Goal: Task Accomplishment & Management: Complete application form

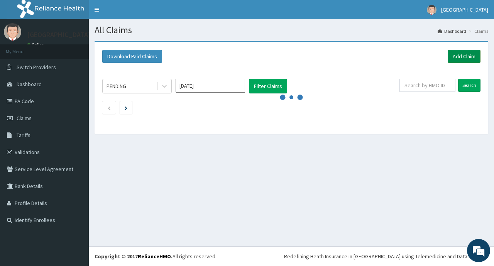
click at [474, 60] on link "Add Claim" at bounding box center [464, 56] width 33 height 13
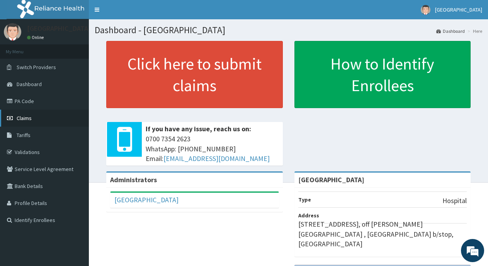
click at [27, 122] on link "Claims" at bounding box center [44, 118] width 89 height 17
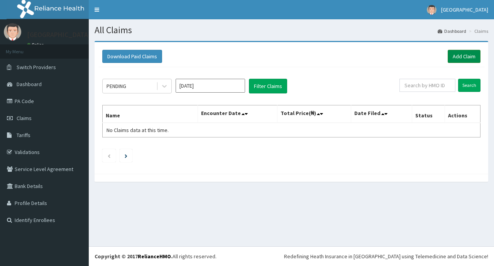
click at [462, 54] on link "Add Claim" at bounding box center [464, 56] width 33 height 13
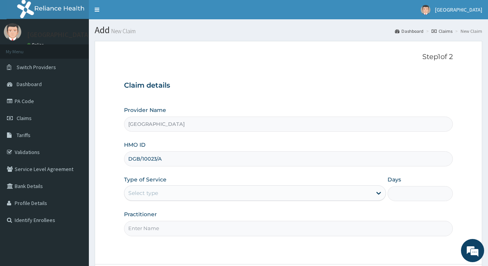
type input "DGB/10023/A"
click at [255, 195] on div "Select type" at bounding box center [247, 193] width 247 height 12
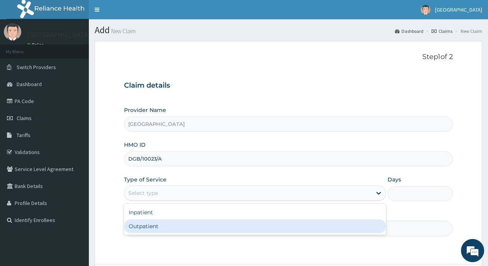
click at [238, 223] on div "Outpatient" at bounding box center [255, 226] width 262 height 14
type input "1"
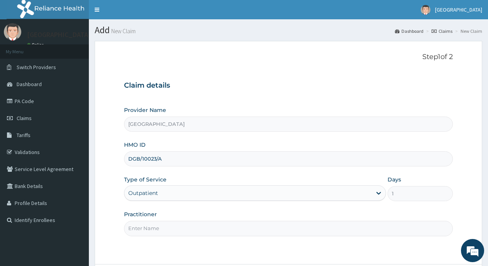
click at [238, 223] on input "Practitioner" at bounding box center [288, 228] width 329 height 15
type input "Dr Okangba"
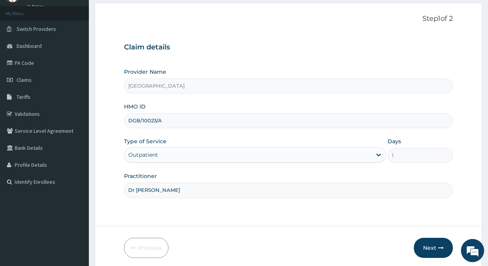
scroll to position [68, 0]
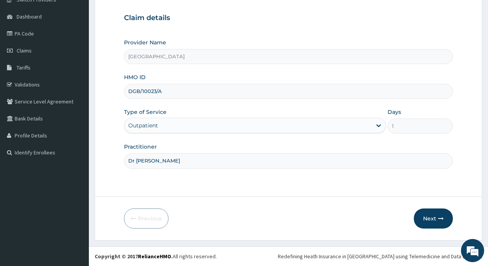
drag, startPoint x: 265, startPoint y: 215, endPoint x: 283, endPoint y: 213, distance: 18.6
drag, startPoint x: 283, startPoint y: 213, endPoint x: 434, endPoint y: 221, distance: 151.2
click at [434, 221] on button "Next" at bounding box center [433, 219] width 39 height 20
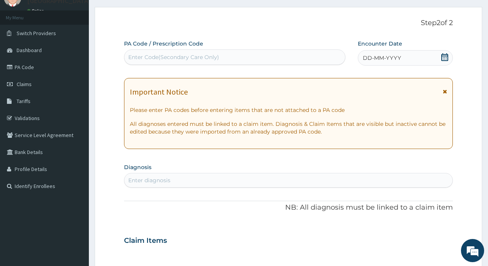
scroll to position [29, 0]
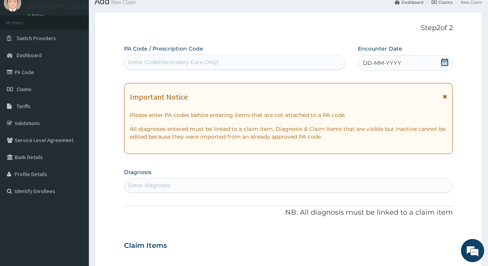
click at [442, 62] on icon at bounding box center [445, 62] width 8 height 8
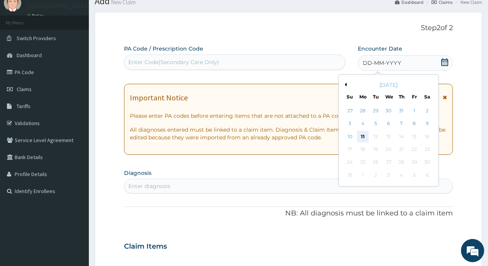
click at [360, 132] on div "11" at bounding box center [363, 137] width 12 height 12
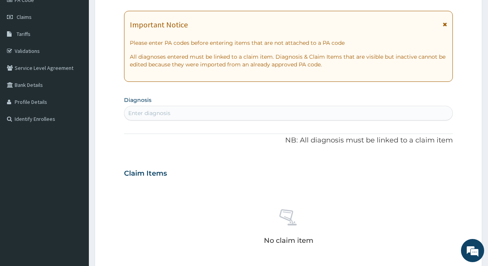
scroll to position [106, 0]
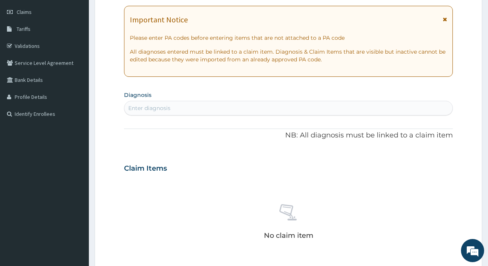
click at [216, 108] on div "Enter diagnosis" at bounding box center [288, 108] width 328 height 12
type input "UPPER RES"
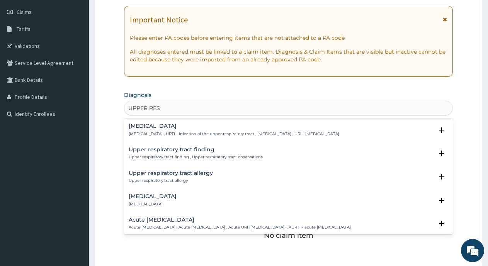
click at [204, 131] on p "Upper respiratory infection , URTI - Infection of the upper respiratory tract ,…" at bounding box center [234, 133] width 211 height 5
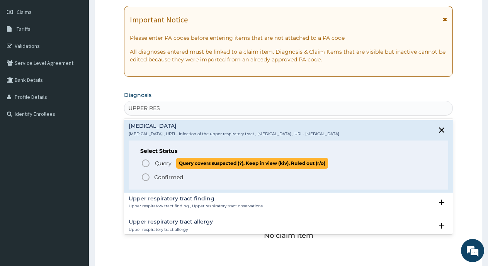
click at [146, 164] on icon "status option query" at bounding box center [145, 163] width 9 height 9
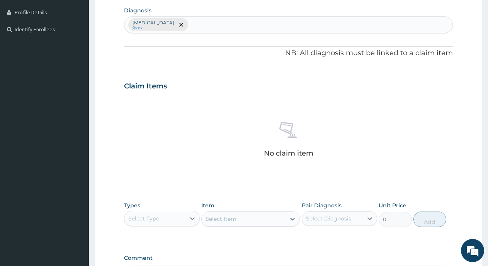
scroll to position [222, 0]
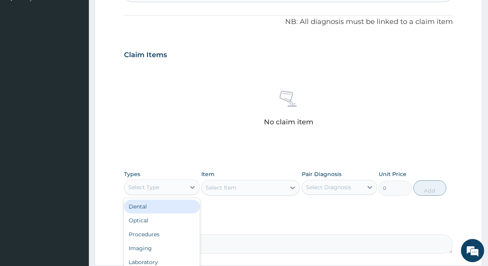
click at [185, 188] on div "Select Type" at bounding box center [154, 187] width 61 height 12
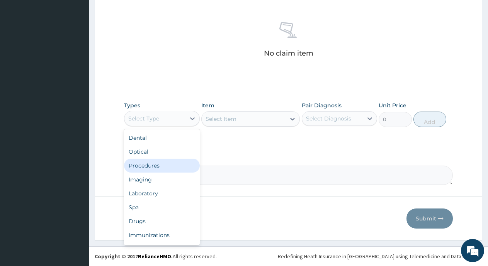
click at [173, 162] on div "Procedures" at bounding box center [162, 166] width 76 height 14
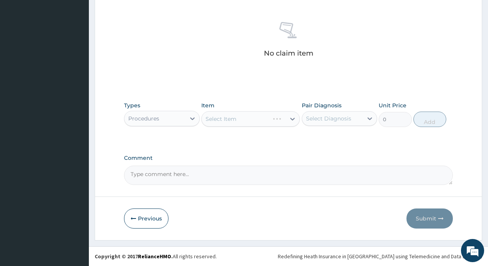
click at [247, 117] on div "Select Item" at bounding box center [236, 119] width 68 height 12
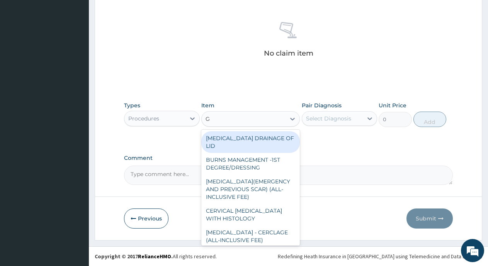
type input "GP"
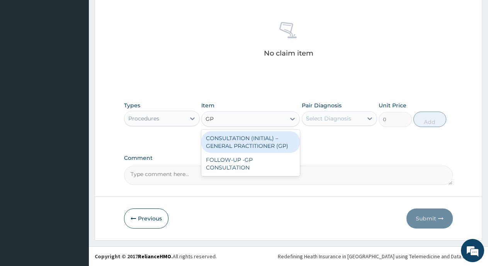
click at [233, 143] on div "CONSULTATION (INITIAL) – GENERAL PRACTITIONER (GP)" at bounding box center [250, 142] width 98 height 22
type input "3000"
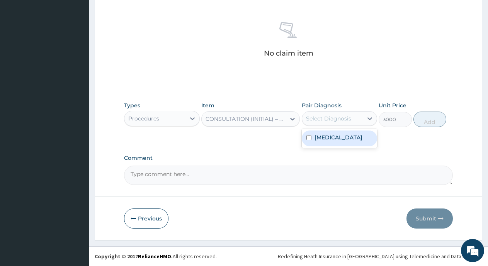
click at [316, 120] on div "Select Diagnosis" at bounding box center [328, 119] width 45 height 8
click at [306, 140] on input "checkbox" at bounding box center [308, 137] width 5 height 5
checkbox input "true"
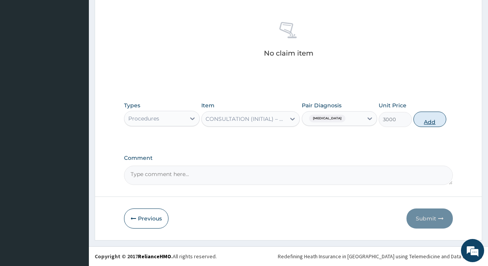
click at [433, 120] on button "Add" at bounding box center [429, 119] width 33 height 15
type input "0"
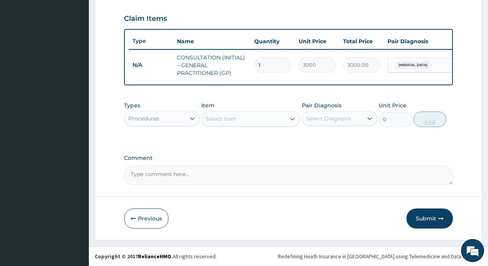
scroll to position [265, 0]
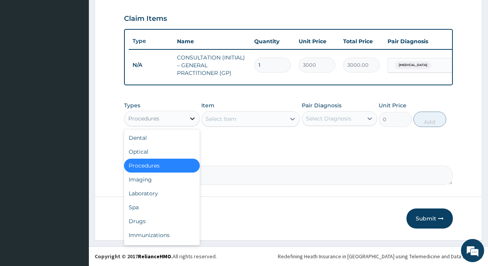
click at [195, 114] on div at bounding box center [192, 119] width 14 height 14
click at [148, 221] on div "Drugs" at bounding box center [162, 221] width 76 height 14
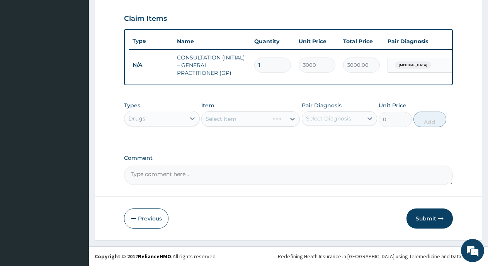
click at [219, 118] on div "Select Item" at bounding box center [250, 118] width 98 height 15
click at [220, 120] on div "Select Item" at bounding box center [220, 119] width 31 height 8
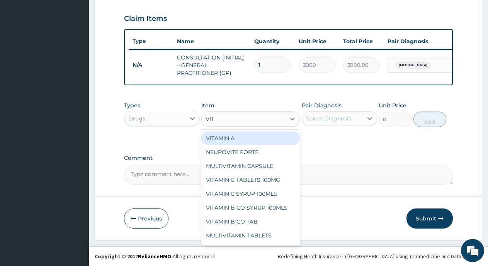
type input "VIT C"
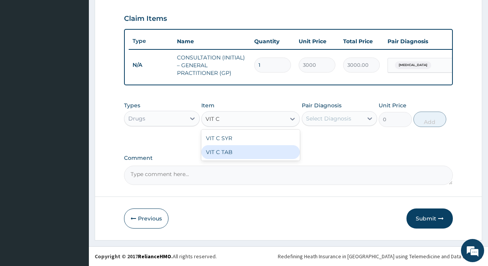
click at [230, 147] on div "VIT C TAB" at bounding box center [250, 152] width 98 height 14
type input "18"
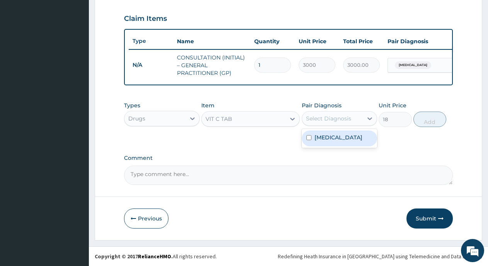
click at [316, 117] on div "Select Diagnosis" at bounding box center [328, 119] width 45 height 8
click at [308, 140] on input "checkbox" at bounding box center [308, 137] width 5 height 5
checkbox input "true"
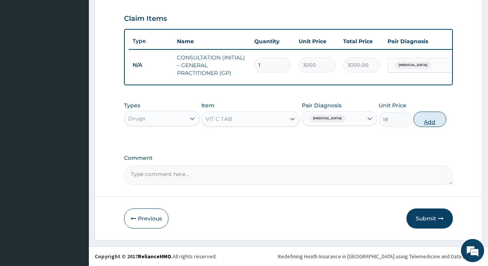
click at [431, 124] on button "Add" at bounding box center [429, 119] width 33 height 15
type input "0"
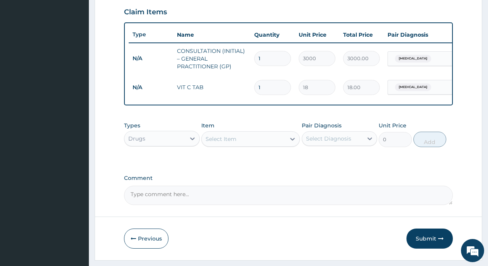
type input "15"
type input "270.00"
type input "15"
click at [248, 145] on div "Select Item" at bounding box center [244, 139] width 84 height 12
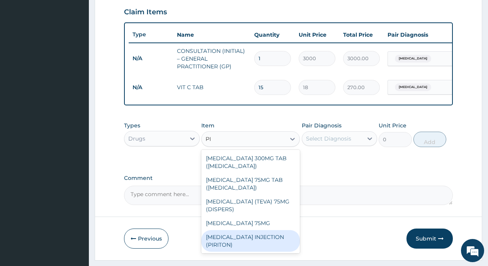
type input "P"
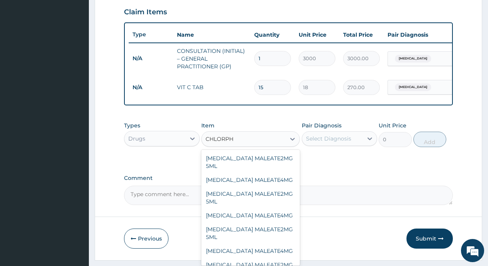
type input "CHLORPHE"
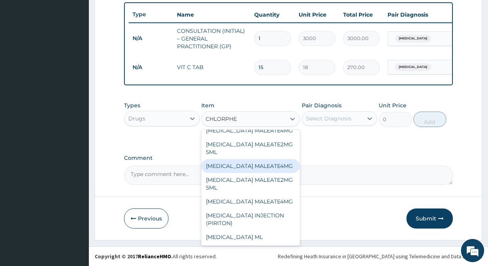
scroll to position [292, 0]
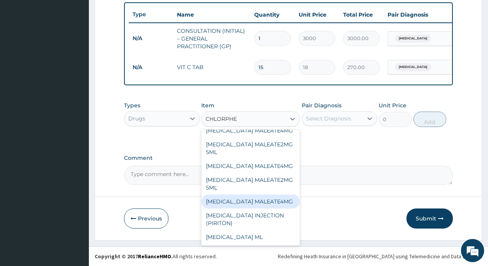
click at [226, 201] on div "CHLORPHENIRAMINE MALEATE4MG" at bounding box center [250, 202] width 98 height 14
type input "10"
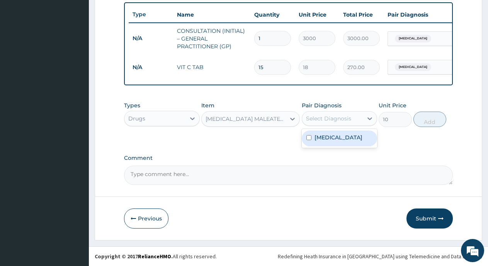
click at [326, 122] on div "Select Diagnosis" at bounding box center [328, 119] width 45 height 8
click at [313, 142] on div "Upper respiratory infection" at bounding box center [340, 139] width 76 height 16
checkbox input "true"
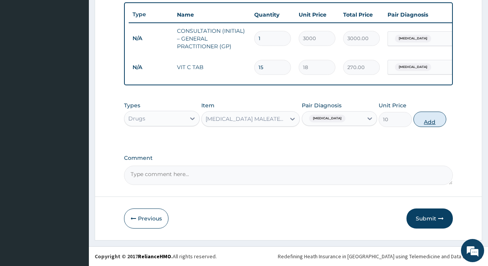
click at [434, 125] on button "Add" at bounding box center [429, 119] width 33 height 15
type input "0"
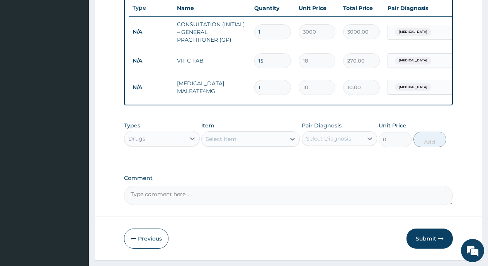
type input "0.00"
type input "6"
type input "60.00"
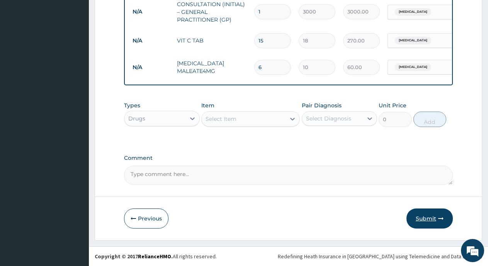
scroll to position [318, 0]
click at [425, 217] on button "Submit" at bounding box center [429, 219] width 46 height 20
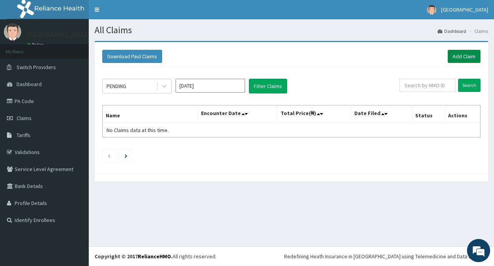
click at [455, 58] on link "Add Claim" at bounding box center [464, 56] width 33 height 13
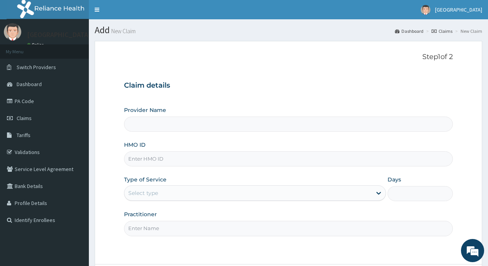
type input "[GEOGRAPHIC_DATA]"
click at [31, 152] on link "Validations" at bounding box center [44, 152] width 89 height 17
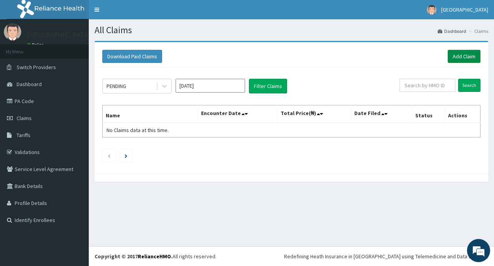
click at [466, 60] on link "Add Claim" at bounding box center [464, 56] width 33 height 13
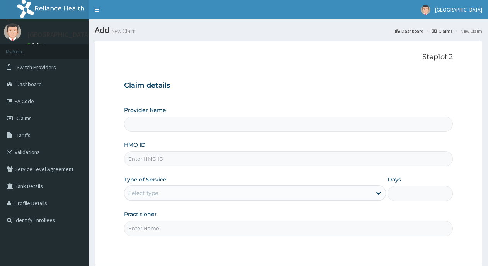
type input "[GEOGRAPHIC_DATA]"
type input "ABP/10193/A"
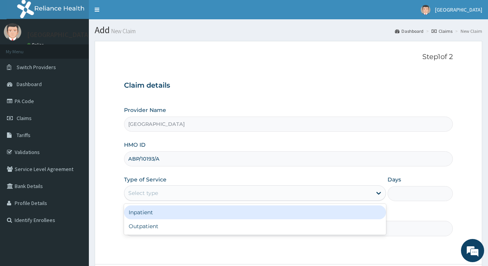
click at [300, 196] on div "Select type" at bounding box center [247, 193] width 247 height 12
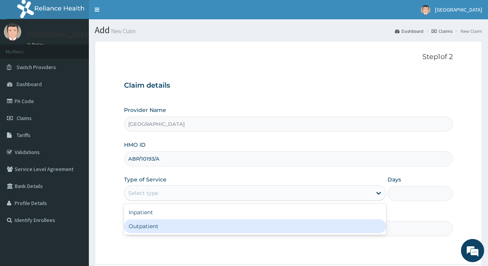
click at [282, 220] on div "Outpatient" at bounding box center [255, 226] width 262 height 14
type input "1"
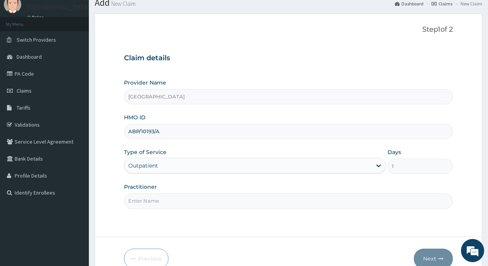
scroll to position [39, 0]
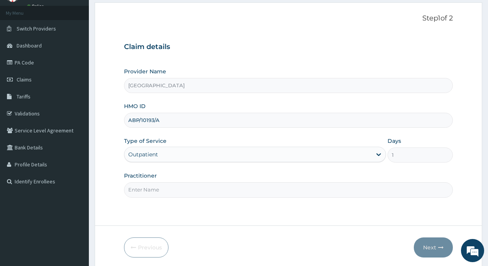
click at [228, 191] on input "Practitioner" at bounding box center [288, 189] width 329 height 15
type input "Dr [PERSON_NAME]"
click at [428, 250] on button "Next" at bounding box center [433, 248] width 39 height 20
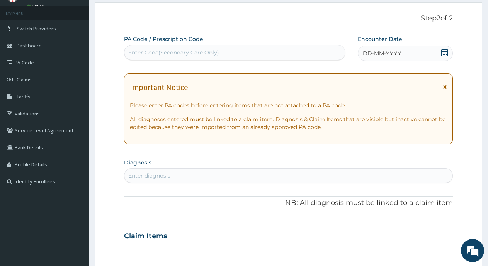
click at [446, 50] on icon at bounding box center [445, 53] width 8 height 8
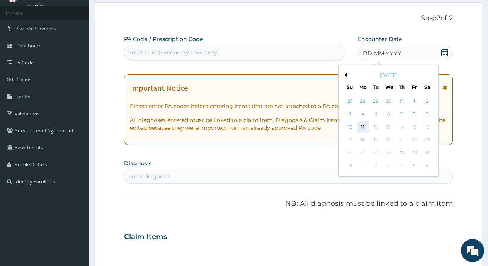
click at [360, 126] on div "11" at bounding box center [363, 127] width 12 height 12
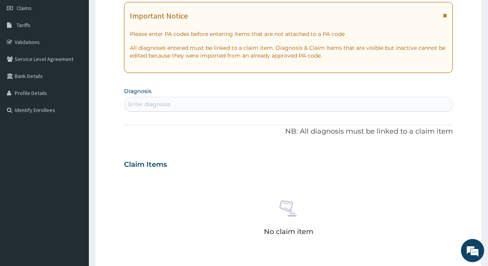
scroll to position [116, 0]
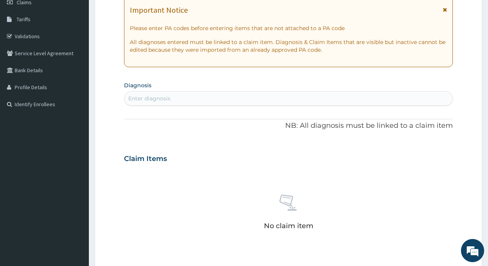
click at [250, 95] on div "Enter diagnosis" at bounding box center [288, 98] width 328 height 12
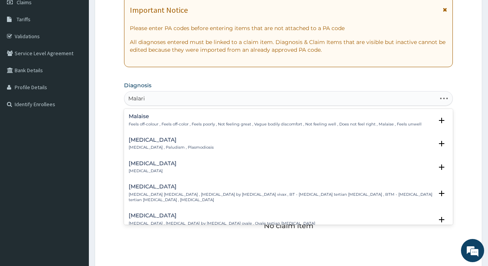
type input "Malaria"
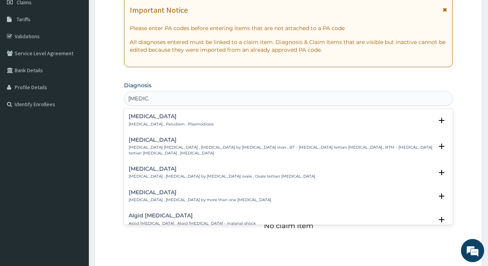
click at [189, 117] on h4 "Malaria" at bounding box center [171, 117] width 85 height 6
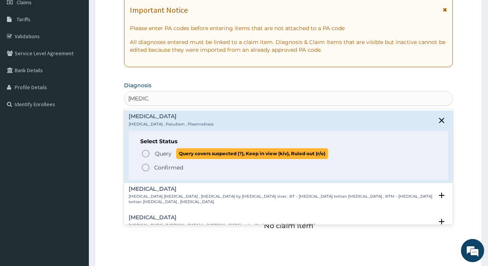
click at [143, 153] on icon "status option query" at bounding box center [145, 153] width 9 height 9
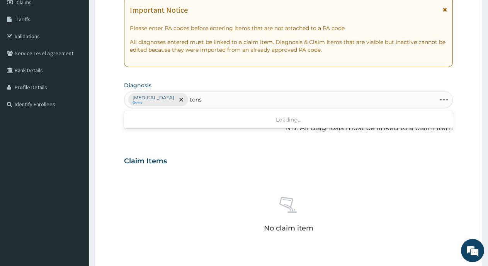
type input "tonsi"
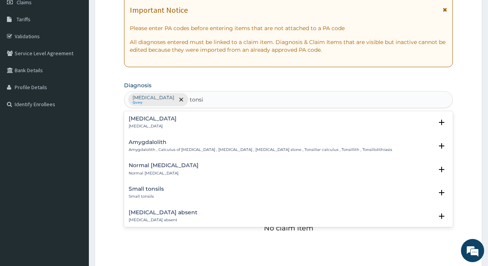
click at [153, 121] on div "Tonsillitis Tonsillitis" at bounding box center [288, 123] width 319 height 14
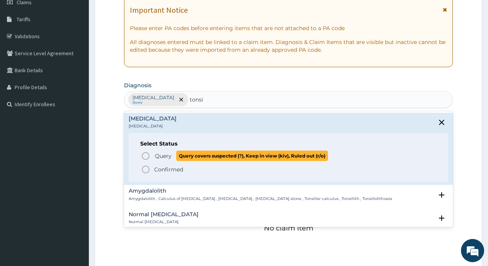
click at [144, 157] on icon "status option query" at bounding box center [145, 155] width 9 height 9
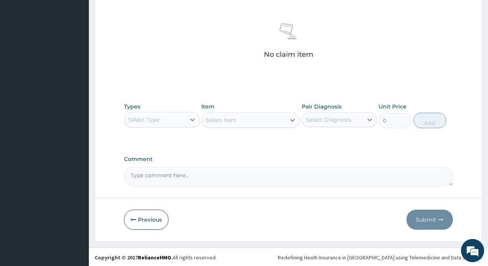
scroll to position [291, 0]
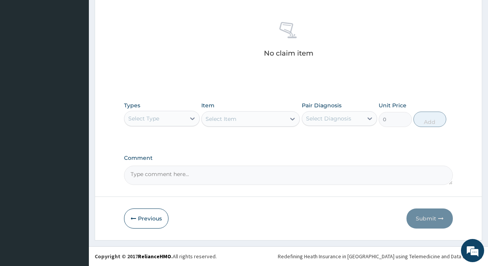
click at [184, 117] on div "Select Type" at bounding box center [154, 118] width 61 height 12
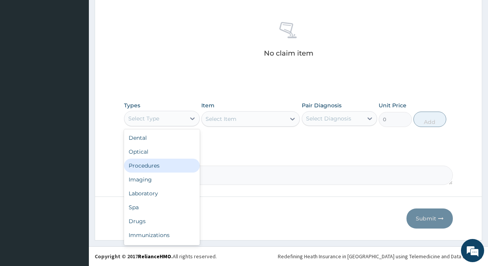
click at [150, 168] on div "Procedures" at bounding box center [162, 166] width 76 height 14
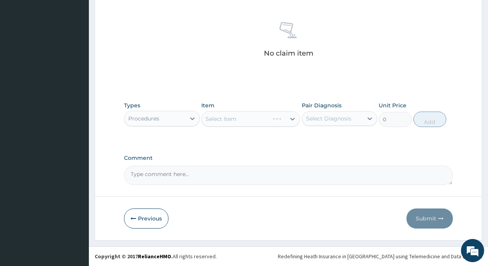
click at [247, 122] on div "Select Item" at bounding box center [250, 118] width 98 height 15
click at [251, 117] on div "Select Item" at bounding box center [244, 119] width 84 height 12
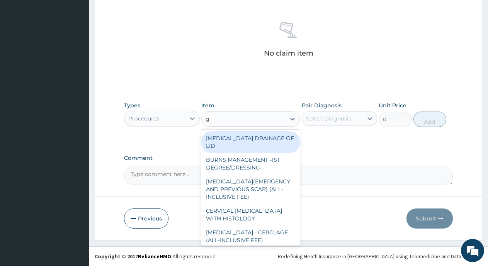
type input "gp"
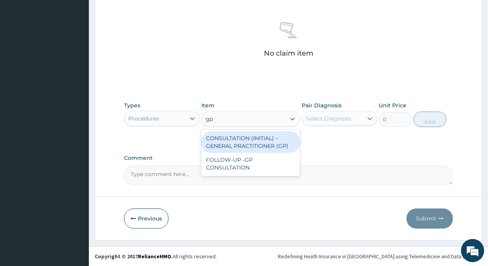
click at [245, 136] on div "CONSULTATION (INITIAL) – GENERAL PRACTITIONER (GP)" at bounding box center [250, 142] width 98 height 22
type input "3000"
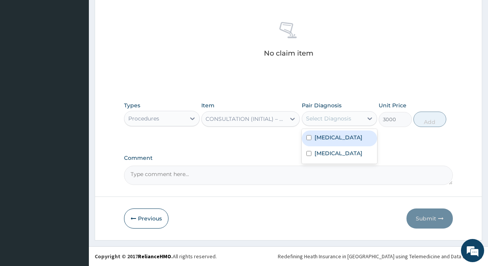
click at [336, 118] on div "Select Diagnosis" at bounding box center [328, 119] width 45 height 8
click at [307, 135] on input "checkbox" at bounding box center [308, 137] width 5 height 5
checkbox input "true"
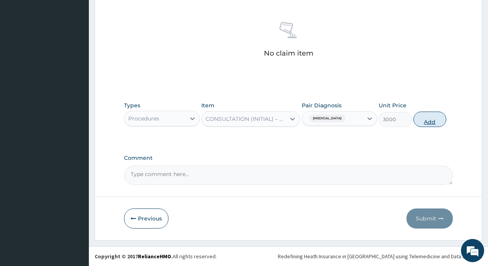
click at [428, 121] on button "Add" at bounding box center [429, 119] width 33 height 15
type input "0"
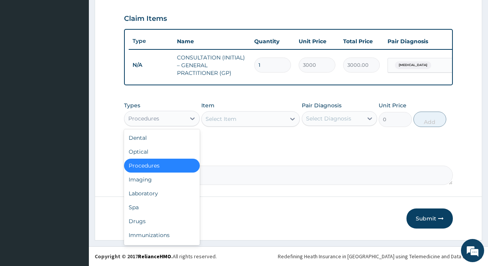
click at [182, 116] on div "Procedures" at bounding box center [154, 118] width 61 height 12
click at [141, 218] on div "Drugs" at bounding box center [162, 221] width 76 height 14
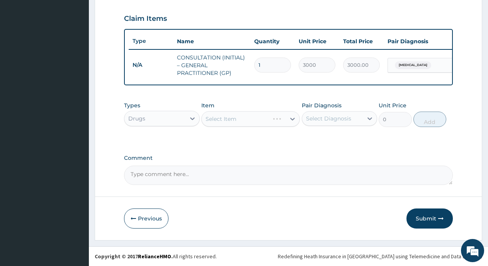
click at [238, 120] on div "Select Item" at bounding box center [250, 118] width 98 height 15
click at [242, 117] on div "Select Item" at bounding box center [244, 119] width 84 height 12
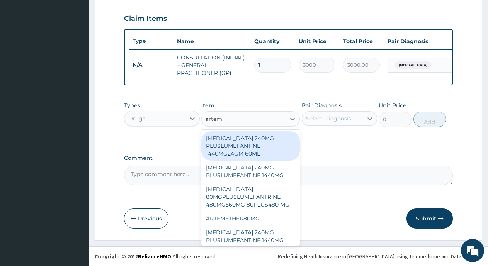
type input "arteme"
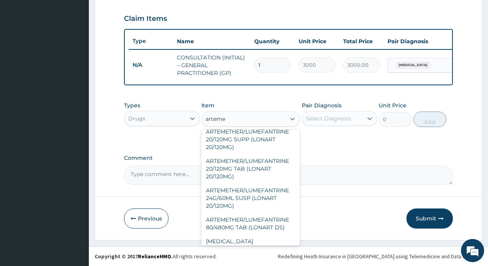
scroll to position [504, 0]
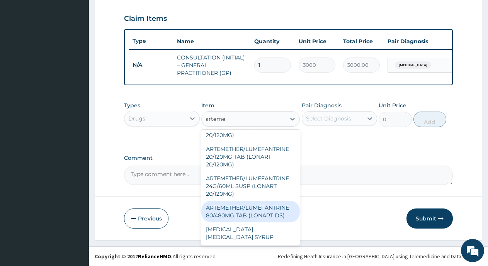
click at [216, 214] on div "ARTEMETHER/LUMEFANTRINE 80/480MG TAB (LONART DS)" at bounding box center [250, 212] width 98 height 22
type input "350"
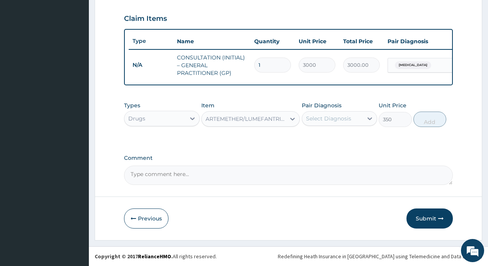
click at [345, 116] on div "Select Diagnosis" at bounding box center [328, 119] width 45 height 8
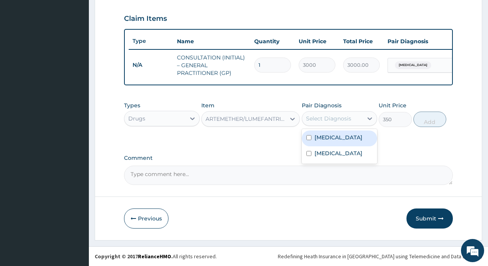
click at [306, 136] on div "Malaria" at bounding box center [340, 139] width 76 height 16
checkbox input "true"
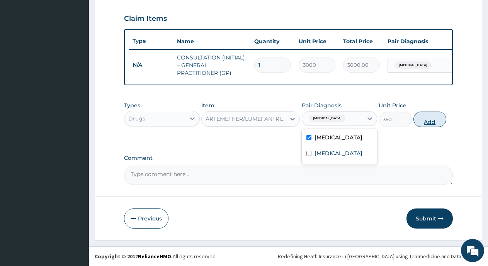
click at [434, 122] on button "Add" at bounding box center [429, 119] width 33 height 15
type input "0"
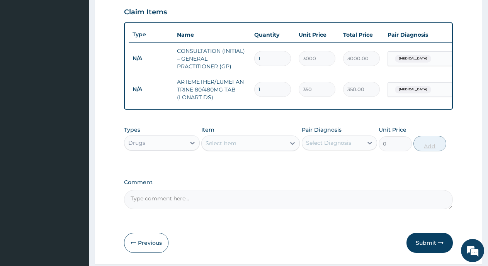
type input "0.00"
type input "6"
type input "2100.00"
type input "6"
click at [243, 149] on div "Select Item" at bounding box center [244, 143] width 84 height 12
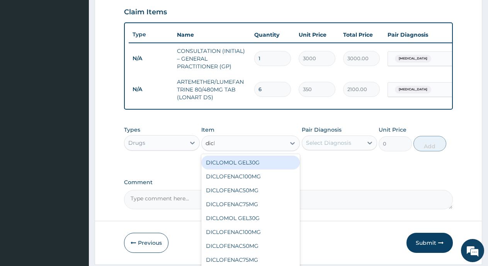
type input "diclo"
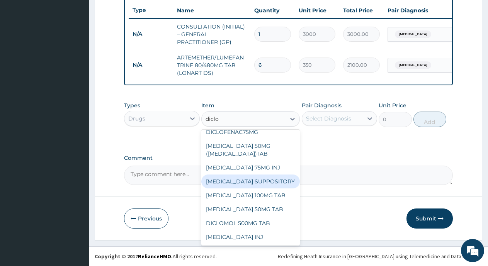
scroll to position [296, 0]
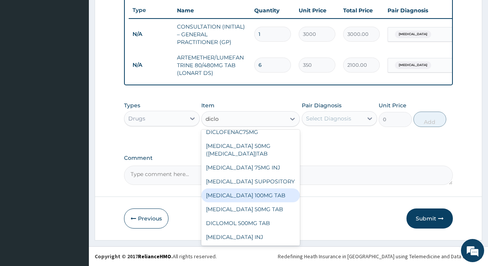
click at [252, 188] on div "DICLOFENAC SODIUM 100MG TAB" at bounding box center [250, 195] width 98 height 14
type input "80"
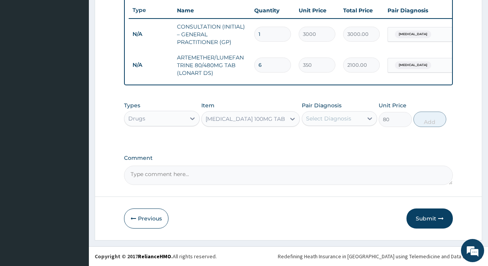
click at [342, 119] on div "Select Diagnosis" at bounding box center [328, 119] width 45 height 8
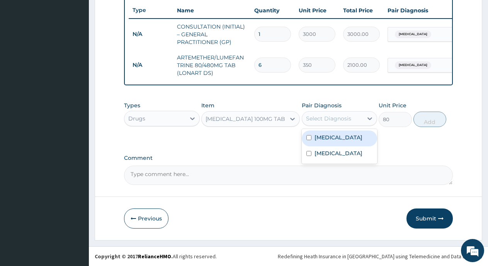
click at [309, 138] on input "checkbox" at bounding box center [308, 137] width 5 height 5
checkbox input "true"
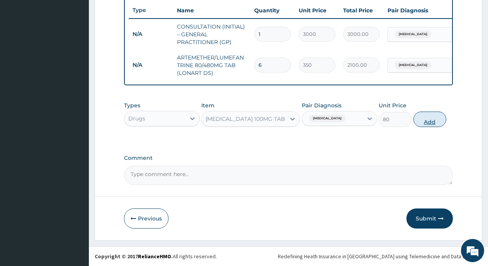
click at [425, 121] on button "Add" at bounding box center [429, 119] width 33 height 15
type input "0"
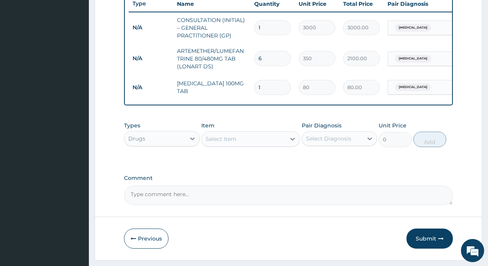
type input "10"
type input "800.00"
type input "10"
click at [265, 145] on div "Select Item" at bounding box center [244, 139] width 84 height 12
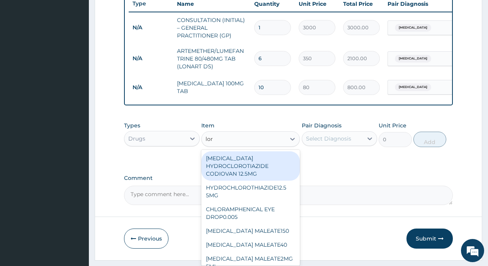
type input "lora"
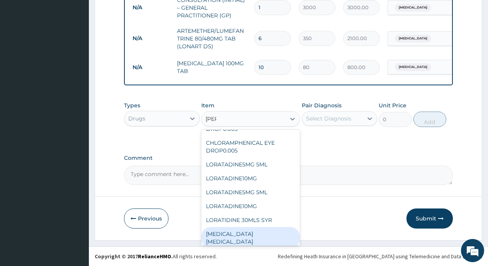
scroll to position [148, 0]
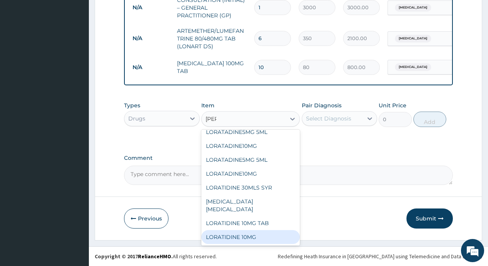
click at [245, 235] on div "LORATIDINE 10MG" at bounding box center [250, 237] width 98 height 14
type input "100"
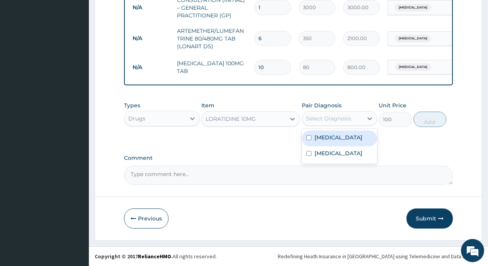
click at [334, 121] on div "Select Diagnosis" at bounding box center [328, 119] width 45 height 8
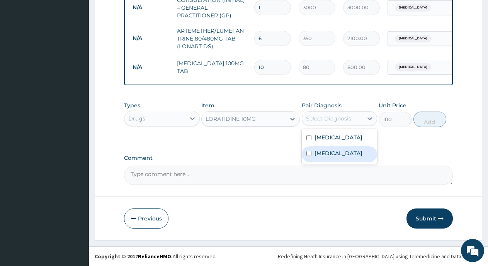
click at [307, 154] on input "checkbox" at bounding box center [308, 153] width 5 height 5
checkbox input "true"
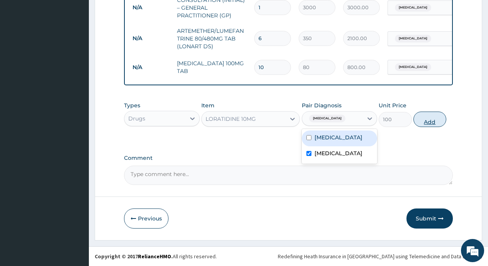
click at [434, 124] on button "Add" at bounding box center [429, 119] width 33 height 15
type input "0"
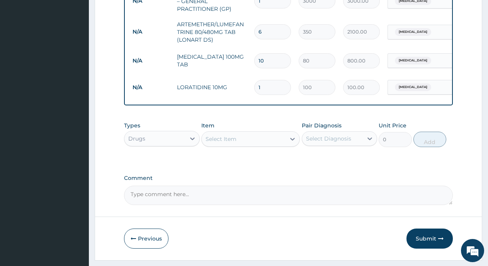
type input "10"
type input "1000.00"
type input "10"
click at [228, 143] on div "Select Item" at bounding box center [220, 139] width 31 height 8
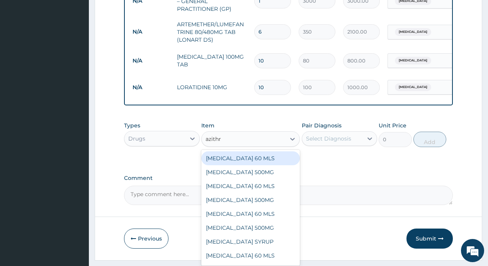
type input "azithro"
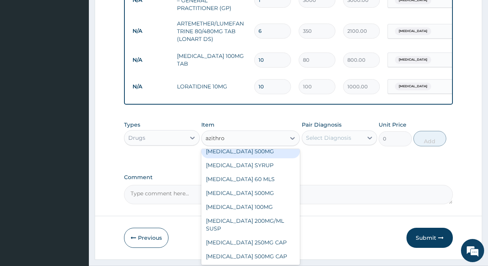
scroll to position [349, 0]
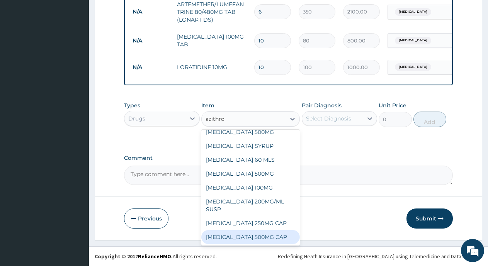
click at [254, 236] on div "[MEDICAL_DATA] 500MG CAP" at bounding box center [250, 237] width 98 height 14
type input "300"
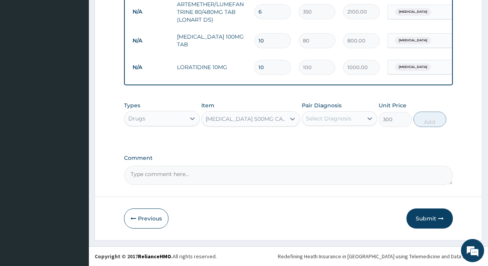
click at [333, 119] on div "Select Diagnosis" at bounding box center [328, 119] width 45 height 8
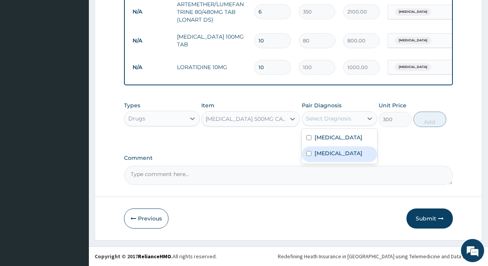
click at [308, 156] on input "checkbox" at bounding box center [308, 153] width 5 height 5
checkbox input "true"
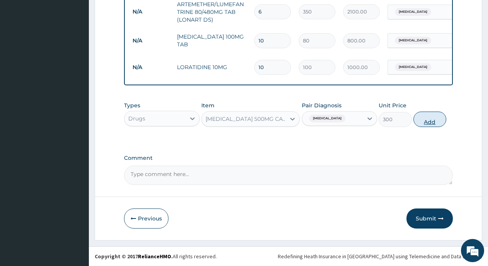
click at [429, 122] on button "Add" at bounding box center [429, 119] width 33 height 15
type input "0"
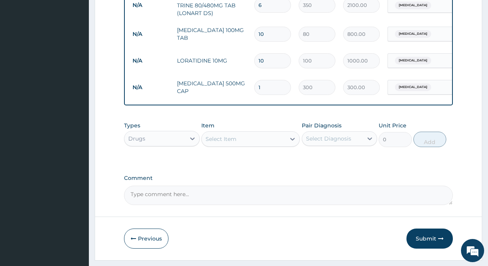
type input "10"
type input "3000.00"
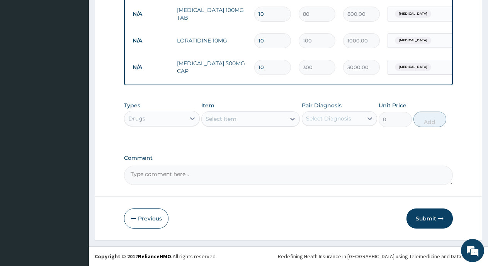
scroll to position [376, 0]
type input "10"
click at [429, 219] on button "Submit" at bounding box center [429, 219] width 46 height 20
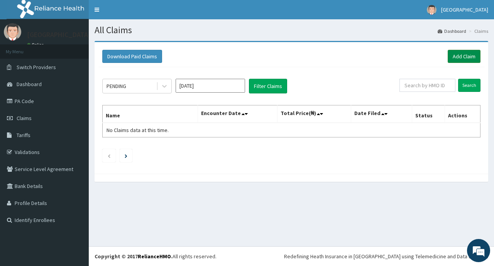
click at [460, 59] on link "Add Claim" at bounding box center [464, 56] width 33 height 13
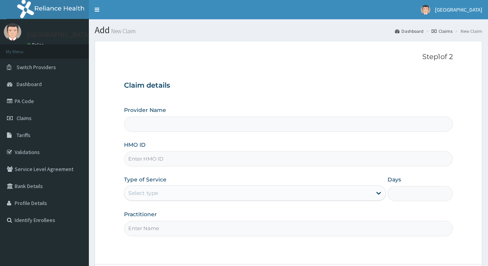
type input "[GEOGRAPHIC_DATA]"
click at [316, 155] on input "HMO ID" at bounding box center [288, 158] width 329 height 15
type input "DGB/10027/A"
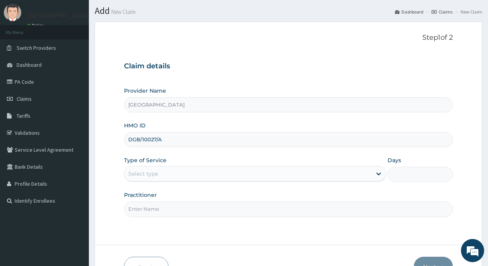
scroll to position [39, 0]
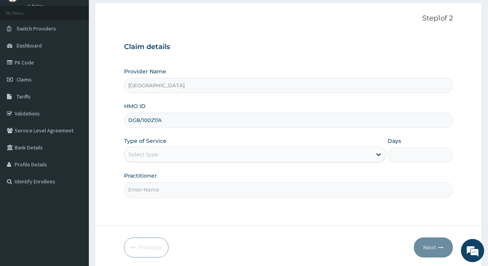
click at [331, 151] on div "Select type" at bounding box center [247, 154] width 247 height 12
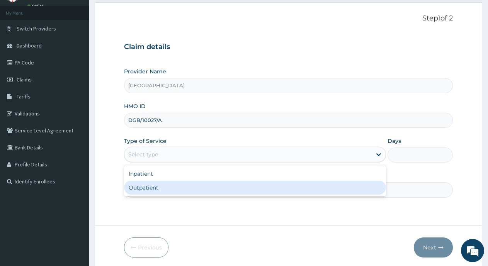
click at [325, 181] on div "Outpatient" at bounding box center [255, 188] width 262 height 14
type input "1"
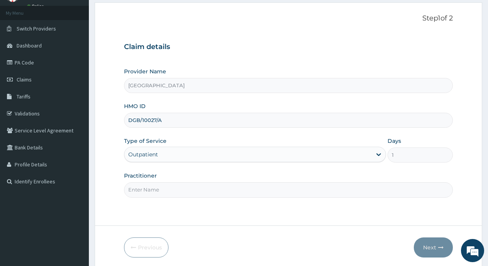
click at [370, 185] on input "Practitioner" at bounding box center [288, 189] width 329 height 15
type input "Dr Okangba"
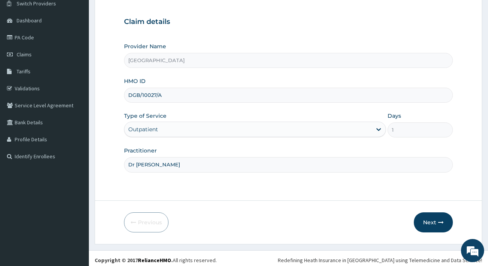
scroll to position [68, 0]
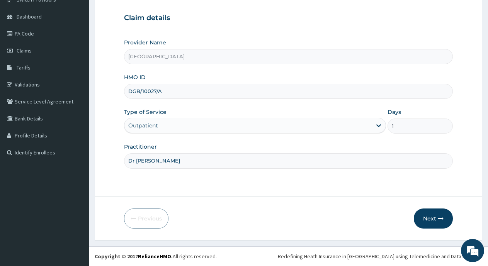
click at [428, 221] on button "Next" at bounding box center [433, 219] width 39 height 20
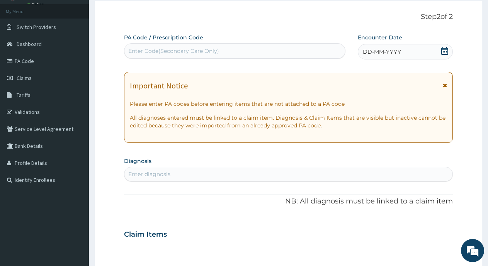
scroll to position [29, 0]
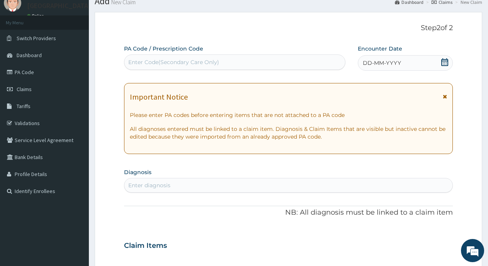
click at [445, 62] on icon at bounding box center [445, 62] width 8 height 8
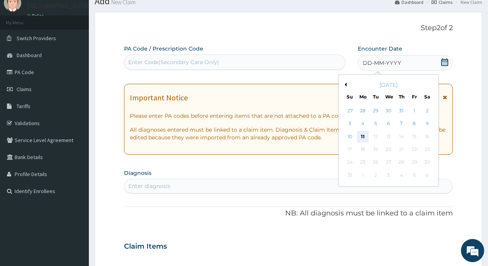
click at [362, 138] on div "11" at bounding box center [363, 137] width 12 height 12
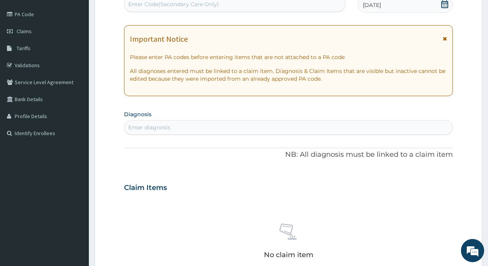
scroll to position [106, 0]
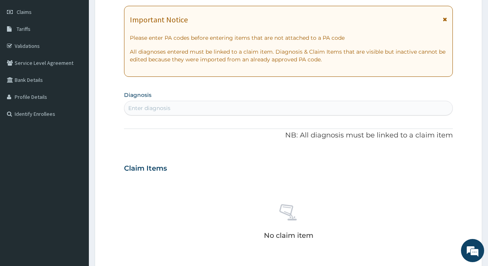
click at [377, 110] on div "Enter diagnosis" at bounding box center [288, 108] width 328 height 12
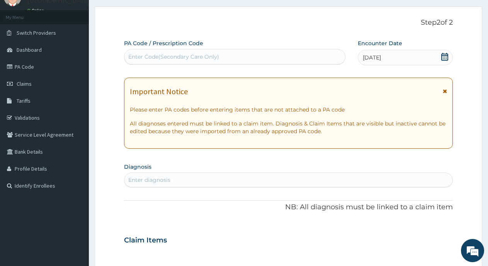
scroll to position [29, 0]
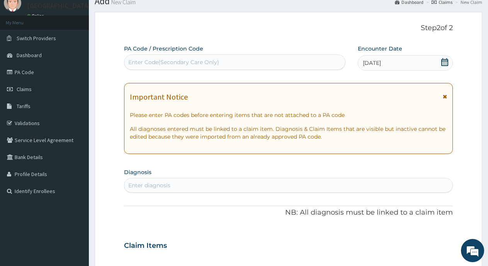
click at [212, 180] on div "Enter diagnosis" at bounding box center [288, 185] width 328 height 12
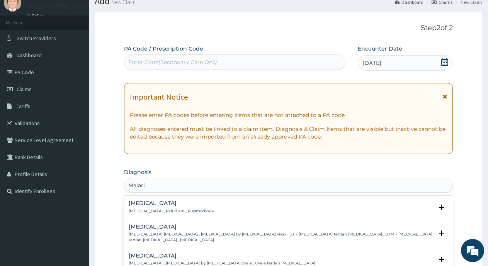
type input "Malaria"
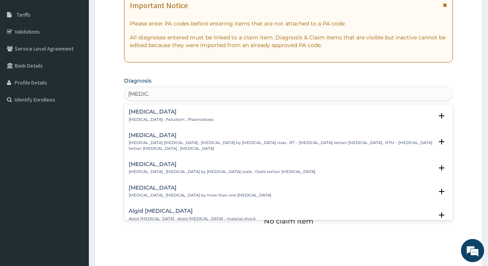
scroll to position [145, 0]
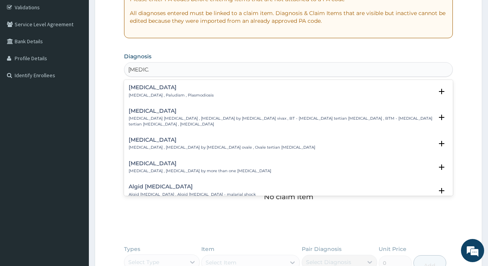
click at [151, 95] on p "Malaria , Paludism , Plasmodiosis" at bounding box center [171, 95] width 85 height 5
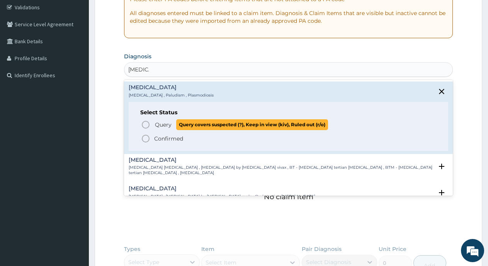
click at [142, 126] on circle "status option query" at bounding box center [145, 124] width 7 height 7
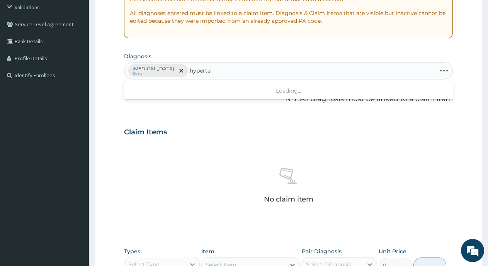
type input "hyperten"
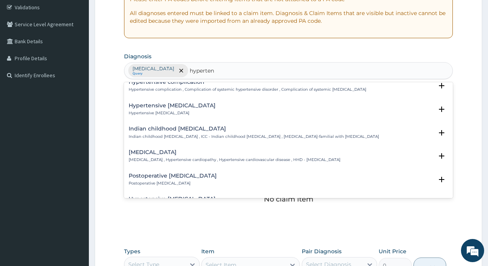
scroll to position [982, 0]
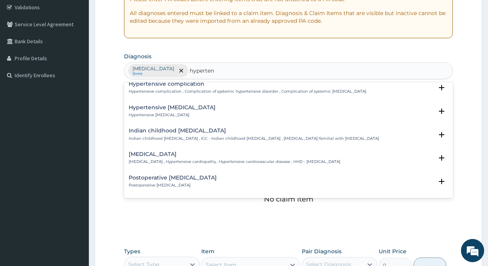
click at [184, 153] on h4 "Hypertensive heart disease" at bounding box center [235, 154] width 212 height 6
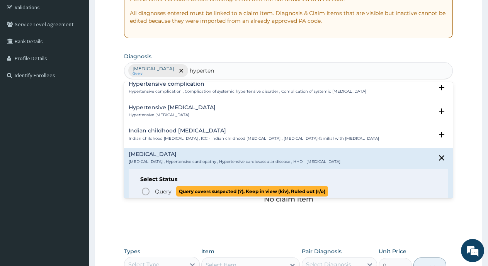
click at [148, 189] on circle "status option query" at bounding box center [145, 191] width 7 height 7
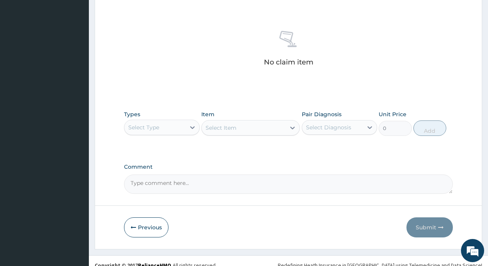
scroll to position [291, 0]
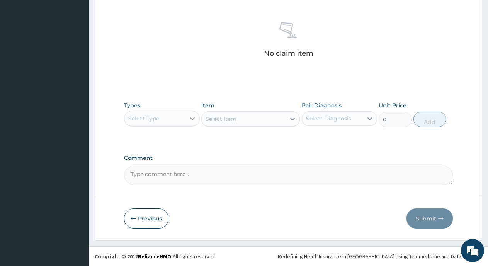
click at [185, 115] on div at bounding box center [192, 119] width 14 height 14
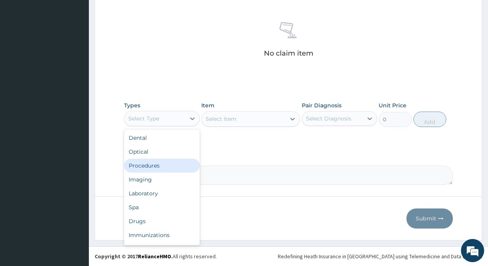
click at [162, 162] on div "Procedures" at bounding box center [162, 166] width 76 height 14
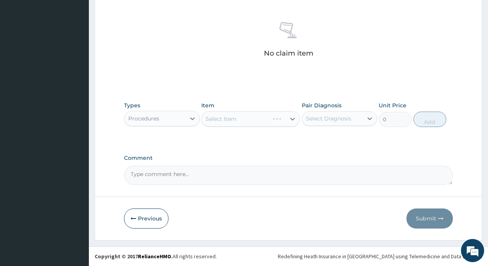
click at [222, 120] on div "Select Item" at bounding box center [250, 118] width 98 height 15
click at [228, 120] on div "Select Item" at bounding box center [220, 119] width 31 height 8
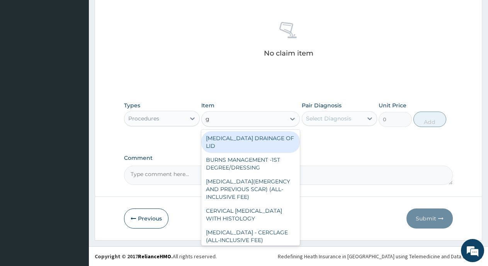
type input "gp"
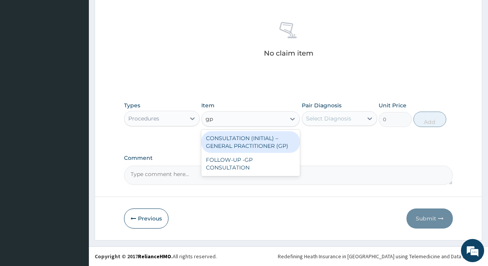
click at [250, 137] on div "CONSULTATION (INITIAL) – GENERAL PRACTITIONER (GP)" at bounding box center [250, 142] width 98 height 22
type input "3000"
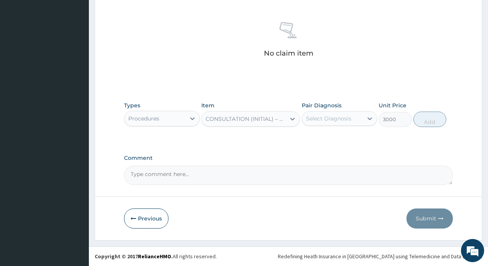
click at [328, 119] on div "Select Diagnosis" at bounding box center [328, 119] width 45 height 8
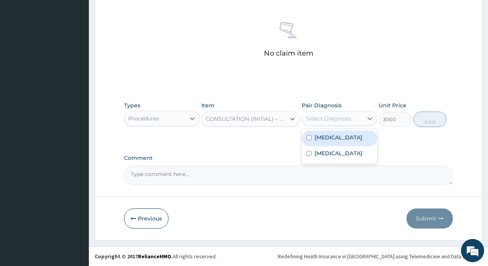
click at [312, 139] on div "Malaria" at bounding box center [340, 139] width 76 height 16
checkbox input "true"
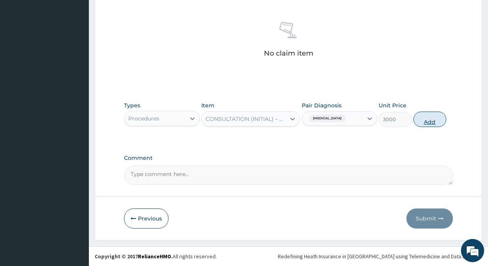
click at [420, 123] on button "Add" at bounding box center [429, 119] width 33 height 15
type input "0"
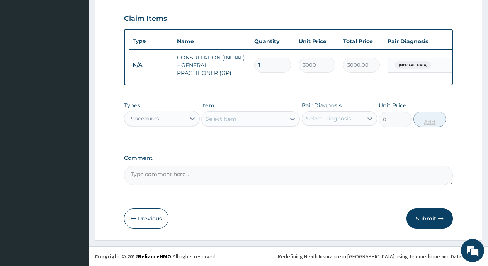
scroll to position [265, 0]
click at [190, 120] on icon at bounding box center [192, 119] width 8 height 8
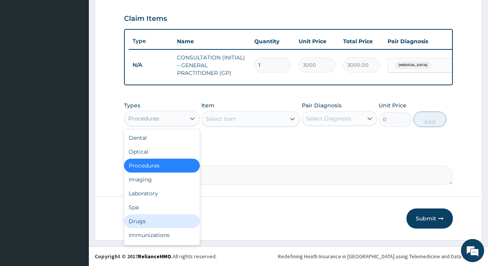
click at [165, 220] on div "Drugs" at bounding box center [162, 221] width 76 height 14
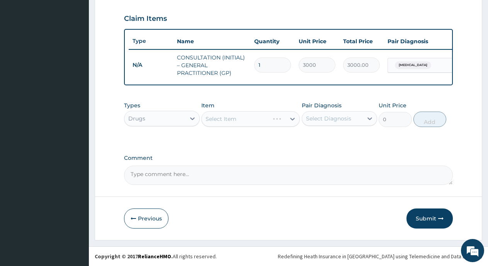
click at [234, 113] on div "Select Item" at bounding box center [250, 118] width 98 height 15
click at [238, 122] on div "Select Item" at bounding box center [244, 119] width 84 height 12
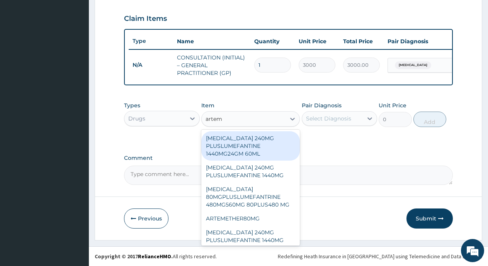
type input "arteme"
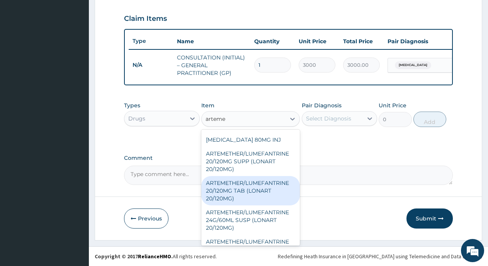
scroll to position [504, 0]
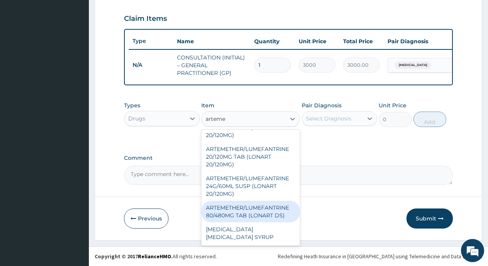
click at [261, 215] on div "ARTEMETHER/LUMEFANTRINE 80/480MG TAB (LONART DS)" at bounding box center [250, 212] width 98 height 22
type input "350"
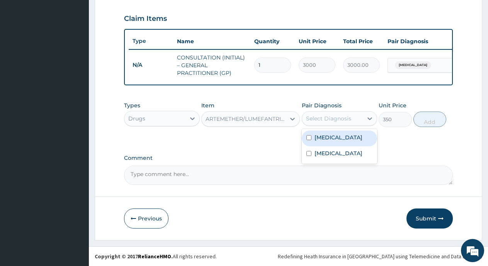
click at [331, 118] on div "Select Diagnosis" at bounding box center [328, 119] width 45 height 8
click at [309, 141] on div "[MEDICAL_DATA]" at bounding box center [340, 139] width 76 height 16
checkbox input "true"
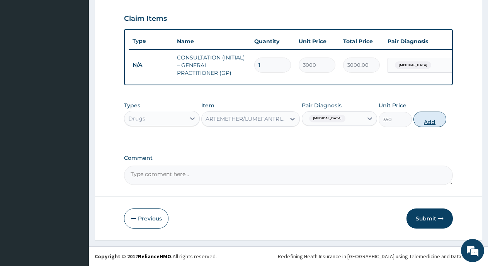
click at [432, 122] on button "Add" at bounding box center [429, 119] width 33 height 15
type input "0"
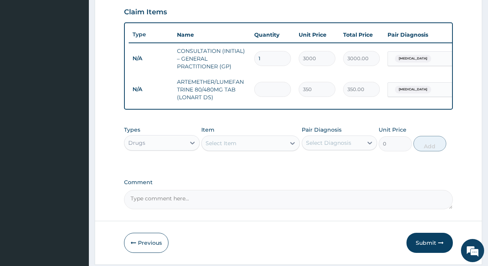
type input "0.00"
type input "6"
type input "2100.00"
type input "6"
click at [236, 147] on div "Select Item" at bounding box center [220, 143] width 31 height 8
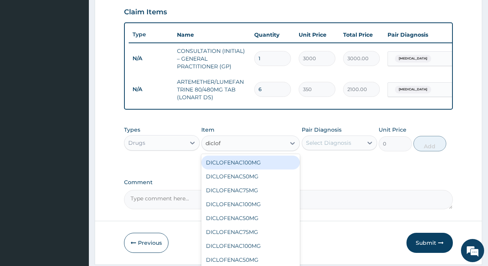
type input "diclofe"
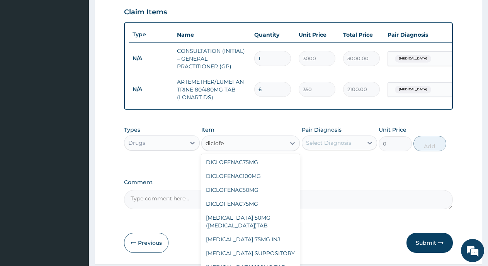
scroll to position [176, 0]
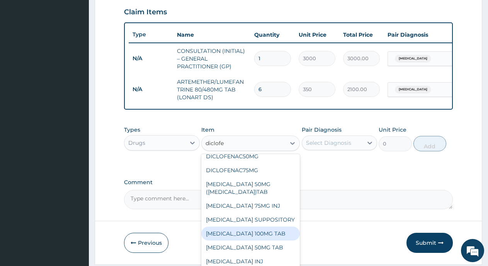
click at [250, 232] on div "[MEDICAL_DATA] 100MG TAB" at bounding box center [250, 234] width 98 height 14
type input "80"
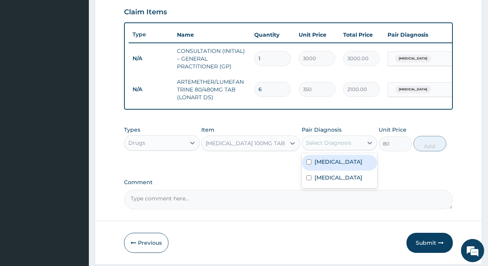
click at [345, 147] on div "Select Diagnosis" at bounding box center [328, 143] width 45 height 8
click at [310, 165] on input "checkbox" at bounding box center [308, 162] width 5 height 5
checkbox input "true"
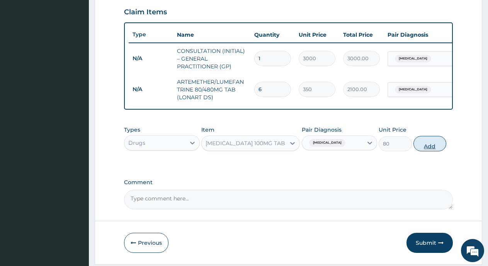
click at [423, 150] on button "Add" at bounding box center [429, 143] width 33 height 15
type input "0"
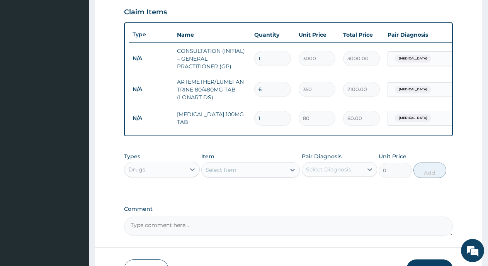
type input "10"
type input "800.00"
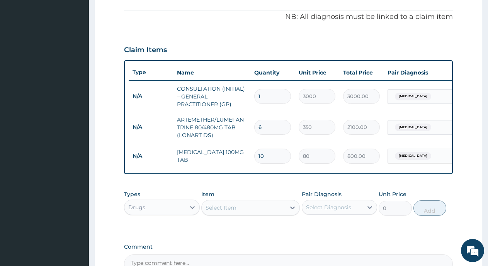
scroll to position [188, 0]
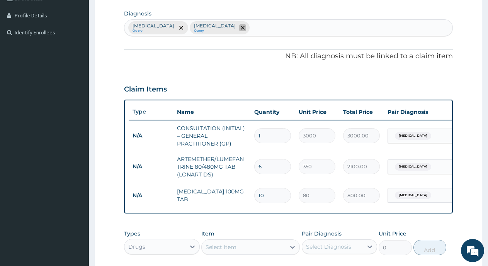
click at [241, 27] on icon "remove selection option" at bounding box center [243, 28] width 4 height 4
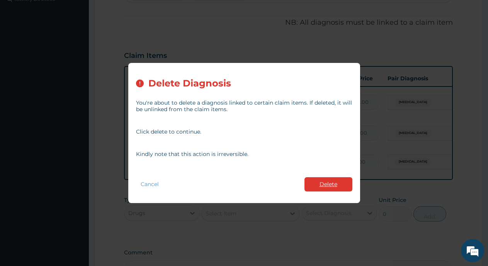
scroll to position [226, 0]
type input "10"
click at [346, 183] on button "Delete" at bounding box center [328, 184] width 48 height 14
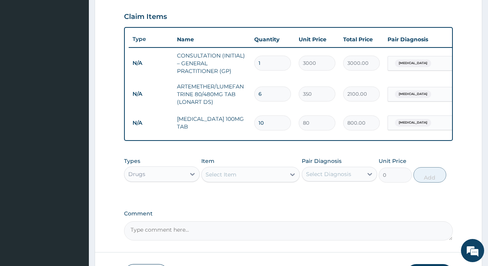
scroll to position [265, 0]
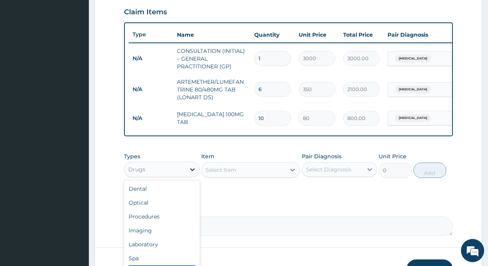
click at [187, 177] on div at bounding box center [192, 170] width 14 height 14
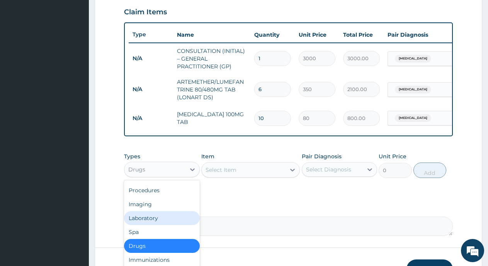
click at [180, 225] on div "Laboratory" at bounding box center [162, 218] width 76 height 14
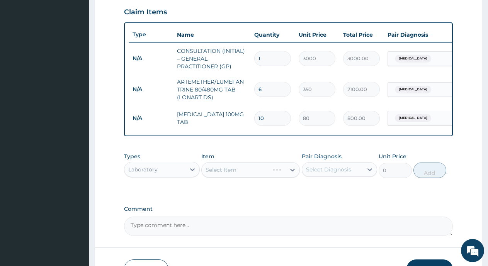
click at [222, 178] on div "Select Item" at bounding box center [250, 169] width 98 height 15
click at [233, 174] on div "Select Item" at bounding box center [220, 170] width 31 height 8
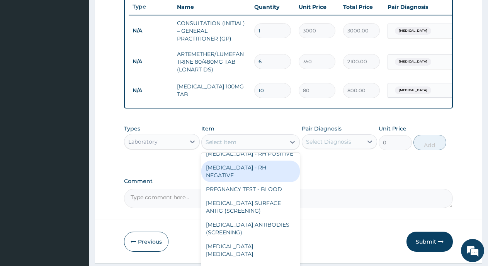
scroll to position [323, 0]
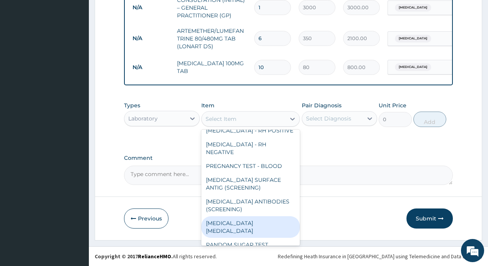
click at [253, 229] on div "MALARIA PARASITE" at bounding box center [250, 227] width 98 height 22
type input "1800"
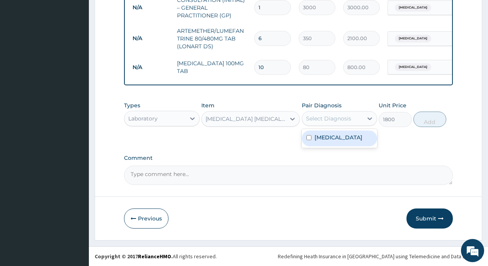
drag, startPoint x: 324, startPoint y: 115, endPoint x: 321, endPoint y: 116, distance: 3.9
click at [324, 116] on div "Select Diagnosis" at bounding box center [328, 119] width 45 height 8
click at [315, 138] on div "Malaria" at bounding box center [340, 139] width 76 height 16
checkbox input "true"
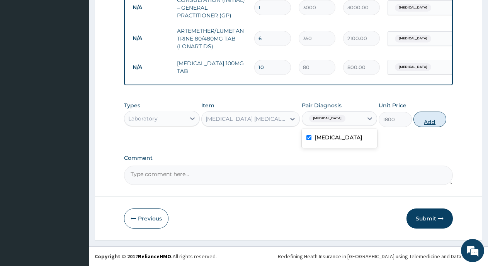
click at [430, 121] on button "Add" at bounding box center [429, 119] width 33 height 15
type input "0"
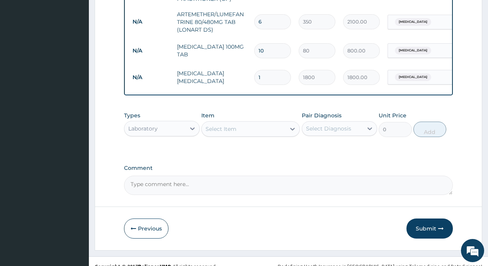
scroll to position [349, 0]
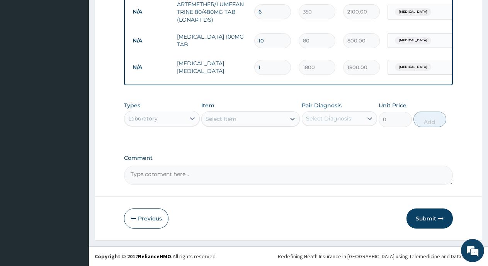
click at [438, 219] on button "Submit" at bounding box center [429, 219] width 46 height 20
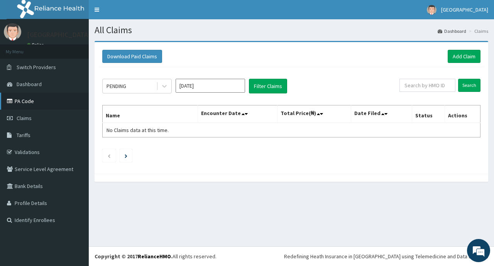
click at [36, 103] on link "PA Code" at bounding box center [44, 101] width 89 height 17
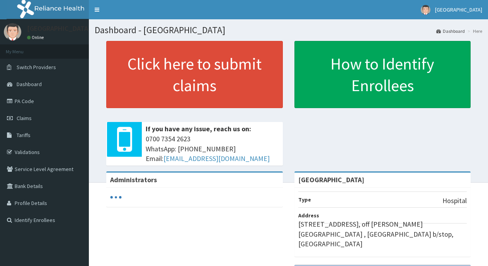
click at [13, 104] on icon at bounding box center [11, 100] width 8 height 5
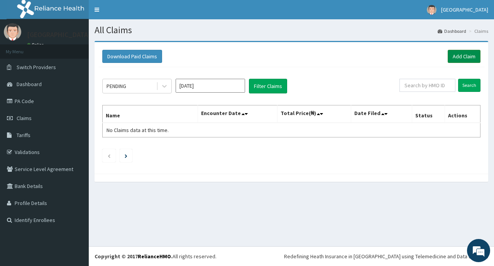
click at [454, 55] on link "Add Claim" at bounding box center [464, 56] width 33 height 13
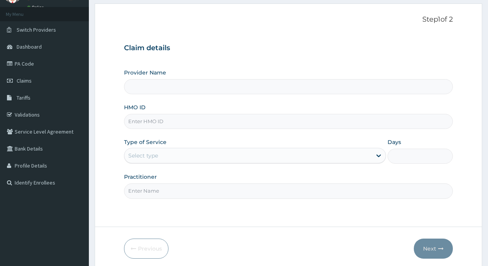
type input "[GEOGRAPHIC_DATA]"
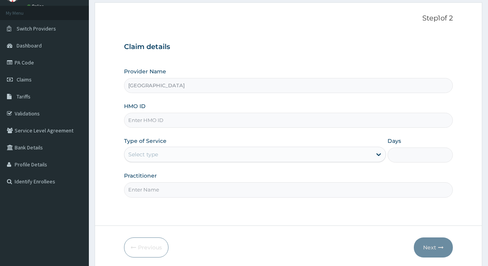
click at [201, 123] on input "HMO ID" at bounding box center [288, 120] width 329 height 15
type input "OPN/10032/A"
click at [319, 151] on div "Select type" at bounding box center [247, 154] width 247 height 12
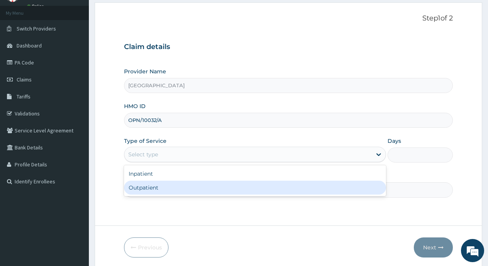
click at [271, 185] on div "Outpatient" at bounding box center [255, 188] width 262 height 14
type input "1"
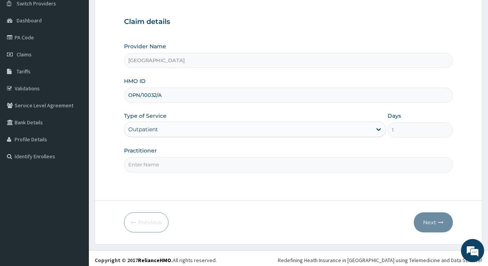
scroll to position [68, 0]
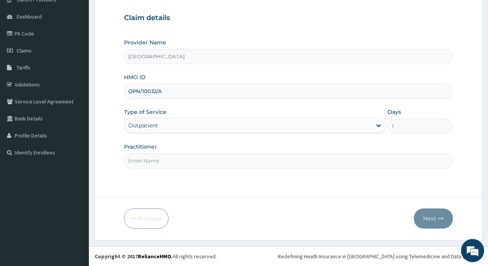
click at [235, 161] on input "Practitioner" at bounding box center [288, 160] width 329 height 15
type input "Dr [PERSON_NAME]"
click at [430, 221] on button "Next" at bounding box center [433, 219] width 39 height 20
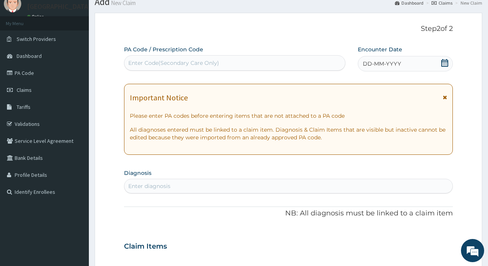
scroll to position [0, 0]
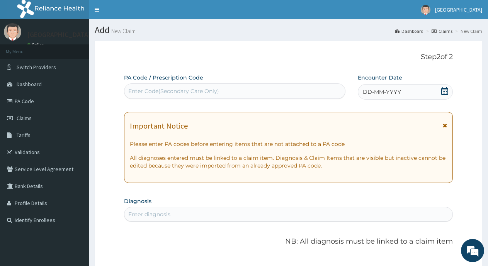
click at [443, 88] on icon at bounding box center [445, 91] width 8 height 8
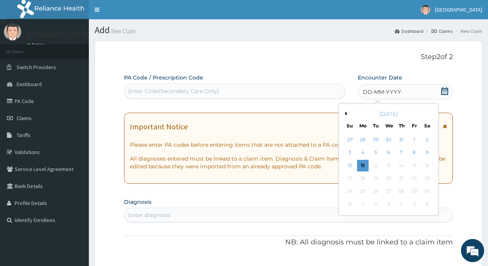
click at [395, 148] on div "3 4 5 6 7 8 9" at bounding box center [388, 152] width 90 height 13
click at [396, 149] on div "7" at bounding box center [402, 153] width 12 height 12
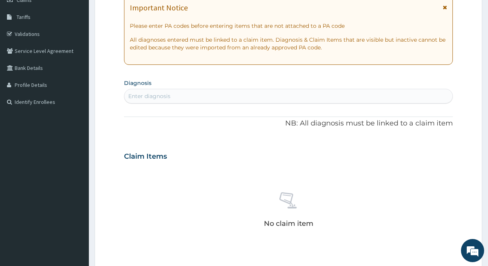
scroll to position [155, 0]
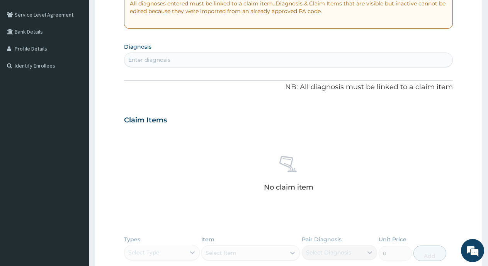
click at [258, 66] on div "Enter diagnosis" at bounding box center [288, 60] width 328 height 12
type input "helmin"
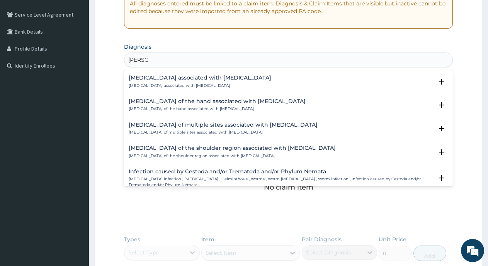
scroll to position [77, 0]
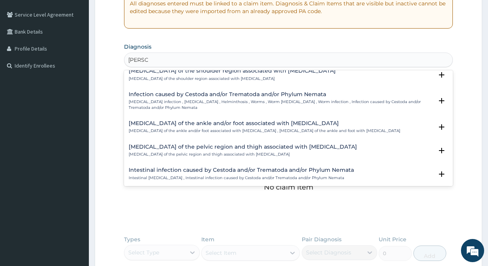
click at [198, 92] on h4 "Infection caused by Cestoda and/or Trematoda and/or Phylum Nemata" at bounding box center [281, 95] width 304 height 6
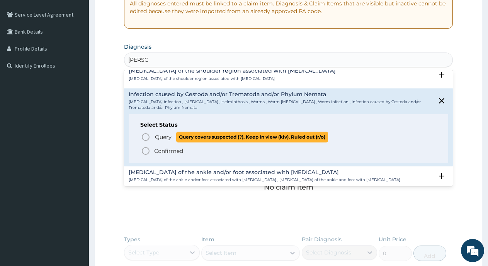
click at [144, 137] on icon "status option query" at bounding box center [145, 136] width 9 height 9
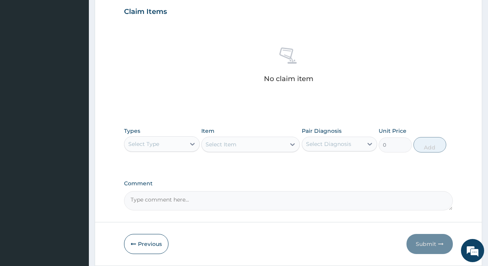
scroll to position [270, 0]
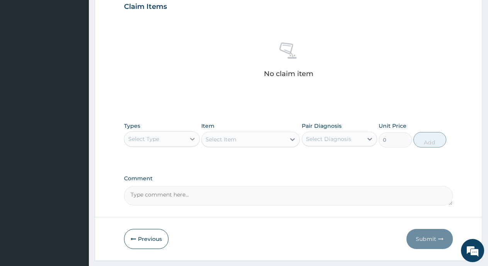
click at [192, 134] on div at bounding box center [192, 139] width 14 height 14
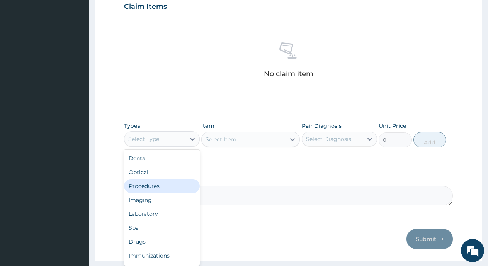
drag, startPoint x: 161, startPoint y: 184, endPoint x: 167, endPoint y: 170, distance: 15.4
click at [160, 184] on div "Procedures" at bounding box center [162, 186] width 76 height 14
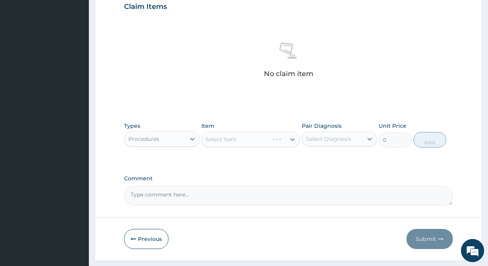
click at [234, 143] on div "Select Item" at bounding box center [250, 139] width 98 height 15
click at [232, 135] on div "Select Item" at bounding box center [250, 139] width 98 height 15
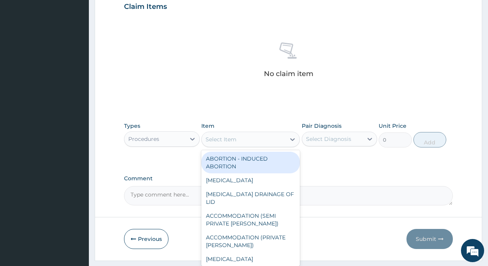
click at [230, 138] on div "Select Item" at bounding box center [220, 140] width 31 height 8
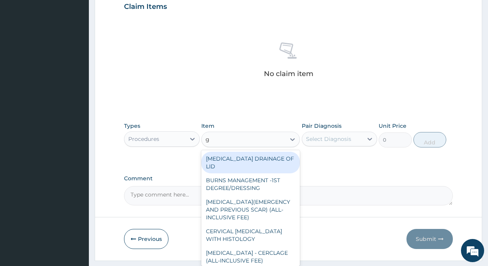
type input "gp"
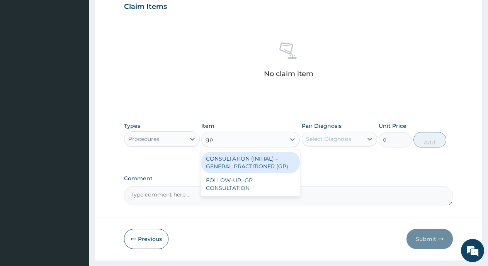
click at [236, 163] on div "CONSULTATION (INITIAL) – GENERAL PRACTITIONER (GP)" at bounding box center [250, 163] width 98 height 22
type input "3000"
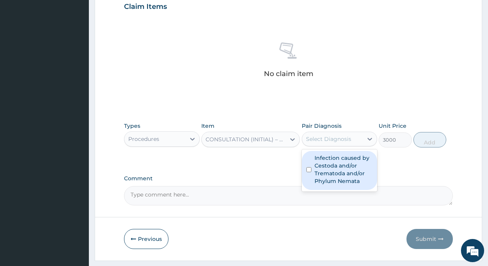
click at [335, 141] on div "Select Diagnosis" at bounding box center [328, 139] width 45 height 8
click at [312, 168] on div "Infection caused by Cestoda and/or Trematoda and/or Phylum Nemata" at bounding box center [340, 170] width 76 height 39
checkbox input "true"
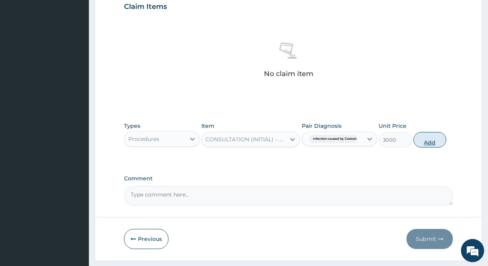
click at [431, 141] on button "Add" at bounding box center [429, 139] width 33 height 15
type input "0"
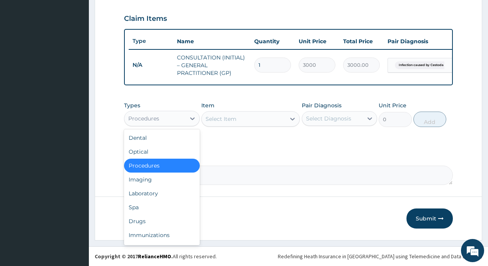
click at [180, 117] on div "Procedures" at bounding box center [154, 118] width 61 height 12
click at [139, 218] on div "Drugs" at bounding box center [162, 221] width 76 height 14
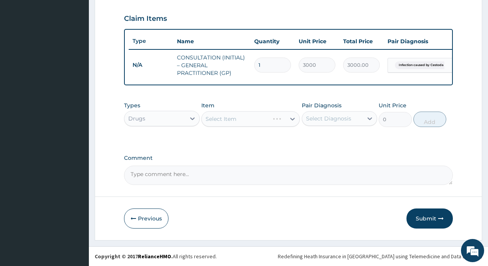
click at [234, 126] on div "Select Item" at bounding box center [250, 118] width 98 height 15
click at [251, 119] on div "Select Item" at bounding box center [250, 118] width 98 height 15
click at [232, 115] on div "Select Item" at bounding box center [250, 118] width 98 height 15
click at [254, 121] on div "Select Item" at bounding box center [244, 119] width 84 height 12
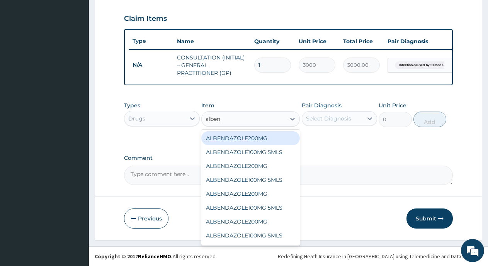
type input "albend"
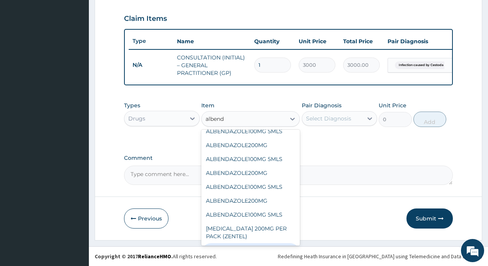
scroll to position [63, 0]
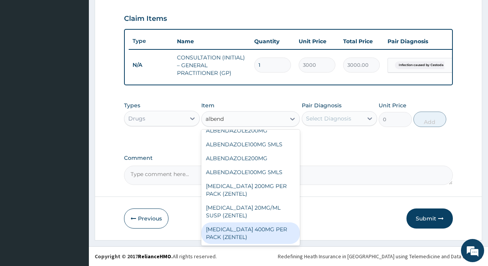
click at [243, 229] on div "[MEDICAL_DATA] 400MG PER PACK (ZENTEL)" at bounding box center [250, 233] width 98 height 22
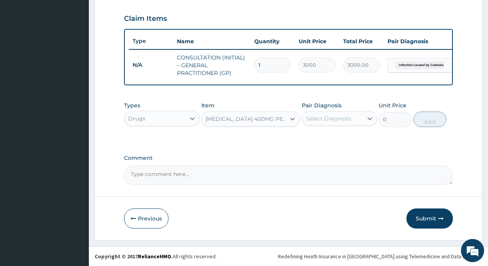
type input "1500"
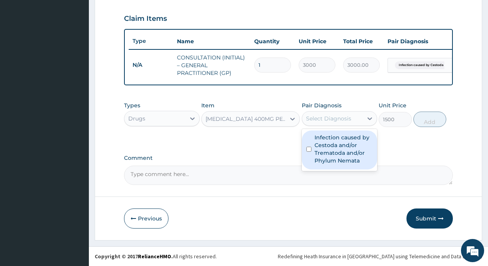
click at [321, 121] on div "Select Diagnosis" at bounding box center [328, 119] width 45 height 8
click at [307, 151] on input "checkbox" at bounding box center [308, 149] width 5 height 5
checkbox input "true"
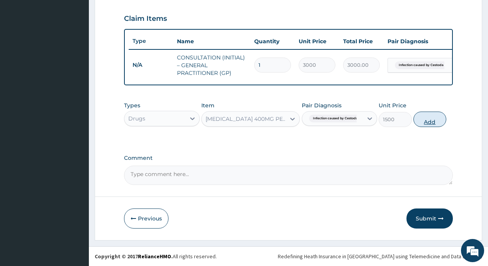
click at [428, 122] on button "Add" at bounding box center [429, 119] width 33 height 15
type input "0"
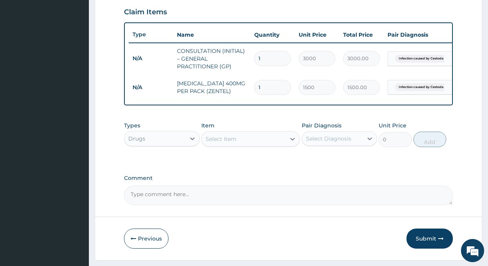
drag, startPoint x: 430, startPoint y: 246, endPoint x: 429, endPoint y: 241, distance: 5.4
click at [429, 246] on button "Submit" at bounding box center [429, 239] width 46 height 20
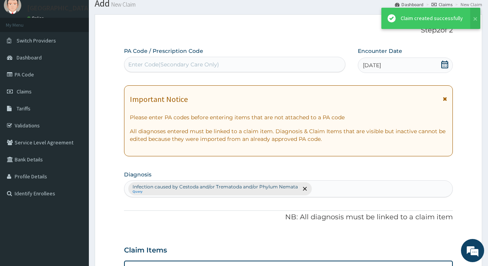
scroll to position [265, 0]
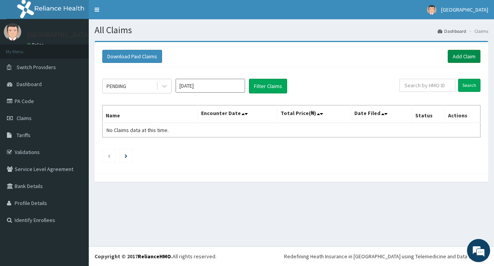
click at [454, 55] on link "Add Claim" at bounding box center [464, 56] width 33 height 13
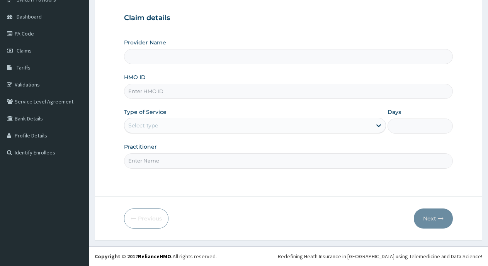
scroll to position [68, 0]
click at [213, 88] on input "HMO ID" at bounding box center [288, 91] width 329 height 15
type input "[GEOGRAPHIC_DATA]"
type input "FCI/10012/A"
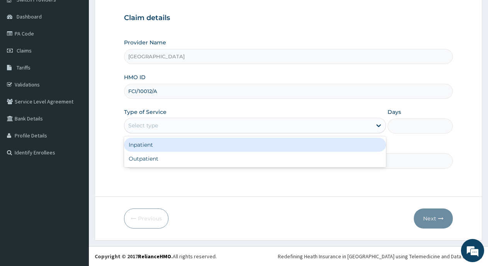
click at [204, 127] on div "Select type" at bounding box center [247, 125] width 247 height 12
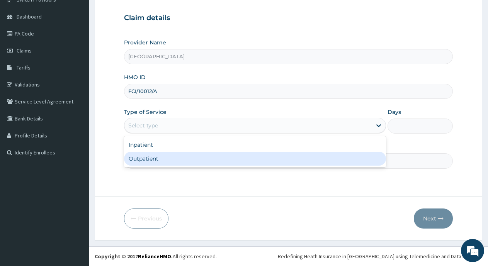
click at [178, 156] on div "Outpatient" at bounding box center [255, 159] width 262 height 14
type input "1"
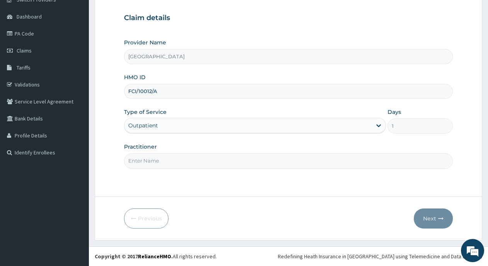
click at [181, 158] on input "Practitioner" at bounding box center [288, 160] width 329 height 15
type input "Dr [PERSON_NAME]"
click at [425, 216] on button "Next" at bounding box center [433, 219] width 39 height 20
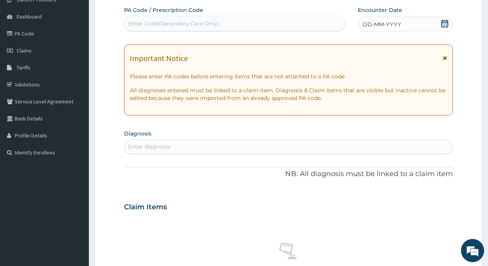
click at [441, 24] on icon at bounding box center [444, 24] width 7 height 8
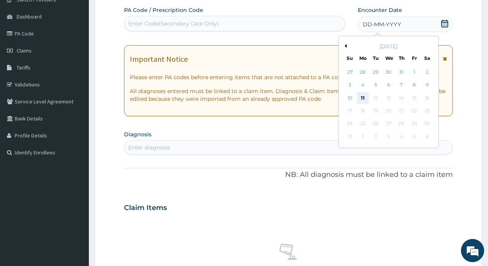
click at [360, 96] on div "11" at bounding box center [363, 98] width 12 height 12
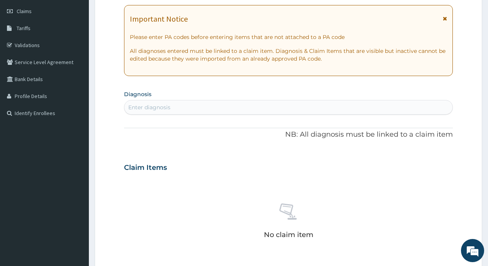
scroll to position [145, 0]
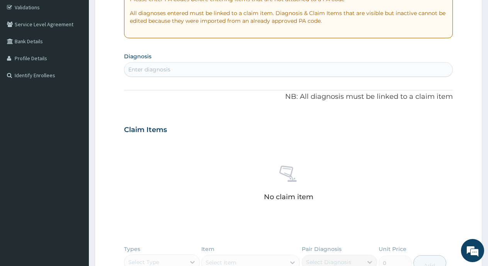
click at [185, 73] on div "Enter diagnosis" at bounding box center [288, 69] width 328 height 12
type input "[MEDICAL_DATA]"
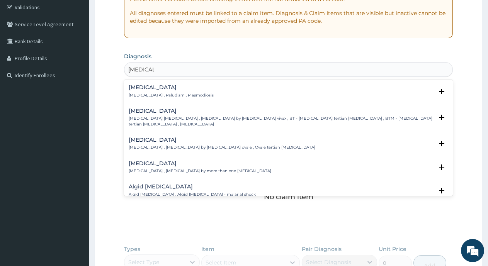
click at [189, 93] on p "[MEDICAL_DATA] , Paludism , Plasmodiosis" at bounding box center [171, 95] width 85 height 5
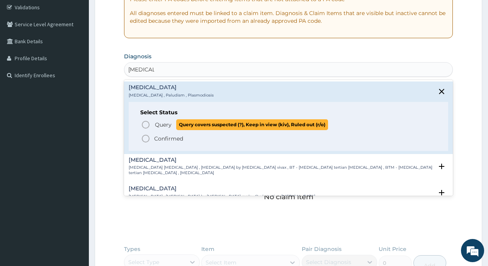
click at [148, 124] on icon "status option query" at bounding box center [145, 124] width 9 height 9
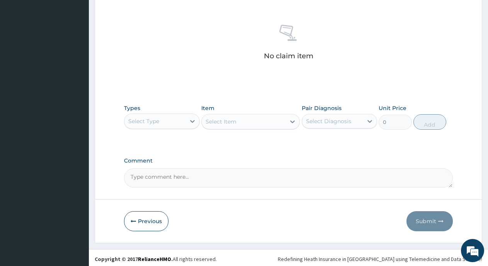
scroll to position [291, 0]
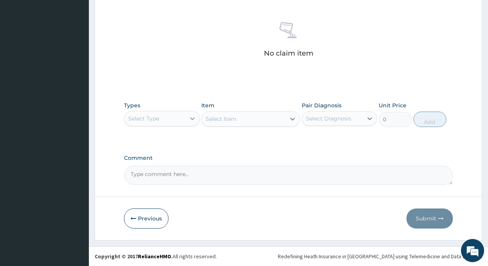
click at [194, 119] on icon at bounding box center [192, 119] width 8 height 8
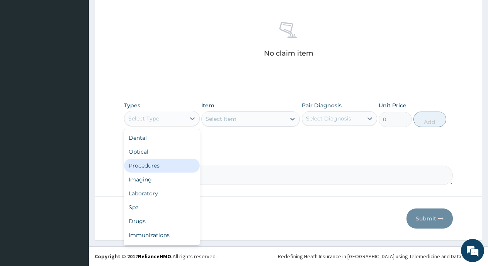
click at [157, 168] on div "Procedures" at bounding box center [162, 166] width 76 height 14
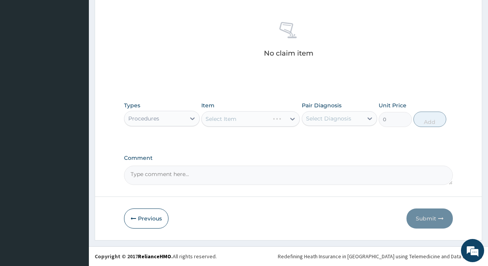
click at [225, 117] on div "Select Item" at bounding box center [250, 118] width 98 height 15
click at [235, 116] on div "Select Item" at bounding box center [250, 118] width 98 height 15
click at [228, 123] on div "Select Item" at bounding box center [244, 119] width 84 height 12
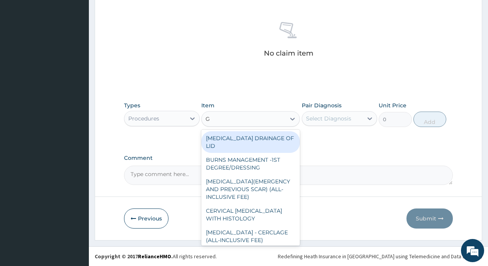
type input "GP"
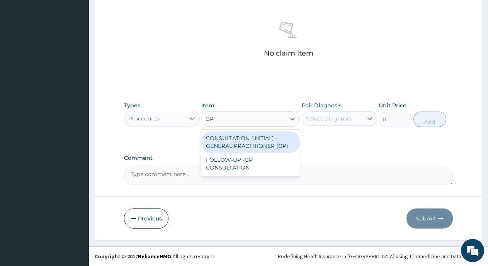
click at [226, 137] on div "CONSULTATION (INITIAL) – GENERAL PRACTITIONER (GP)" at bounding box center [250, 142] width 98 height 22
type input "3000"
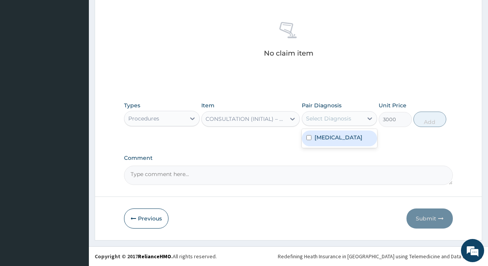
click at [328, 118] on div "Select Diagnosis" at bounding box center [328, 119] width 45 height 8
click at [309, 138] on input "checkbox" at bounding box center [308, 137] width 5 height 5
checkbox input "true"
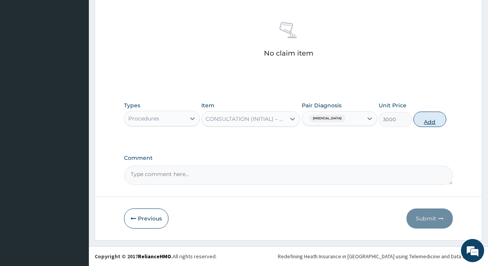
click at [434, 119] on button "Add" at bounding box center [429, 119] width 33 height 15
type input "0"
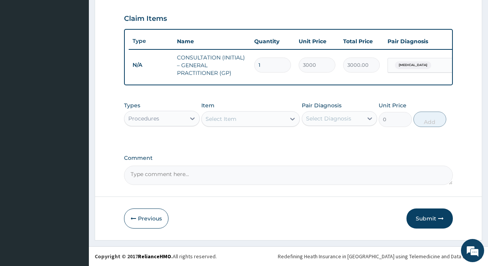
click at [241, 119] on div "Select Item" at bounding box center [244, 119] width 84 height 12
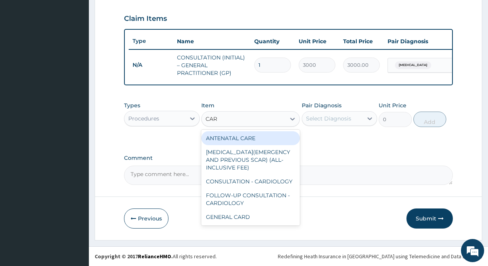
type input "CARD"
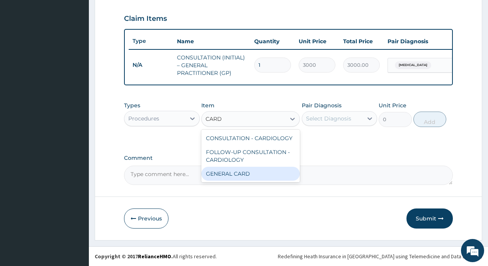
click at [261, 172] on div "GENERAL CARD" at bounding box center [250, 174] width 98 height 14
type input "2500"
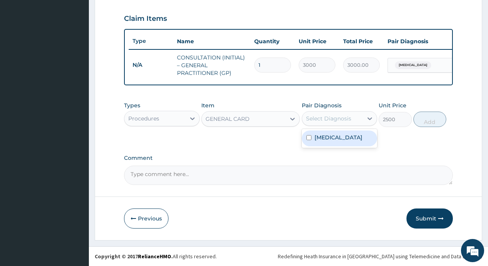
click at [326, 116] on div "Select Diagnosis" at bounding box center [328, 119] width 45 height 8
click at [310, 138] on input "checkbox" at bounding box center [308, 137] width 5 height 5
checkbox input "true"
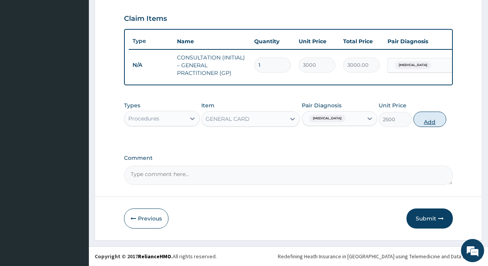
click at [420, 123] on button "Add" at bounding box center [429, 119] width 33 height 15
type input "0"
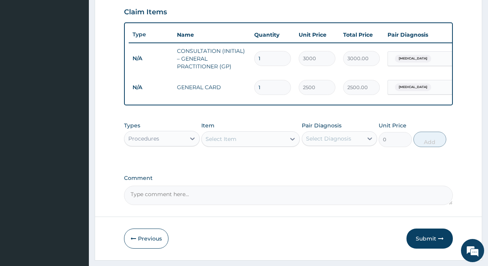
click at [175, 145] on div "Procedures" at bounding box center [154, 138] width 61 height 12
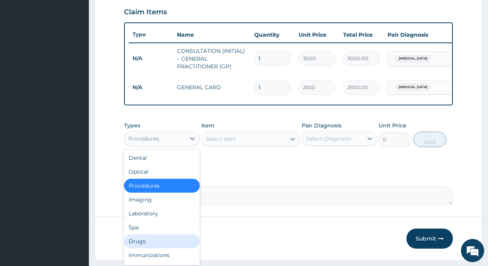
click at [138, 243] on div "Drugs" at bounding box center [162, 241] width 76 height 14
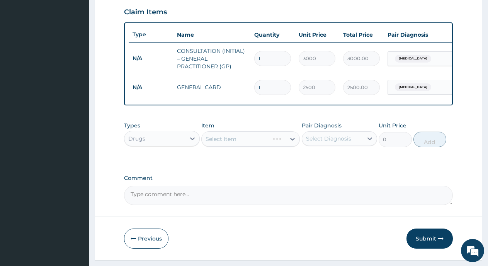
click at [217, 147] on div "Select Item" at bounding box center [250, 138] width 98 height 15
click at [218, 147] on div "Select Item" at bounding box center [250, 138] width 98 height 15
click at [228, 143] on div "Select Item" at bounding box center [220, 139] width 31 height 8
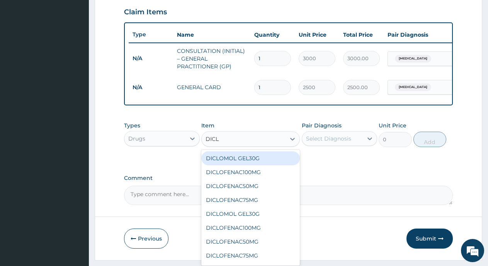
type input "DICLO"
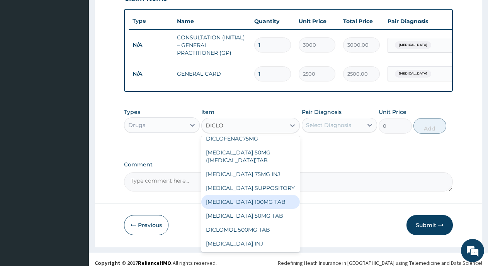
scroll to position [292, 0]
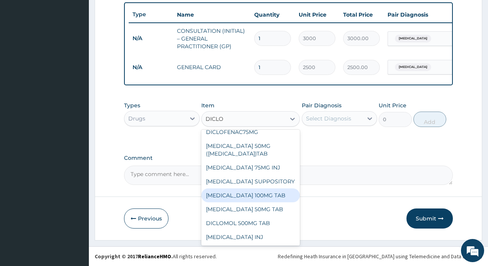
click at [269, 192] on div "DICLOFENAC SODIUM 100MG TAB" at bounding box center [250, 195] width 98 height 14
type input "80"
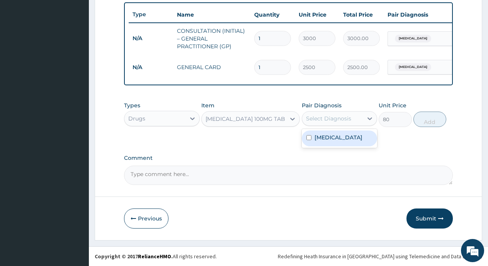
click at [330, 117] on div "Select Diagnosis" at bounding box center [328, 119] width 45 height 8
click at [311, 142] on div "Malaria" at bounding box center [340, 139] width 76 height 16
checkbox input "true"
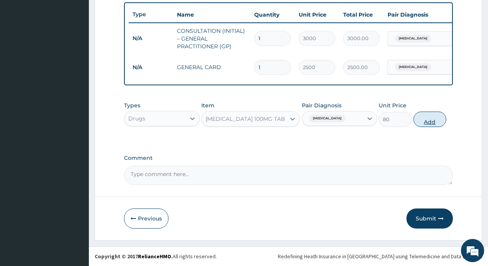
click at [429, 121] on button "Add" at bounding box center [429, 119] width 33 height 15
type input "0"
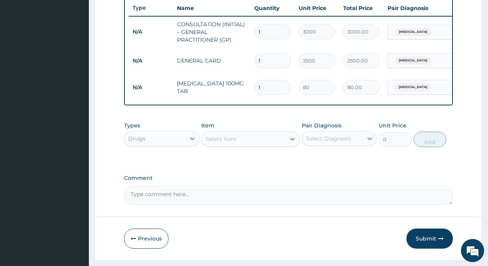
type input "10"
type input "800.00"
type input "10"
click at [249, 142] on div "Select Item" at bounding box center [244, 139] width 84 height 12
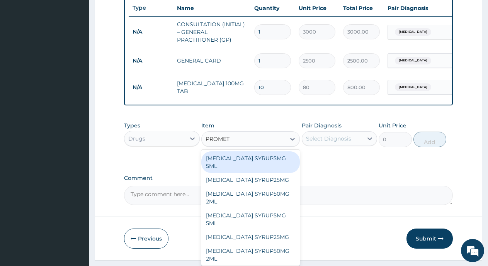
type input "PROMETH"
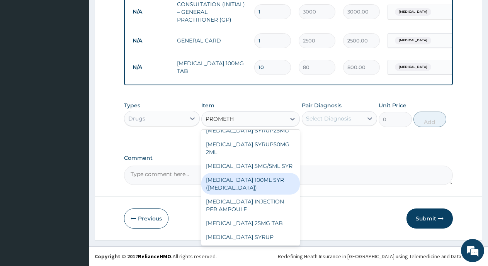
scroll to position [318, 0]
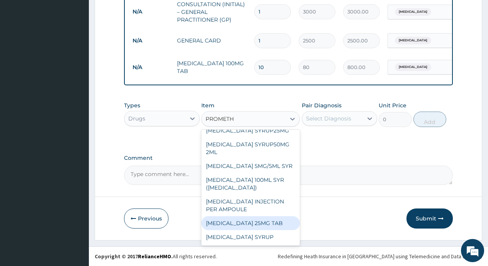
click at [275, 222] on div "[MEDICAL_DATA] 25MG TAB" at bounding box center [250, 223] width 98 height 14
type input "220"
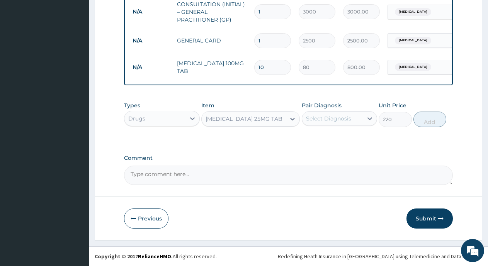
click at [323, 110] on div "Pair Diagnosis Select Diagnosis" at bounding box center [340, 114] width 76 height 25
click at [321, 121] on div "Select Diagnosis" at bounding box center [328, 119] width 45 height 8
click at [310, 139] on input "checkbox" at bounding box center [308, 137] width 5 height 5
checkbox input "true"
drag, startPoint x: 438, startPoint y: 124, endPoint x: 431, endPoint y: 121, distance: 8.0
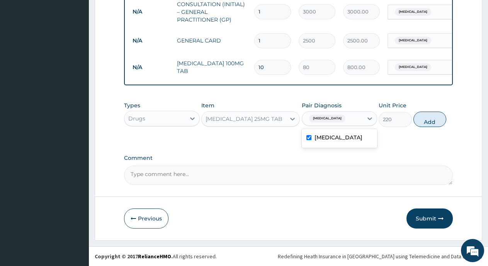
click at [439, 124] on button "Add" at bounding box center [429, 119] width 33 height 15
type input "0"
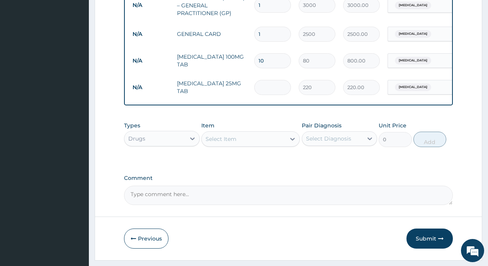
type input "0.00"
type input "6"
type input "1320.00"
type input "6"
click at [263, 137] on div "Item Select Item" at bounding box center [250, 134] width 98 height 25
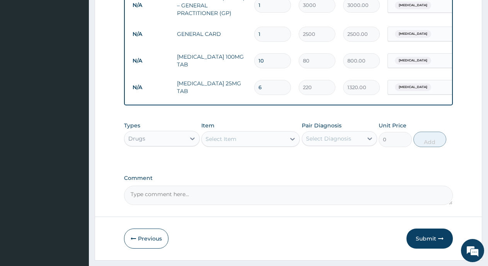
click at [261, 143] on div "Select Item" at bounding box center [244, 139] width 84 height 12
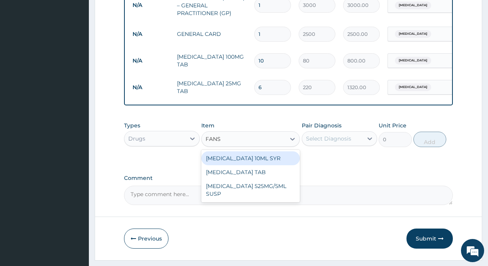
type input "FANSI"
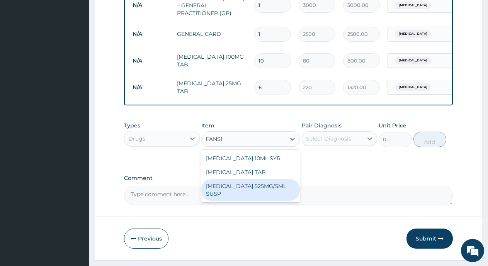
click at [239, 194] on div "FANSIDAR 525MG/5ML SUSP" at bounding box center [250, 190] width 98 height 22
type input "220"
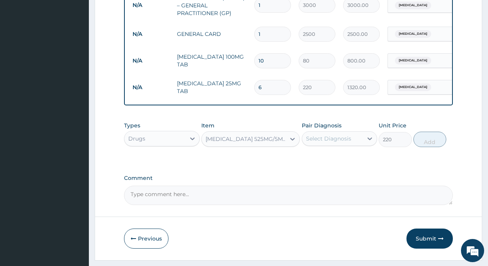
click at [326, 142] on div "Select Diagnosis" at bounding box center [328, 139] width 45 height 8
click at [265, 143] on div "FANSIDAR 525MG/5ML SUSP" at bounding box center [245, 139] width 81 height 8
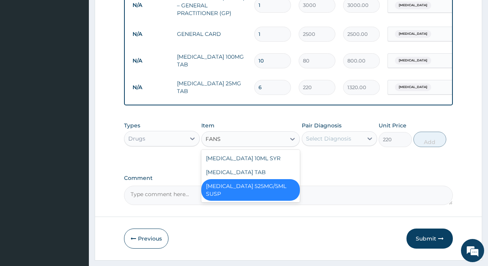
scroll to position [0, 0]
type input "FANSI"
click at [243, 176] on div "FANSIDAR TAB" at bounding box center [250, 172] width 98 height 14
type input "230"
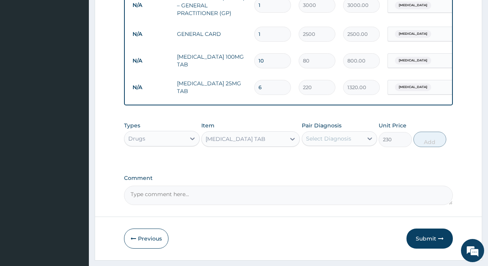
click at [328, 142] on div "Select Diagnosis" at bounding box center [328, 139] width 45 height 8
click at [302, 163] on div "Malaria" at bounding box center [340, 159] width 76 height 16
checkbox input "true"
click at [424, 147] on button "Add" at bounding box center [429, 139] width 33 height 15
type input "0"
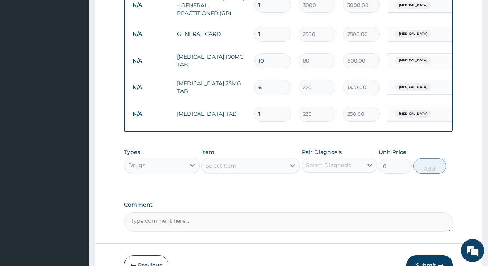
type input "0.00"
type input "3"
type input "690.00"
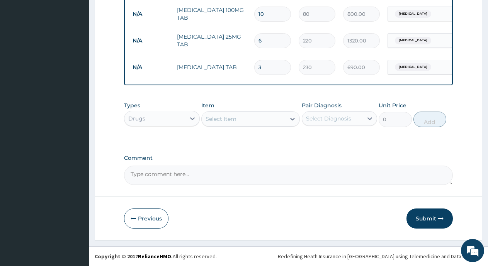
scroll to position [372, 0]
type input "3"
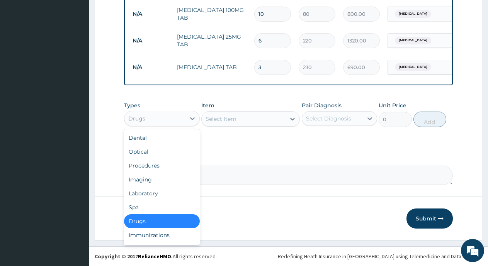
click at [170, 112] on div "Drugs" at bounding box center [162, 118] width 76 height 15
click at [150, 192] on div "Laboratory" at bounding box center [162, 194] width 76 height 14
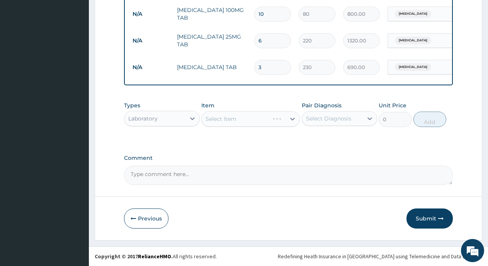
click at [226, 120] on div "Select Item" at bounding box center [250, 118] width 98 height 15
click at [235, 119] on div "Select Item" at bounding box center [250, 118] width 98 height 15
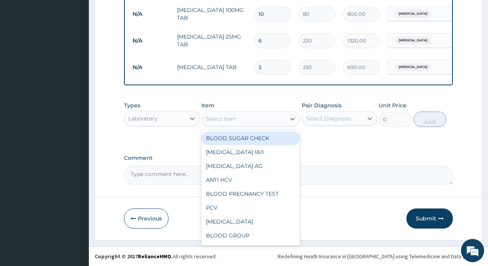
click at [282, 122] on div "Select Item" at bounding box center [244, 119] width 84 height 12
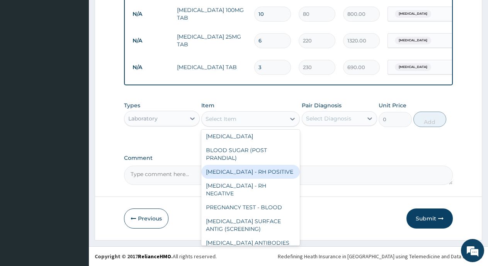
scroll to position [205, 0]
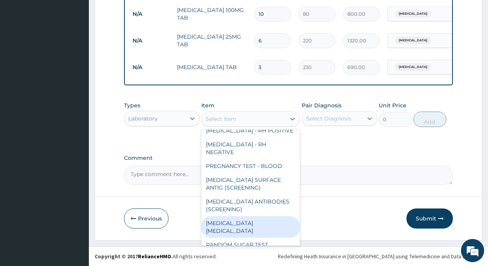
click at [270, 222] on div "MALARIA PARASITE" at bounding box center [250, 227] width 98 height 22
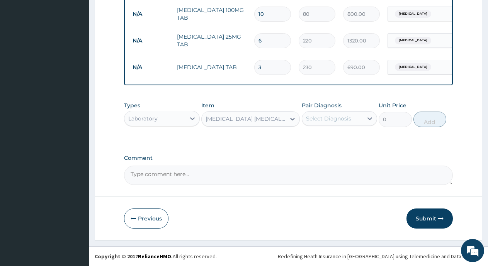
type input "1800"
click at [341, 118] on div "Select Diagnosis" at bounding box center [328, 119] width 45 height 8
click at [306, 136] on input "checkbox" at bounding box center [308, 137] width 5 height 5
checkbox input "true"
click at [430, 120] on button "Add" at bounding box center [429, 119] width 33 height 15
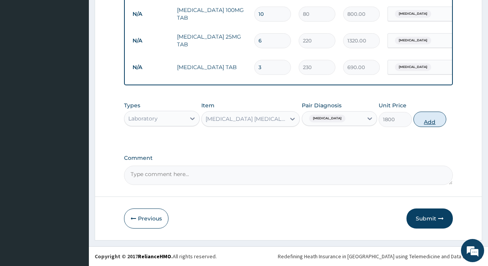
type input "0"
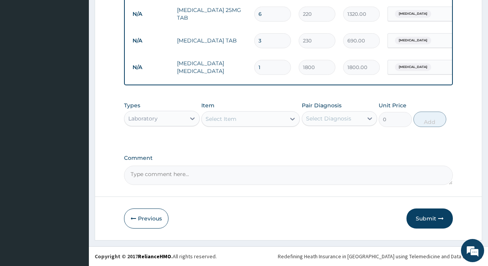
scroll to position [398, 0]
click at [425, 218] on button "Submit" at bounding box center [429, 219] width 46 height 20
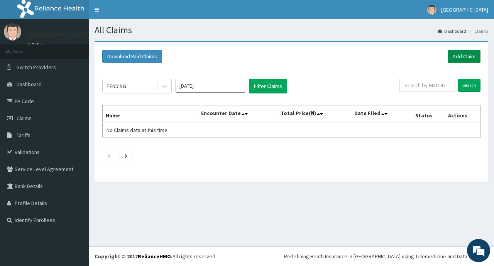
click at [458, 59] on link "Add Claim" at bounding box center [464, 56] width 33 height 13
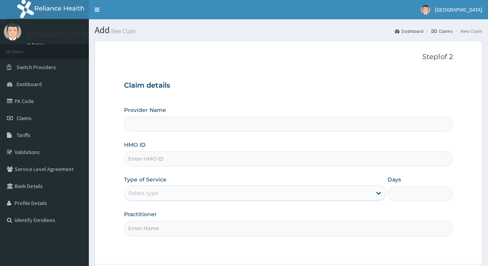
drag, startPoint x: 0, startPoint y: 0, endPoint x: 185, endPoint y: 156, distance: 242.0
click at [185, 156] on input "HMO ID" at bounding box center [288, 158] width 329 height 15
type input "[GEOGRAPHIC_DATA]"
type input "TYT/10010/A"
click at [176, 200] on div "Select type" at bounding box center [255, 192] width 262 height 15
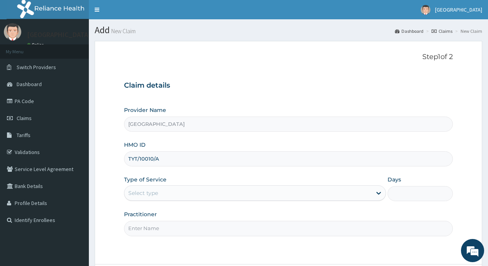
click at [180, 188] on div "Select type" at bounding box center [247, 193] width 247 height 12
click at [178, 200] on div "Select type" at bounding box center [255, 192] width 262 height 15
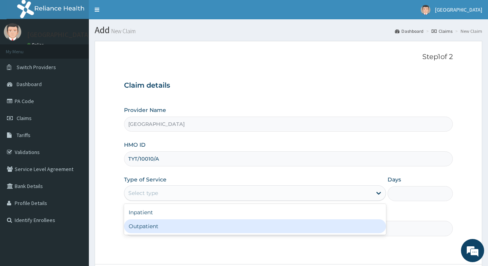
click at [168, 226] on div "Outpatient" at bounding box center [255, 226] width 262 height 14
type input "1"
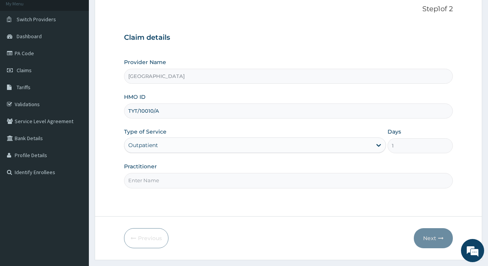
scroll to position [68, 0]
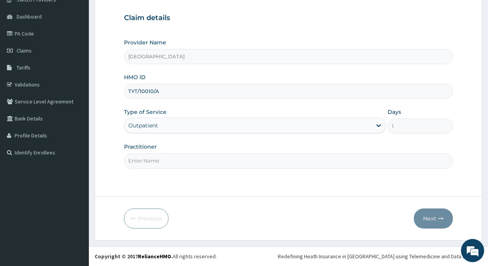
click at [199, 161] on input "Practitioner" at bounding box center [288, 160] width 329 height 15
type input "Dr Okangba"
click at [432, 223] on button "Next" at bounding box center [433, 219] width 39 height 20
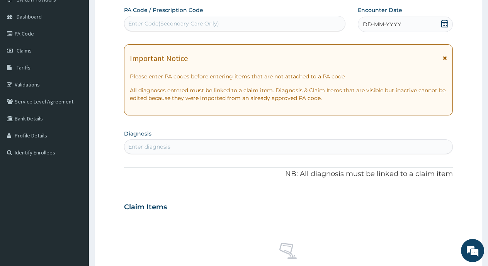
click at [447, 26] on icon at bounding box center [444, 24] width 7 height 8
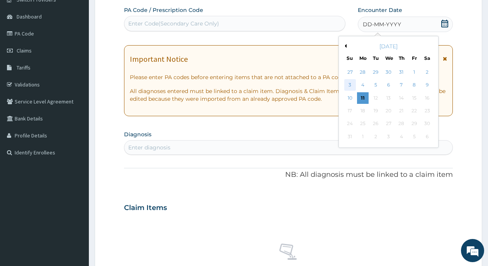
click at [355, 87] on div "3" at bounding box center [350, 86] width 12 height 12
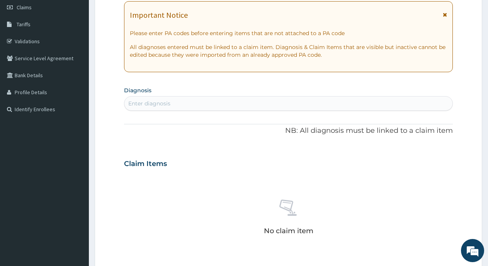
scroll to position [145, 0]
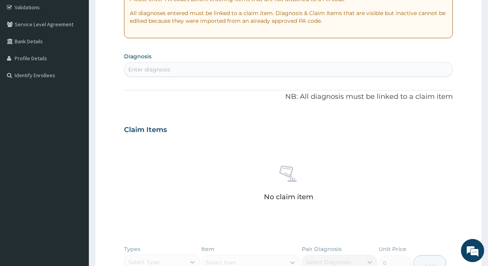
click at [161, 69] on div "Enter diagnosis" at bounding box center [149, 70] width 42 height 8
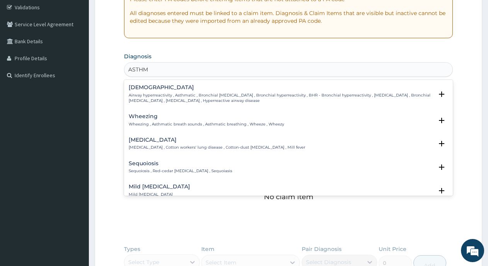
type input "ASTHMA"
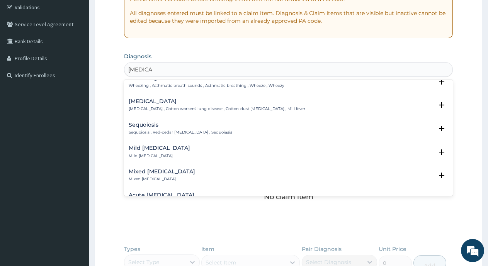
scroll to position [116, 0]
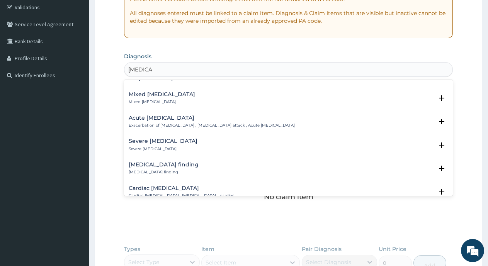
click at [135, 124] on p "Exacerbation of asthma , Asthma attack , Acute asthma" at bounding box center [212, 125] width 166 height 5
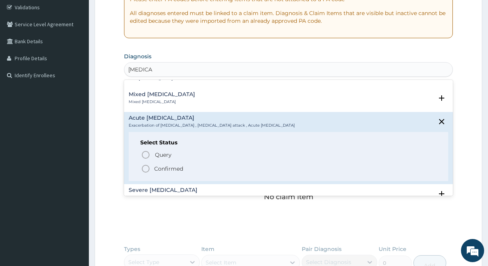
click at [154, 172] on span "Confirmed" at bounding box center [288, 168] width 295 height 9
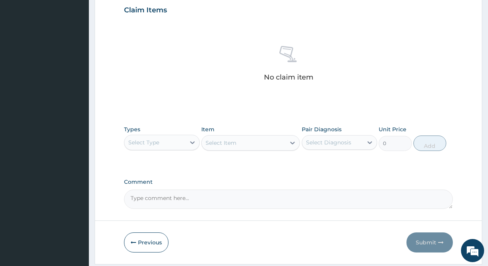
scroll to position [291, 0]
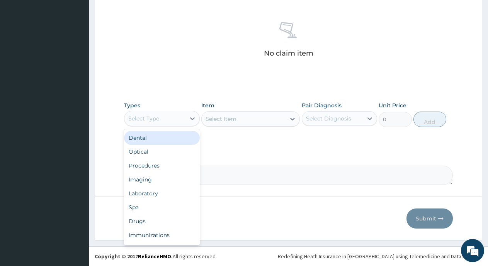
click at [166, 118] on div "Select Type" at bounding box center [154, 118] width 61 height 12
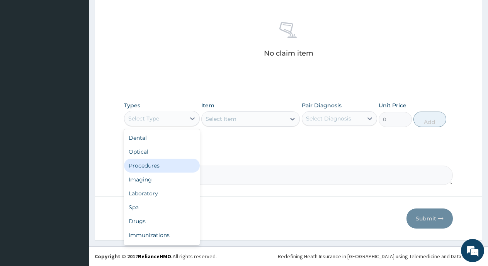
click at [139, 169] on div "Procedures" at bounding box center [162, 166] width 76 height 14
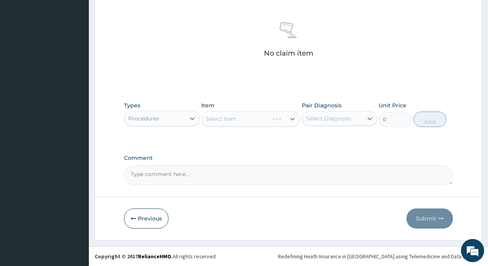
click at [224, 120] on div "Select Item" at bounding box center [250, 118] width 98 height 15
click at [224, 120] on div "Select Item" at bounding box center [220, 119] width 31 height 8
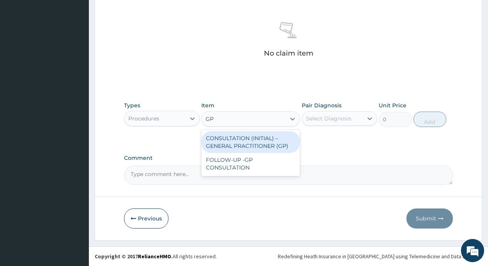
type input "GP"
click at [231, 144] on div "CONSULTATION (INITIAL) – GENERAL PRACTITIONER (GP)" at bounding box center [250, 142] width 98 height 22
type input "3000"
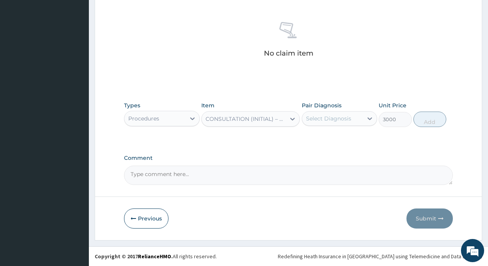
click at [314, 113] on div "Select Diagnosis" at bounding box center [332, 118] width 61 height 12
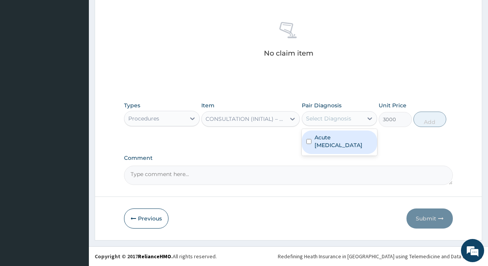
click at [306, 139] on input "checkbox" at bounding box center [308, 141] width 5 height 5
checkbox input "true"
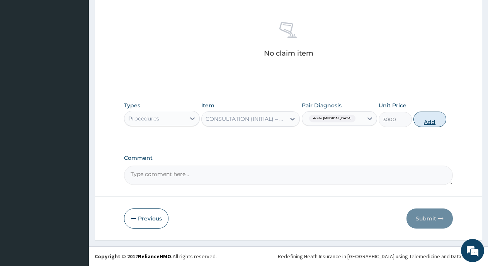
click at [442, 122] on button "Add" at bounding box center [429, 119] width 33 height 15
type input "0"
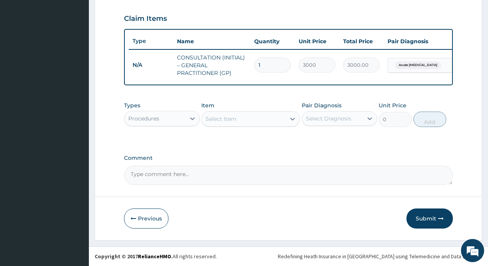
click at [178, 120] on div "Procedures" at bounding box center [154, 118] width 61 height 12
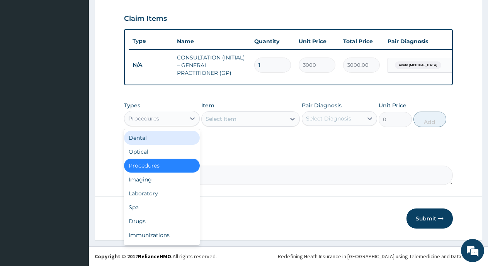
click at [214, 124] on div "Select Item" at bounding box center [244, 119] width 84 height 12
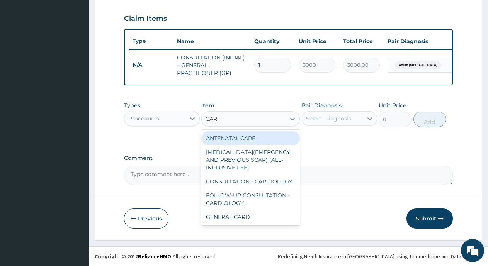
type input "CARD"
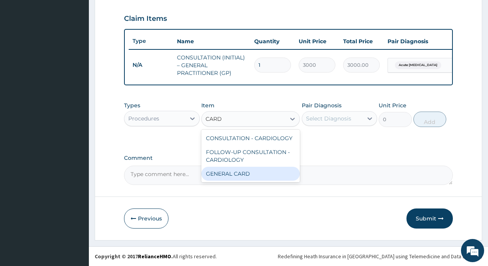
click at [257, 170] on div "GENERAL CARD" at bounding box center [250, 174] width 98 height 14
type input "2500"
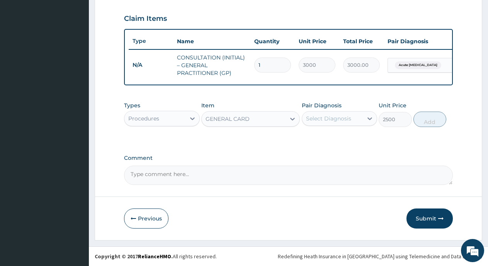
click at [345, 115] on div "Select Diagnosis" at bounding box center [328, 119] width 45 height 8
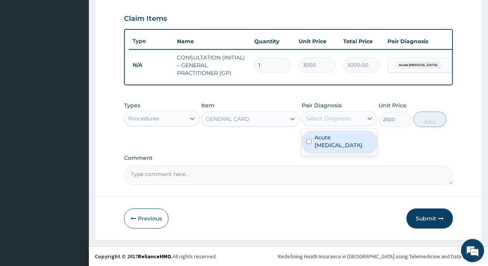
click at [306, 139] on input "checkbox" at bounding box center [308, 141] width 5 height 5
checkbox input "true"
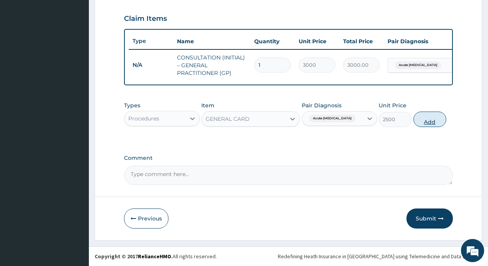
click at [431, 120] on button "Add" at bounding box center [429, 119] width 33 height 15
type input "0"
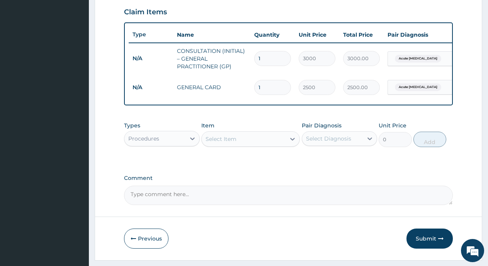
click at [173, 145] on div "Procedures" at bounding box center [154, 138] width 61 height 12
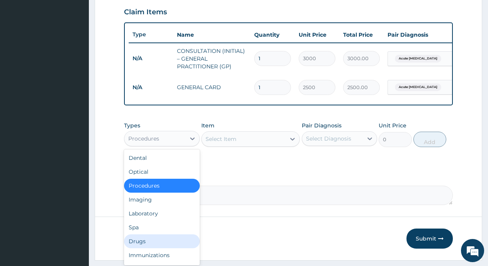
click at [143, 245] on div "Drugs" at bounding box center [162, 241] width 76 height 14
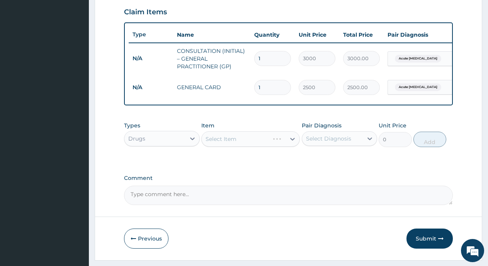
click at [236, 146] on div "Select Item" at bounding box center [250, 138] width 98 height 15
click at [233, 147] on div "Select Item" at bounding box center [250, 138] width 98 height 15
click at [238, 144] on div "Select Item" at bounding box center [250, 138] width 98 height 15
click at [245, 147] on div "Select Item" at bounding box center [250, 138] width 98 height 15
click at [241, 147] on div "Select Item" at bounding box center [250, 138] width 98 height 15
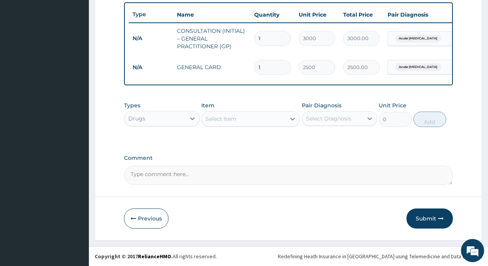
scroll to position [292, 0]
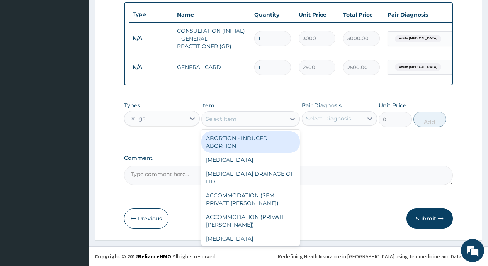
click at [234, 117] on div "Select Item" at bounding box center [220, 119] width 31 height 8
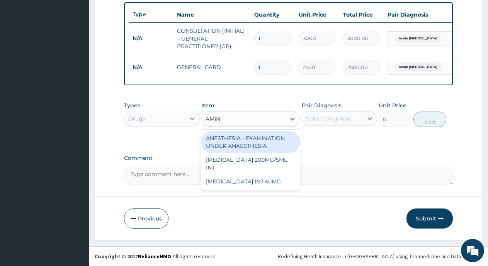
type input "AMIN"
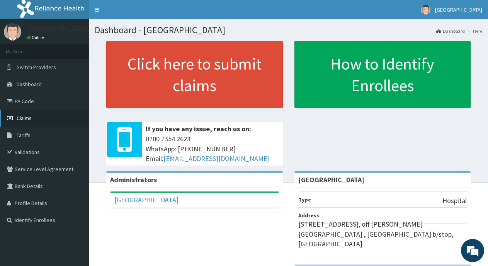
click at [41, 116] on link "Claims" at bounding box center [44, 118] width 89 height 17
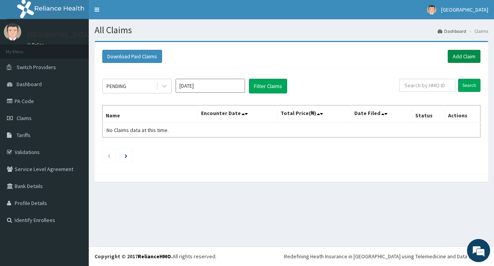
click at [474, 54] on link "Add Claim" at bounding box center [464, 56] width 33 height 13
click at [460, 58] on link "Add Claim" at bounding box center [464, 56] width 33 height 13
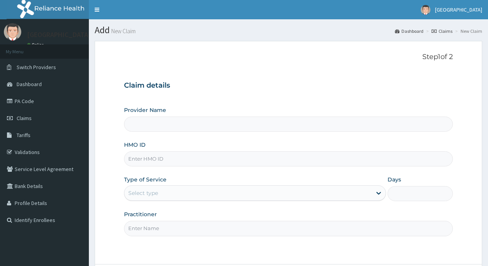
type input "[GEOGRAPHIC_DATA]"
click at [185, 163] on input "HMO ID" at bounding box center [288, 158] width 329 height 15
type input "TYT/10010/A"
click at [286, 191] on div "Select type" at bounding box center [247, 193] width 247 height 12
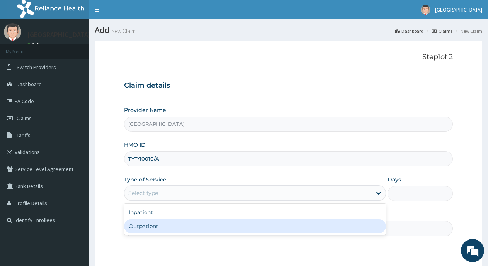
click at [245, 224] on div "Outpatient" at bounding box center [255, 226] width 262 height 14
type input "1"
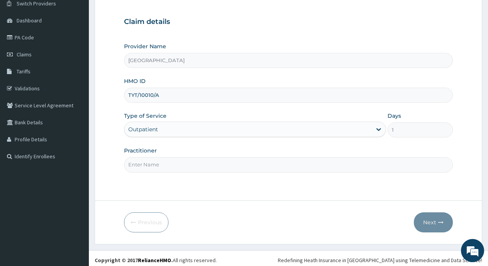
scroll to position [68, 0]
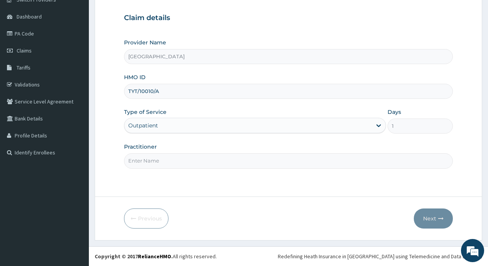
click at [234, 163] on input "Practitioner" at bounding box center [288, 160] width 329 height 15
type input "Dr Okangba"
click at [428, 221] on button "Next" at bounding box center [433, 219] width 39 height 20
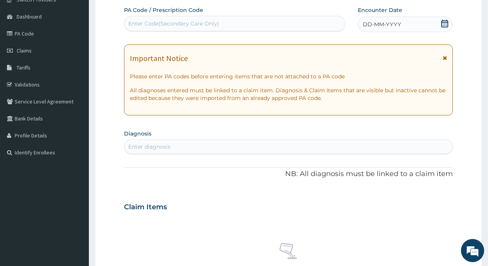
click at [444, 22] on icon at bounding box center [444, 24] width 7 height 8
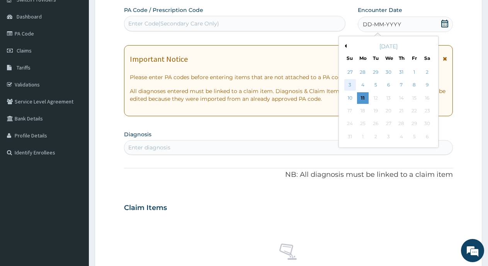
click at [350, 89] on div "3" at bounding box center [350, 86] width 12 height 12
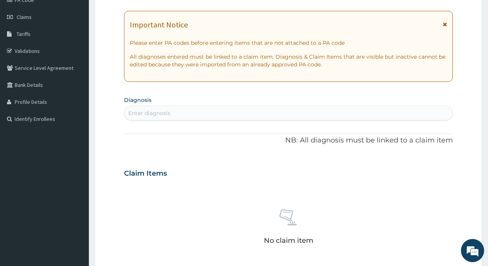
scroll to position [106, 0]
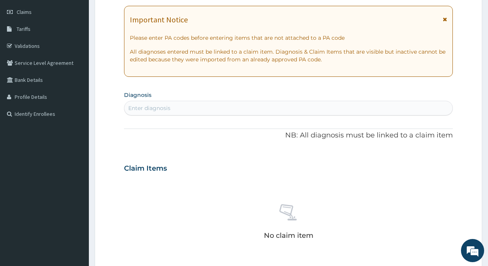
click at [243, 108] on div "Enter diagnosis" at bounding box center [288, 108] width 328 height 12
type input "ASTHM"
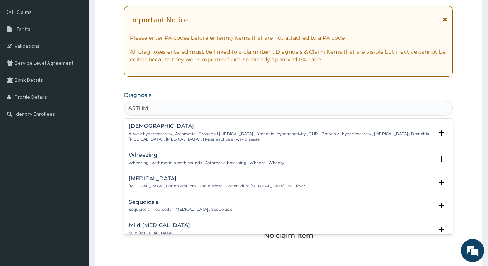
click at [177, 137] on p "Airway hyperreactivity , Asthmatic , Bronchial asthma , Bronchial hyperreactivi…" at bounding box center [281, 136] width 304 height 11
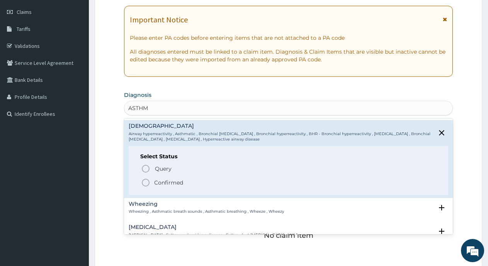
click at [146, 180] on icon "status option filled" at bounding box center [145, 182] width 9 height 9
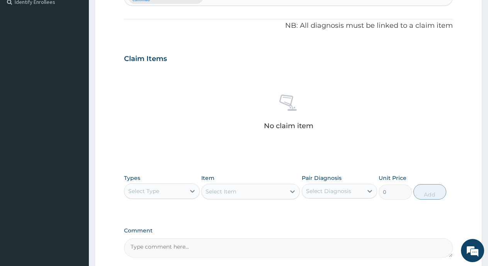
scroll to position [222, 0]
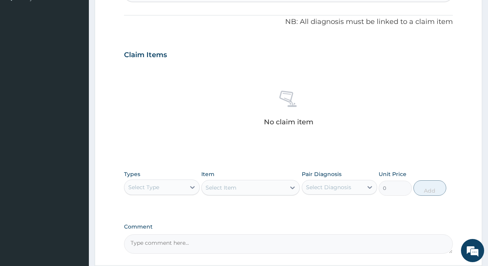
click at [181, 184] on div "Select Type" at bounding box center [154, 187] width 61 height 12
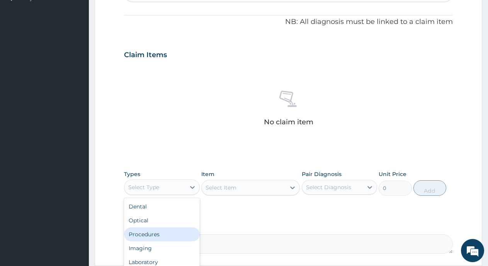
click at [166, 235] on div "Procedures" at bounding box center [162, 235] width 76 height 14
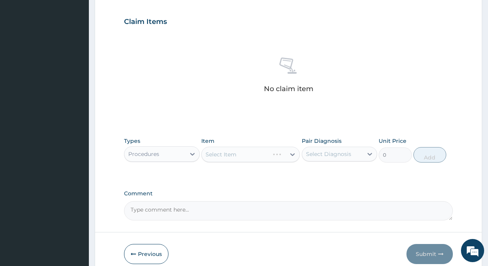
scroll to position [291, 0]
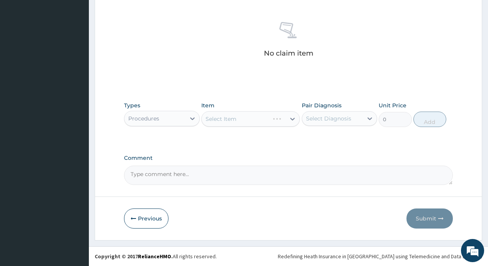
click at [256, 119] on div "Select Item" at bounding box center [250, 118] width 98 height 15
click at [247, 124] on div "Select Item" at bounding box center [244, 119] width 84 height 12
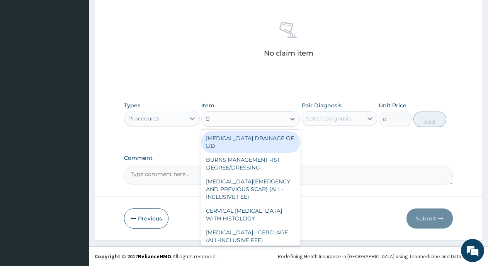
type input "GP"
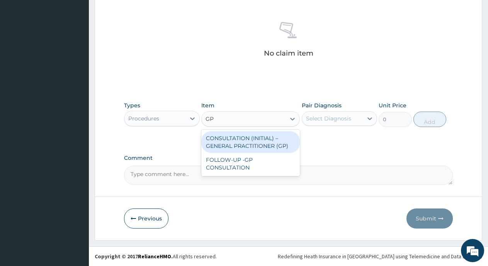
click at [266, 144] on div "CONSULTATION (INITIAL) – GENERAL PRACTITIONER (GP)" at bounding box center [250, 142] width 98 height 22
type input "3000"
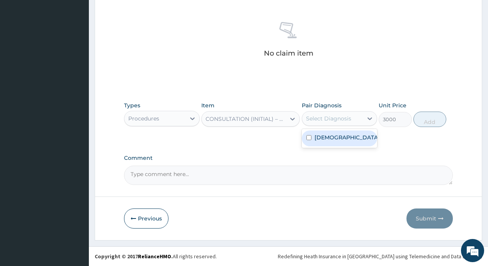
click at [354, 121] on div "Select Diagnosis" at bounding box center [332, 118] width 61 height 12
click at [314, 139] on label "Asthma" at bounding box center [346, 138] width 65 height 8
checkbox input "true"
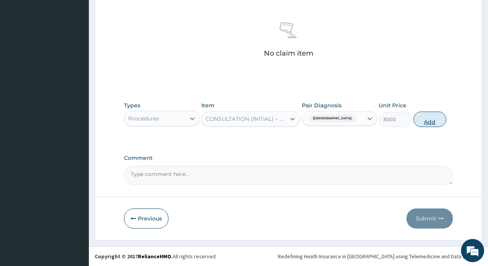
click at [420, 120] on button "Add" at bounding box center [429, 119] width 33 height 15
type input "0"
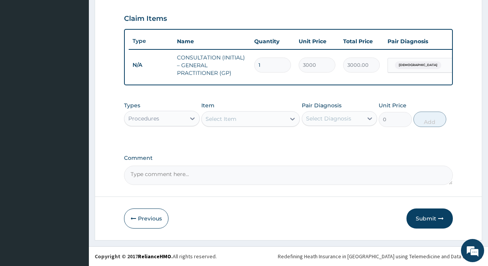
click at [239, 115] on div "Select Item" at bounding box center [244, 119] width 84 height 12
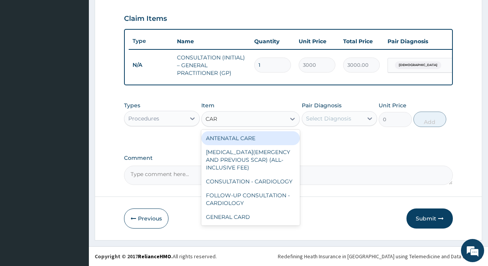
type input "CARD"
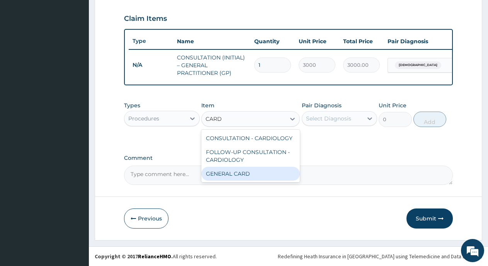
click at [213, 176] on div "GENERAL CARD" at bounding box center [250, 174] width 98 height 14
type input "2500"
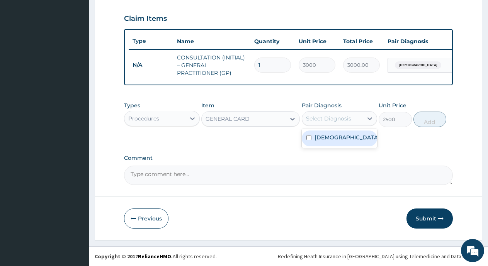
click at [346, 122] on div "Select Diagnosis" at bounding box center [328, 119] width 45 height 8
click at [312, 135] on div "Asthma" at bounding box center [340, 139] width 76 height 16
checkbox input "true"
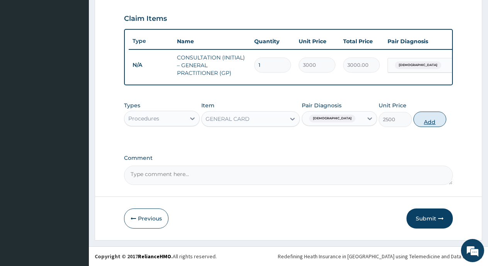
click at [434, 124] on button "Add" at bounding box center [429, 119] width 33 height 15
type input "0"
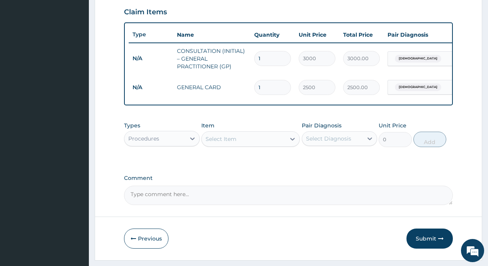
click at [175, 143] on div "Procedures" at bounding box center [154, 138] width 61 height 12
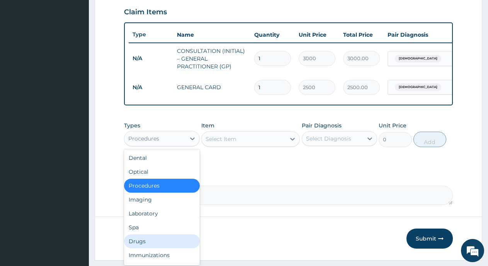
click at [145, 245] on div "Drugs" at bounding box center [162, 241] width 76 height 14
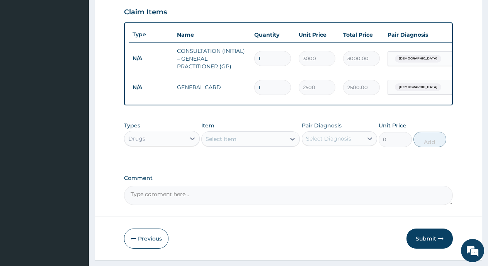
click at [234, 143] on div "Select Item" at bounding box center [220, 139] width 31 height 8
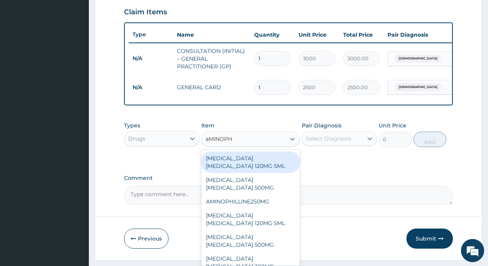
type input "aMINOPHY"
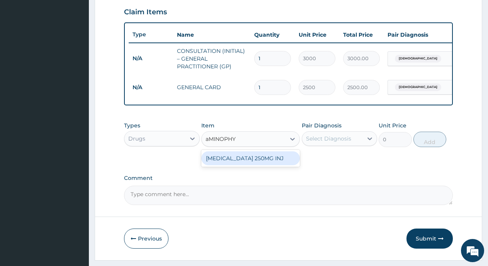
click at [271, 161] on div "AMINOPHYLLINE 250MG INJ" at bounding box center [250, 158] width 98 height 14
type input "900"
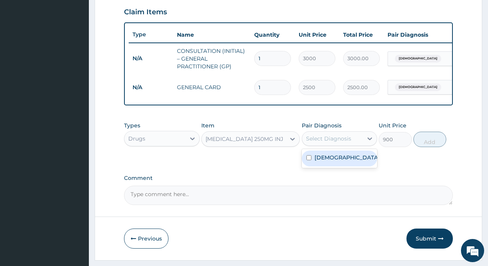
click at [307, 143] on div "Select Diagnosis" at bounding box center [328, 139] width 45 height 8
click at [305, 165] on div "Asthma" at bounding box center [340, 159] width 76 height 16
checkbox input "true"
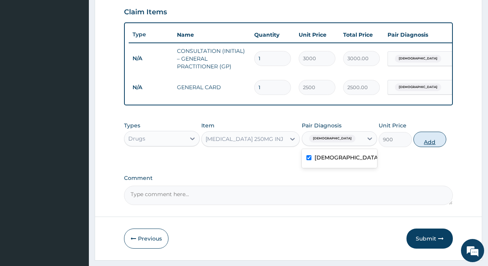
click at [431, 147] on button "Add" at bounding box center [429, 139] width 33 height 15
type input "0"
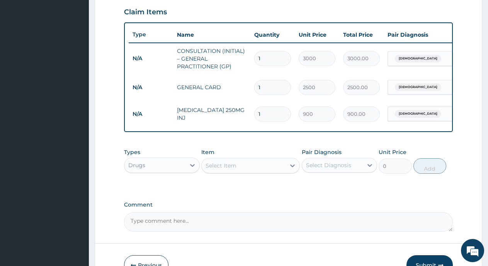
click at [240, 169] on div "Select Item" at bounding box center [244, 166] width 84 height 12
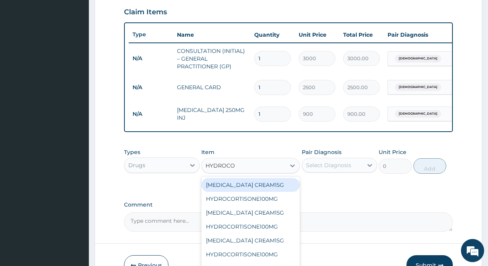
type input "HYDROCOR"
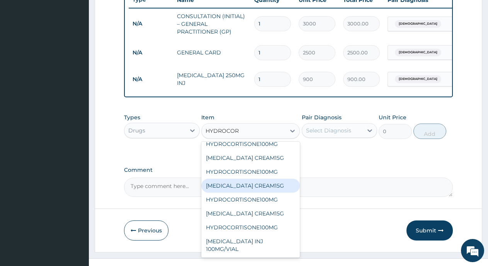
scroll to position [318, 0]
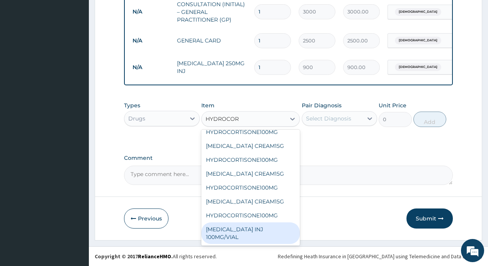
click at [244, 238] on div "HYDROCORTISONE INJ 100MG/VIAL" at bounding box center [250, 233] width 98 height 22
type input "900"
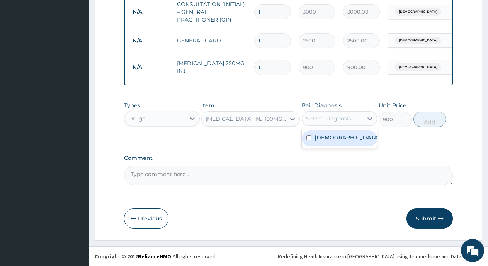
click at [337, 119] on div "Select Diagnosis" at bounding box center [328, 119] width 45 height 8
click at [307, 135] on div "Asthma" at bounding box center [340, 139] width 76 height 16
checkbox input "true"
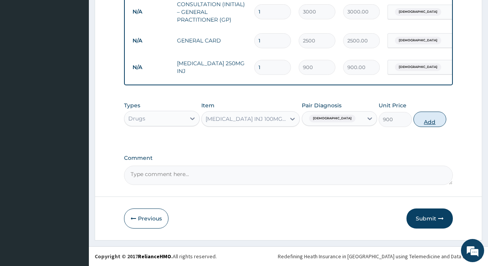
click at [429, 122] on button "Add" at bounding box center [429, 119] width 33 height 15
type input "0"
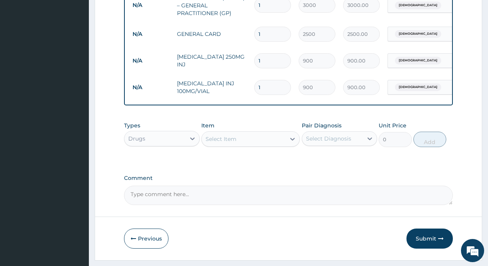
click at [211, 143] on div "Select Item" at bounding box center [220, 139] width 31 height 8
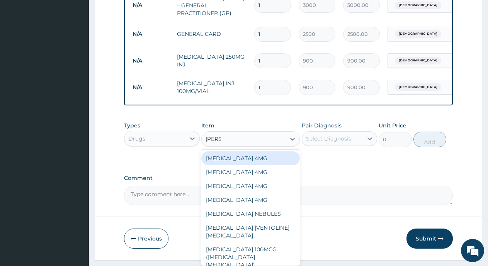
type input "SALBU"
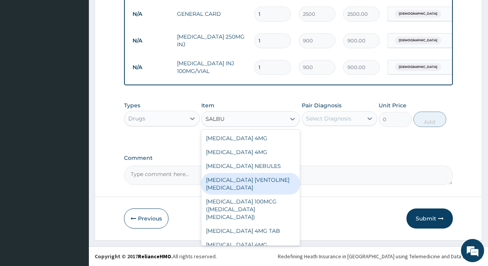
scroll to position [345, 0]
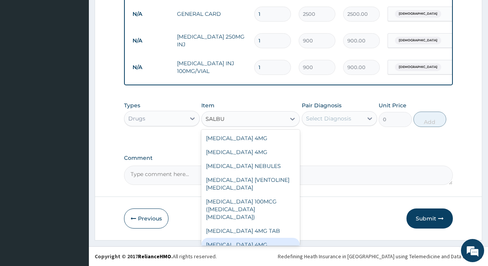
click at [238, 238] on div "SALBUTAMOL 4MG" at bounding box center [250, 245] width 98 height 14
type input "50"
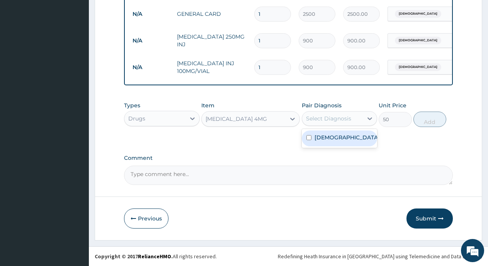
click at [319, 121] on div "Select Diagnosis" at bounding box center [328, 119] width 45 height 8
click at [309, 136] on input "checkbox" at bounding box center [308, 137] width 5 height 5
checkbox input "true"
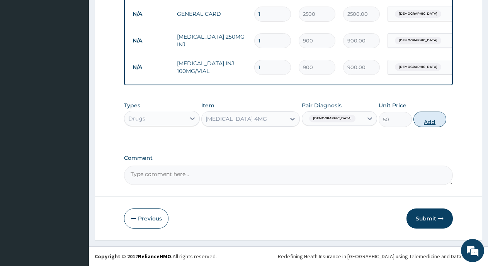
click at [431, 124] on button "Add" at bounding box center [429, 119] width 33 height 15
type input "0"
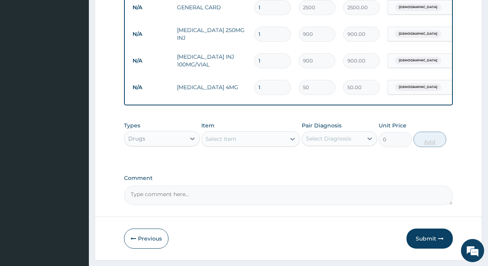
type input "15"
type input "750.00"
type input "15"
click at [259, 140] on div "Select Item" at bounding box center [244, 139] width 84 height 12
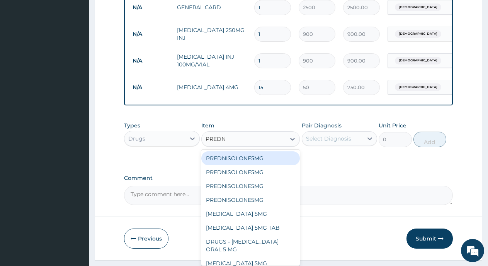
type input "PREDNI"
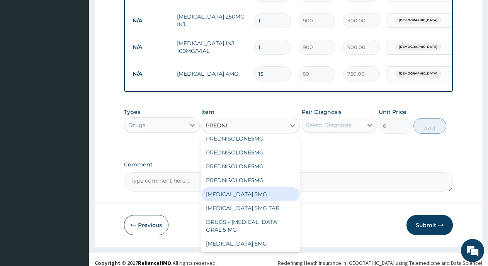
scroll to position [372, 0]
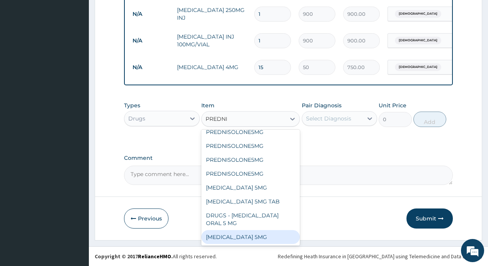
click at [247, 235] on div "[MEDICAL_DATA] 5MG" at bounding box center [250, 237] width 98 height 14
type input "50"
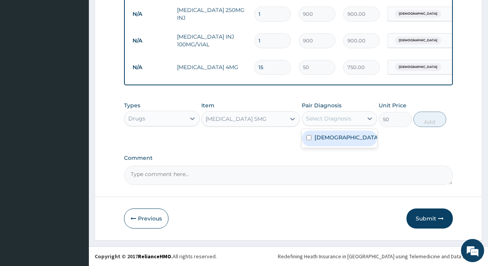
click at [342, 117] on div "Select Diagnosis" at bounding box center [328, 119] width 45 height 8
click at [307, 138] on input "checkbox" at bounding box center [308, 137] width 5 height 5
checkbox input "true"
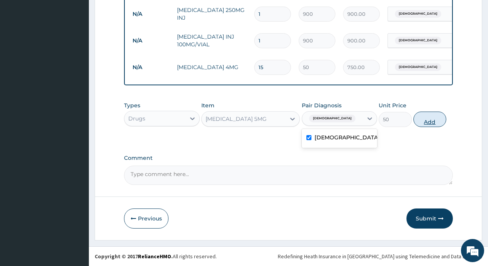
click at [428, 120] on button "Add" at bounding box center [429, 119] width 33 height 15
type input "0"
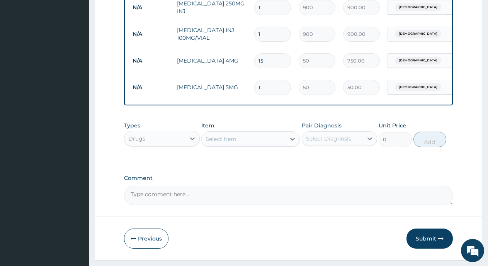
type input "15"
type input "750.00"
type input "15"
click at [227, 143] on div "Select Item" at bounding box center [220, 139] width 31 height 8
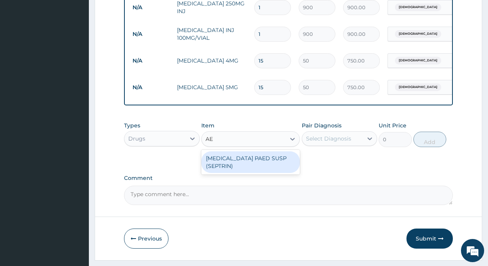
type input "A"
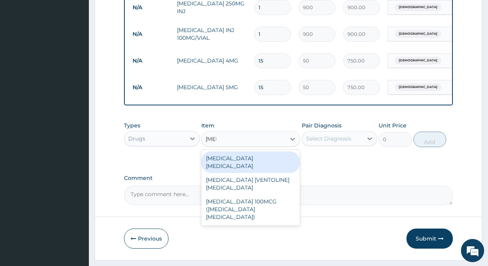
type input "INHA"
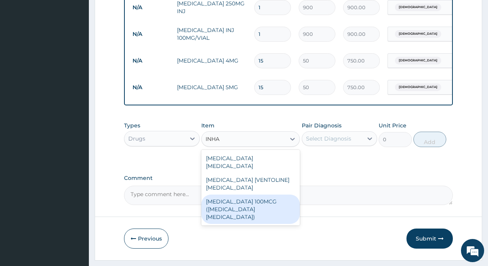
click at [243, 198] on div "SALBUTAMOL 100MCG (VENTOLIN INHALER)" at bounding box center [250, 209] width 98 height 29
type input "3000"
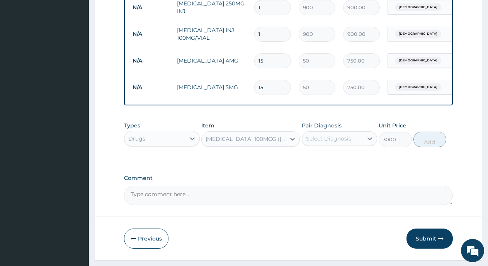
click at [338, 143] on div "Select Diagnosis" at bounding box center [328, 139] width 45 height 8
click at [306, 161] on div "Asthma" at bounding box center [340, 159] width 76 height 16
checkbox input "true"
drag, startPoint x: 432, startPoint y: 150, endPoint x: 430, endPoint y: 145, distance: 5.4
click at [432, 147] on button "Add" at bounding box center [429, 139] width 33 height 15
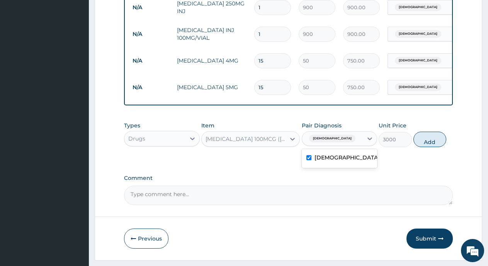
type input "0"
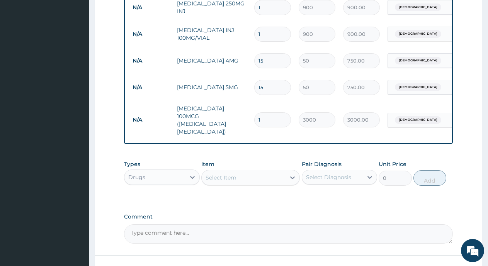
click at [242, 175] on div "Select Item" at bounding box center [244, 178] width 84 height 12
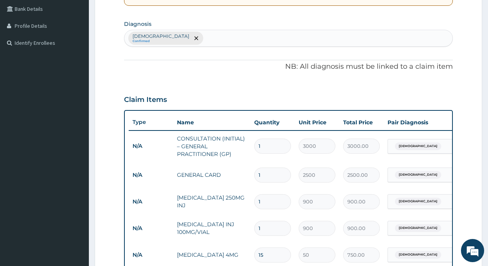
scroll to position [140, 0]
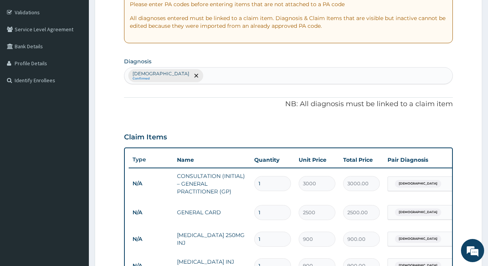
click at [189, 75] on div "Asthma Confirmed" at bounding box center [288, 76] width 328 height 16
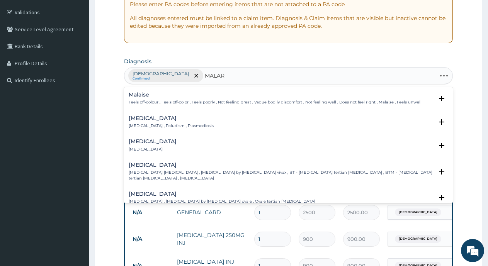
type input "MALARI"
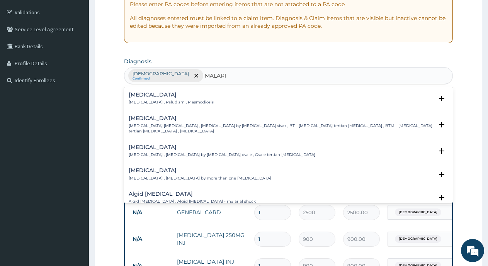
click at [166, 104] on p "[MEDICAL_DATA] , Paludism , Plasmodiosis" at bounding box center [171, 102] width 85 height 5
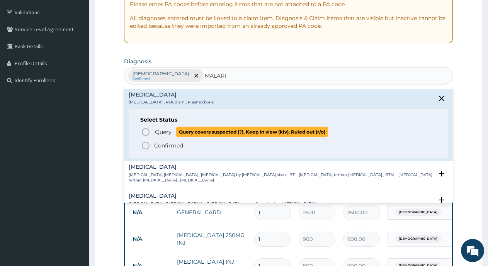
click at [143, 135] on icon "status option query" at bounding box center [145, 131] width 9 height 9
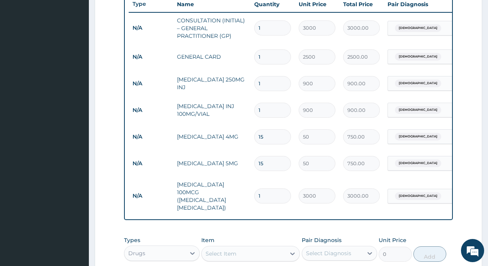
scroll to position [372, 0]
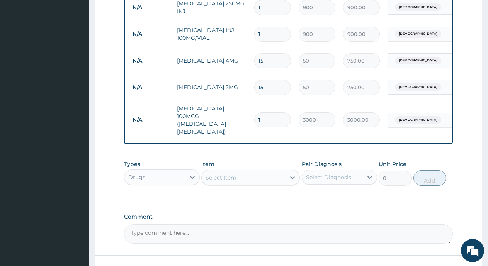
click at [247, 172] on div "Select Item" at bounding box center [244, 178] width 84 height 12
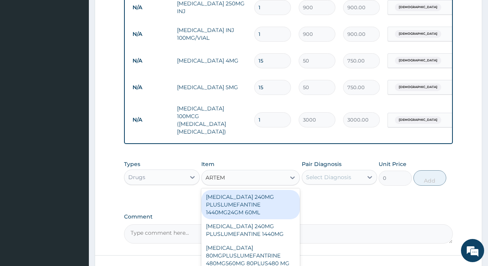
type input "ARTEME"
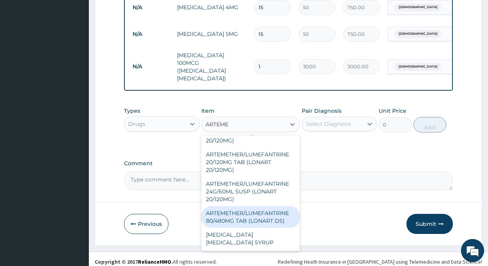
scroll to position [504, 0]
click at [266, 211] on div "ARTEMETHER/LUMEFANTRINE 80/480MG TAB (LONART DS)" at bounding box center [250, 217] width 98 height 22
type input "350"
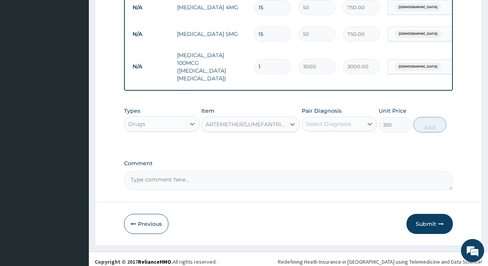
click at [315, 120] on div "Select Diagnosis" at bounding box center [328, 124] width 45 height 8
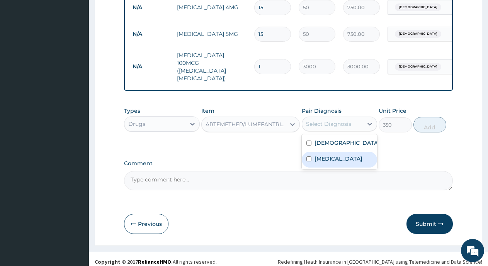
click at [309, 157] on div "[MEDICAL_DATA]" at bounding box center [340, 160] width 76 height 16
checkbox input "true"
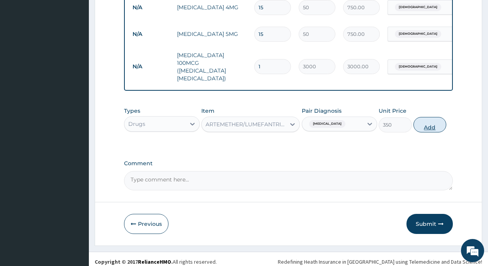
click at [435, 117] on button "Add" at bounding box center [429, 124] width 33 height 15
type input "0"
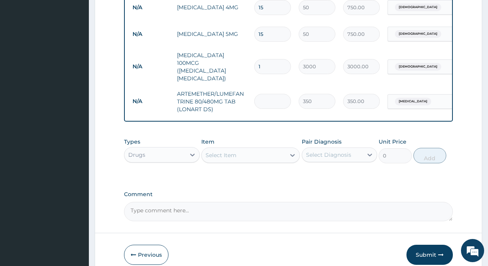
type input "0.00"
type input "6"
type input "2100.00"
type input "6"
click at [239, 149] on div "Select Item" at bounding box center [244, 155] width 84 height 12
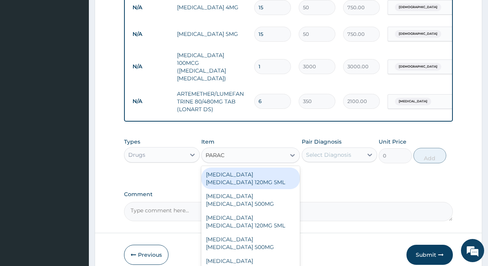
type input "PARACE"
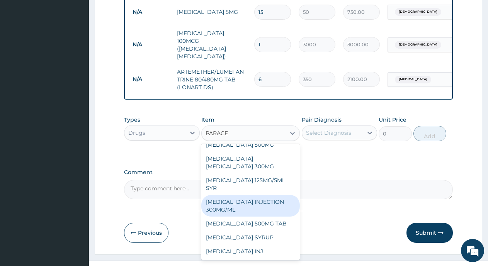
scroll to position [456, 0]
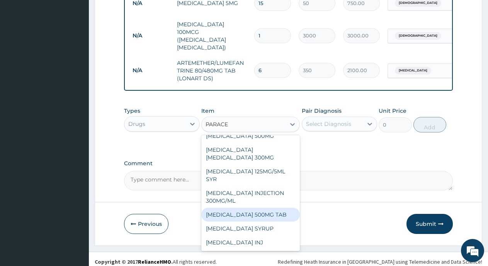
click at [273, 214] on div "PARACETAMOL 500MG TAB" at bounding box center [250, 215] width 98 height 14
type input "24"
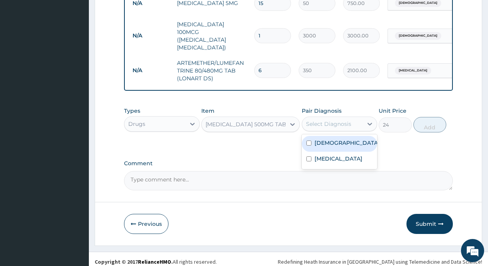
click at [352, 119] on div "Select Diagnosis" at bounding box center [332, 124] width 61 height 12
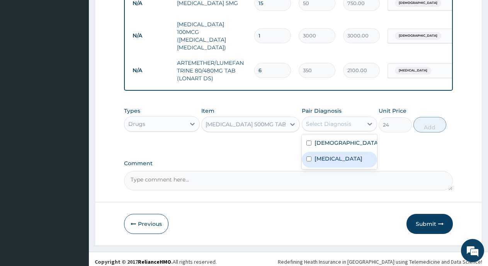
click at [309, 152] on div "Malaria" at bounding box center [340, 160] width 76 height 16
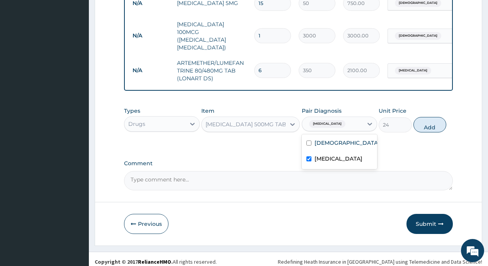
checkbox input "true"
click at [432, 124] on button "Add" at bounding box center [429, 124] width 33 height 15
type input "0"
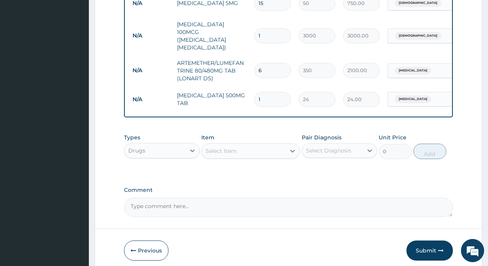
type input "12"
type input "288.00"
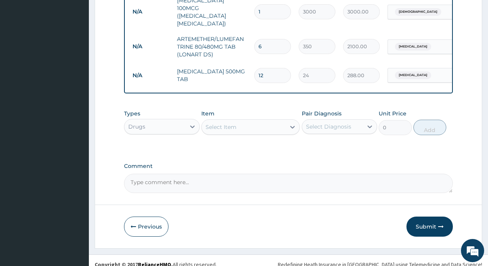
scroll to position [482, 0]
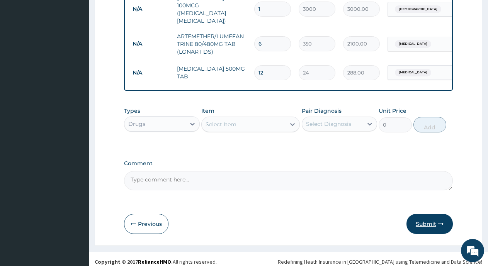
click at [434, 219] on button "Submit" at bounding box center [429, 224] width 46 height 20
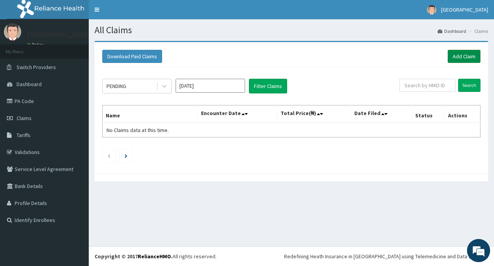
click at [466, 58] on link "Add Claim" at bounding box center [464, 56] width 33 height 13
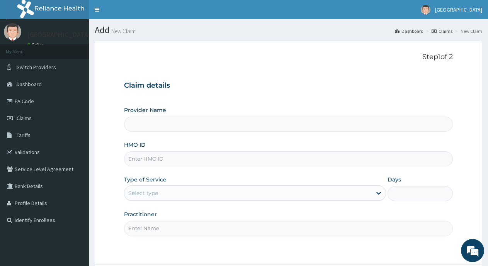
click at [165, 161] on input "HMO ID" at bounding box center [288, 158] width 329 height 15
type input "ICN/10057/A"
click at [221, 190] on div "Select type" at bounding box center [247, 193] width 247 height 12
click at [382, 196] on icon at bounding box center [379, 193] width 8 height 8
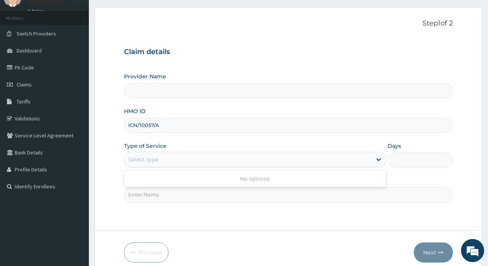
scroll to position [39, 0]
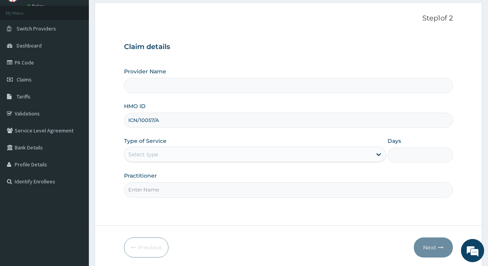
click at [286, 81] on input "Provider Name" at bounding box center [288, 85] width 329 height 15
click at [194, 153] on div "Select type" at bounding box center [247, 154] width 247 height 12
click at [444, 175] on div "Practitioner" at bounding box center [288, 184] width 329 height 25
click at [214, 83] on input "Provider Name" at bounding box center [288, 85] width 329 height 15
click at [232, 152] on div "Select type" at bounding box center [247, 154] width 247 height 12
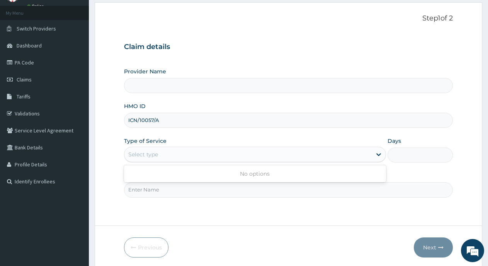
click at [448, 177] on div "Practitioner" at bounding box center [288, 184] width 329 height 25
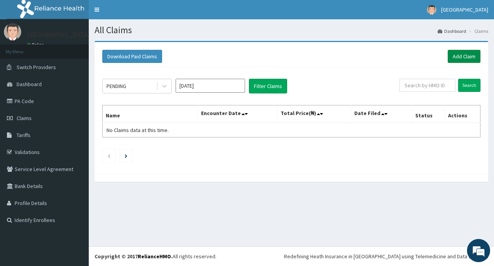
click at [466, 57] on link "Add Claim" at bounding box center [464, 56] width 33 height 13
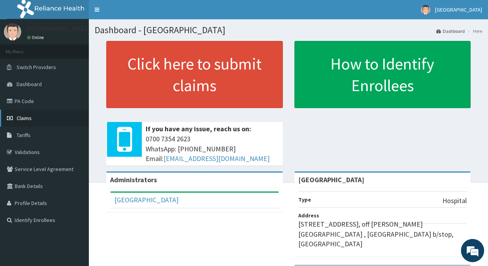
click at [21, 115] on span "Claims" at bounding box center [24, 118] width 15 height 7
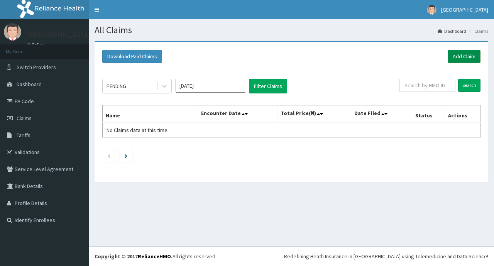
click at [459, 56] on link "Add Claim" at bounding box center [464, 56] width 33 height 13
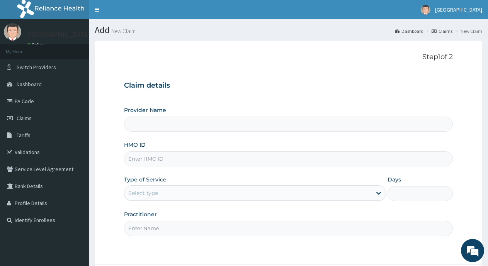
scroll to position [68, 0]
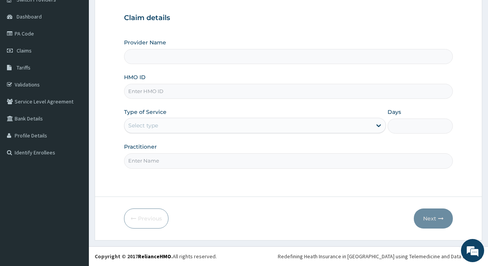
type input "[GEOGRAPHIC_DATA]"
click at [198, 96] on input "HMO ID" at bounding box center [288, 91] width 329 height 15
type input "ICN/10057/A"
click at [319, 124] on div "Select type" at bounding box center [247, 125] width 247 height 12
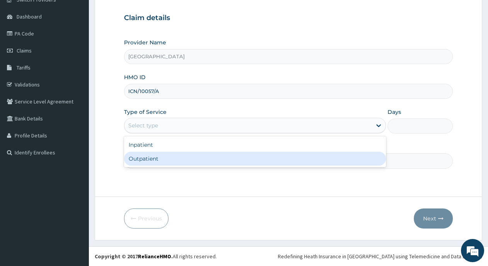
click at [273, 155] on div "Outpatient" at bounding box center [255, 159] width 262 height 14
type input "1"
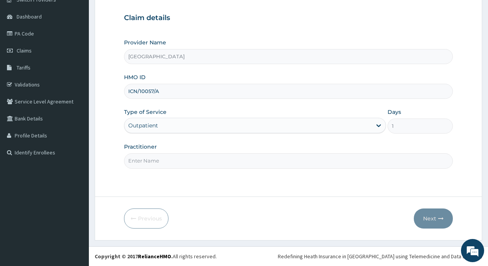
click at [264, 157] on input "Practitioner" at bounding box center [288, 160] width 329 height 15
type input "Dr Okangba"
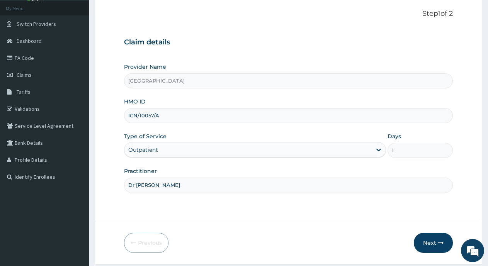
scroll to position [68, 0]
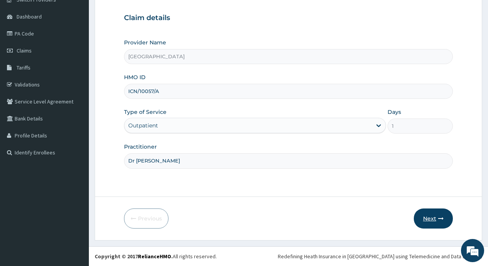
click at [437, 218] on button "Next" at bounding box center [433, 219] width 39 height 20
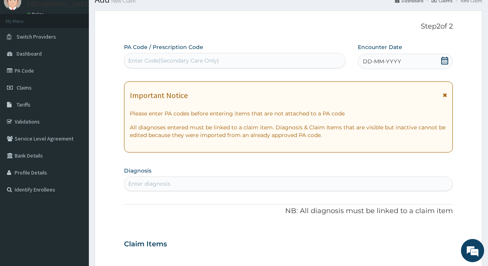
scroll to position [0, 0]
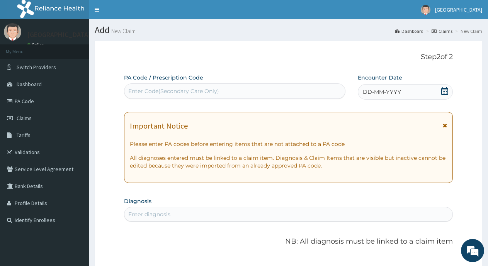
click at [443, 93] on icon at bounding box center [444, 91] width 7 height 8
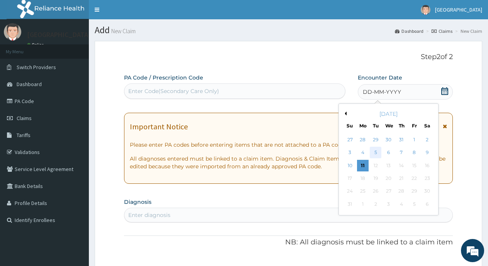
click at [377, 152] on div "5" at bounding box center [376, 153] width 12 height 12
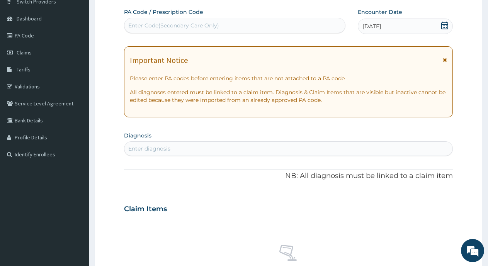
scroll to position [77, 0]
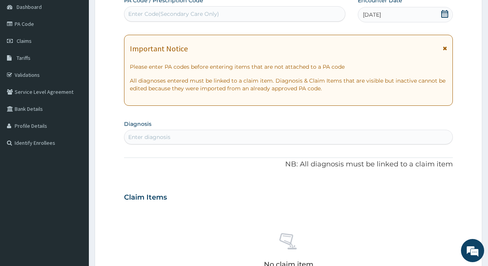
click at [311, 135] on div "Enter diagnosis" at bounding box center [288, 137] width 328 height 12
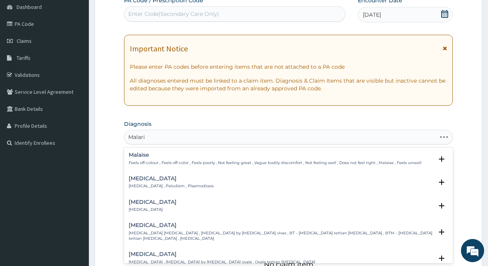
type input "Malaria"
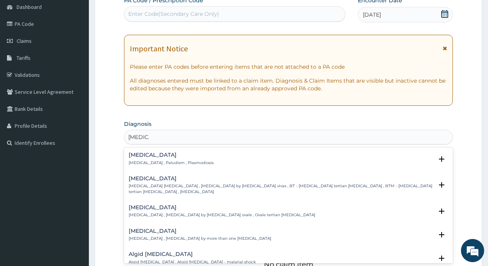
click at [197, 166] on div "Malaria Malaria , Paludism , Plasmodiosis Select Status Query Query covers susp…" at bounding box center [288, 160] width 319 height 17
click at [194, 163] on p "Malaria , Paludism , Plasmodiosis" at bounding box center [171, 162] width 85 height 5
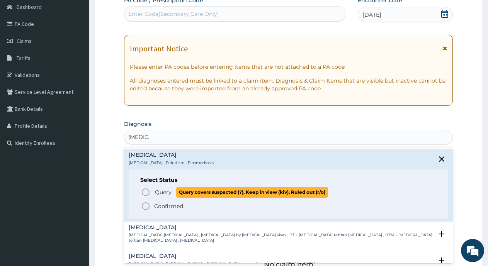
click at [144, 192] on icon "status option query" at bounding box center [145, 192] width 9 height 9
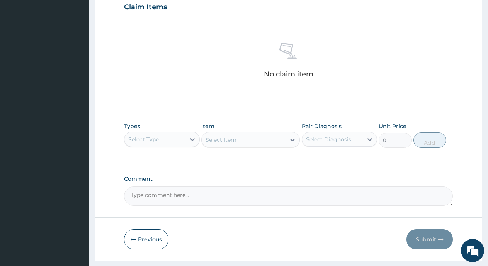
scroll to position [270, 0]
click at [180, 137] on div "Select Type" at bounding box center [154, 139] width 61 height 12
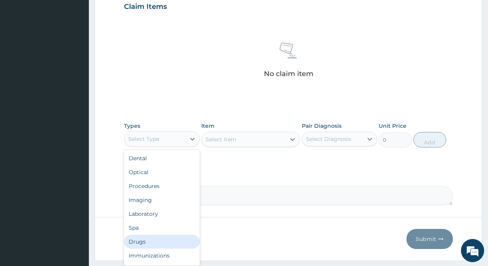
click at [142, 240] on div "Drugs" at bounding box center [162, 242] width 76 height 14
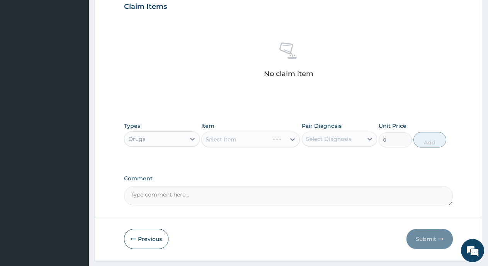
click at [219, 142] on div "Select Item" at bounding box center [250, 139] width 98 height 15
click at [230, 139] on div "Select Item" at bounding box center [220, 140] width 31 height 8
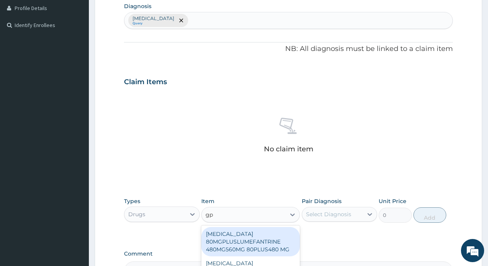
scroll to position [193, 0]
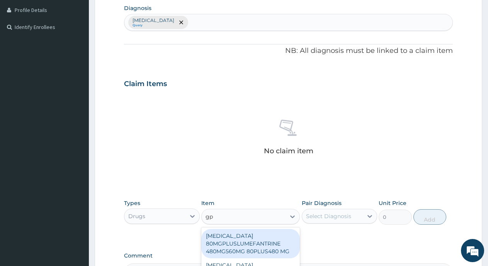
type input "gp"
click at [174, 211] on div "Drugs" at bounding box center [154, 216] width 61 height 12
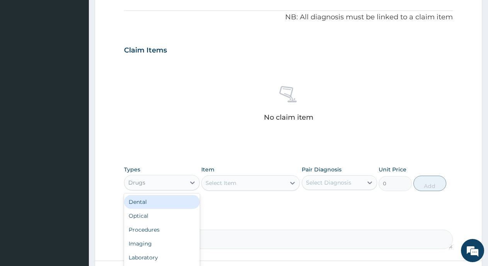
scroll to position [232, 0]
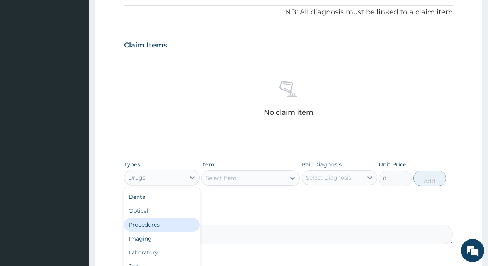
click at [148, 227] on div "Procedures" at bounding box center [162, 225] width 76 height 14
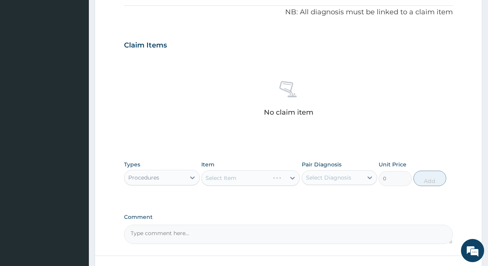
click at [217, 181] on div "Select Item" at bounding box center [250, 177] width 98 height 15
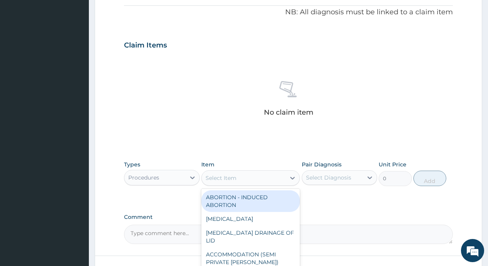
click at [227, 177] on div "Select Item" at bounding box center [220, 178] width 31 height 8
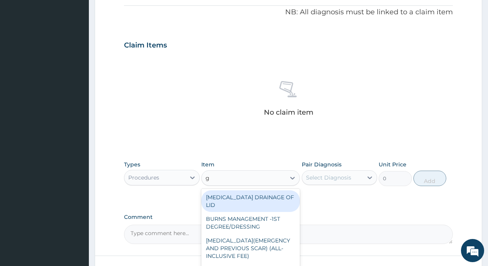
type input "gp"
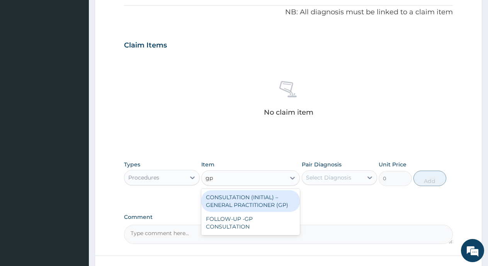
click at [256, 195] on div "CONSULTATION (INITIAL) – GENERAL PRACTITIONER (GP)" at bounding box center [250, 201] width 98 height 22
type input "3000"
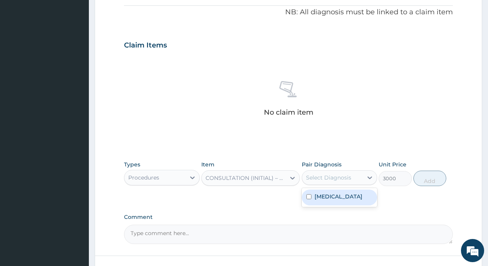
click at [336, 176] on div "Select Diagnosis" at bounding box center [328, 178] width 45 height 8
click at [307, 198] on input "checkbox" at bounding box center [308, 196] width 5 height 5
checkbox input "true"
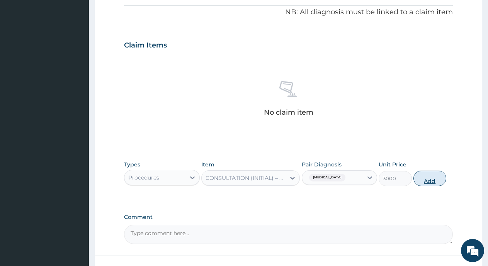
click at [431, 182] on button "Add" at bounding box center [429, 178] width 33 height 15
type input "0"
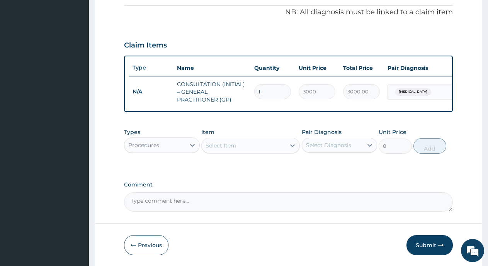
click at [178, 149] on div "Procedures" at bounding box center [154, 145] width 61 height 12
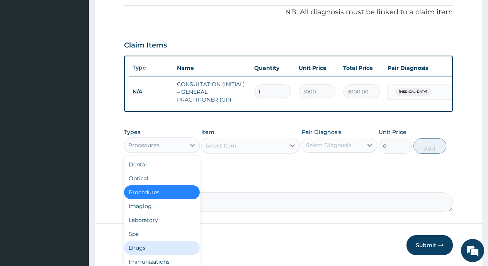
click at [141, 255] on div "Drugs" at bounding box center [162, 248] width 76 height 14
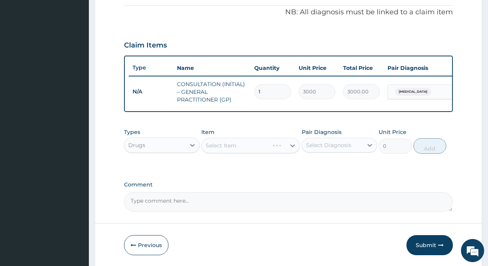
click at [266, 148] on div "Select Item" at bounding box center [250, 145] width 98 height 15
click at [216, 149] on div "Select Item" at bounding box center [220, 146] width 31 height 8
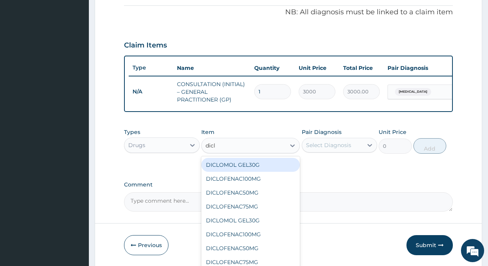
type input "diclo"
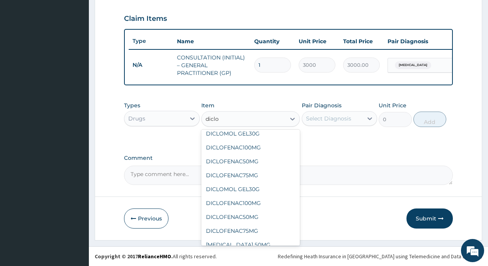
scroll to position [246, 0]
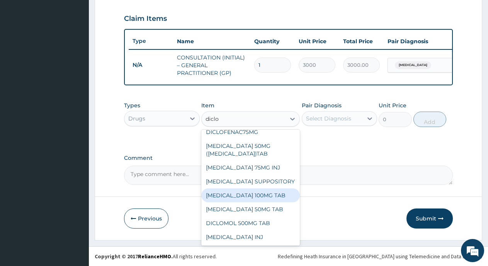
click at [270, 188] on div "[MEDICAL_DATA] 100MG TAB" at bounding box center [250, 195] width 98 height 14
type input "80"
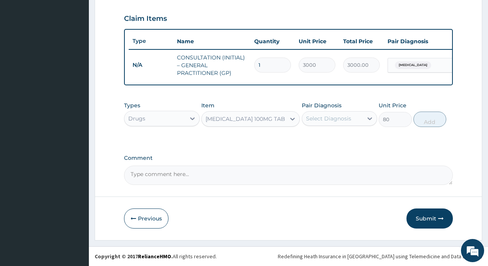
click at [317, 122] on div "Select Diagnosis" at bounding box center [332, 118] width 61 height 12
click at [308, 139] on input "checkbox" at bounding box center [308, 137] width 5 height 5
checkbox input "true"
click at [430, 124] on button "Add" at bounding box center [429, 119] width 33 height 15
type input "0"
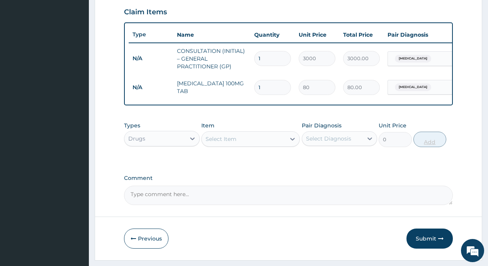
type input "10"
type input "800.00"
type input "10"
click at [426, 247] on button "Submit" at bounding box center [429, 239] width 46 height 20
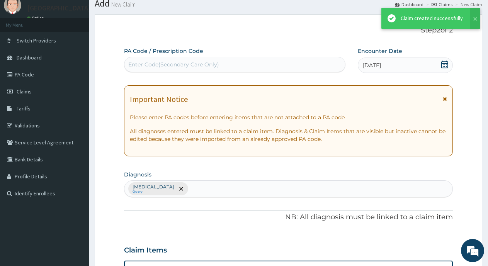
scroll to position [265, 0]
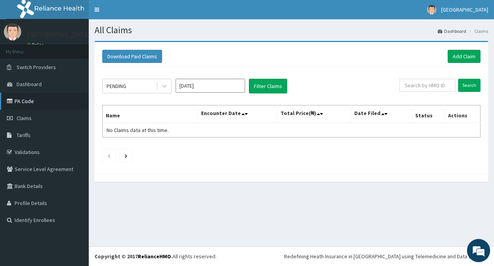
click at [31, 105] on link "PA Code" at bounding box center [44, 101] width 89 height 17
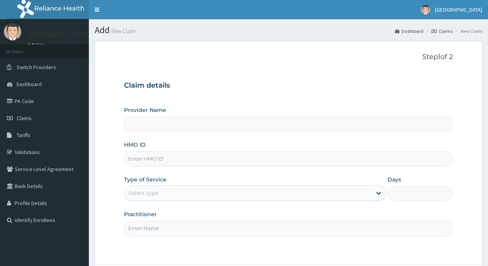
scroll to position [68, 0]
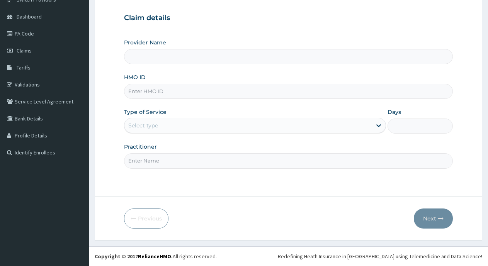
click at [284, 97] on input "HMO ID" at bounding box center [288, 91] width 329 height 15
type input "[GEOGRAPHIC_DATA]"
type input "DGB/10027/A"
click at [208, 119] on div "Select type" at bounding box center [247, 125] width 247 height 12
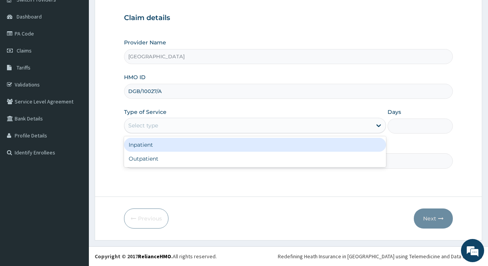
click at [211, 126] on div "Select type" at bounding box center [247, 125] width 247 height 12
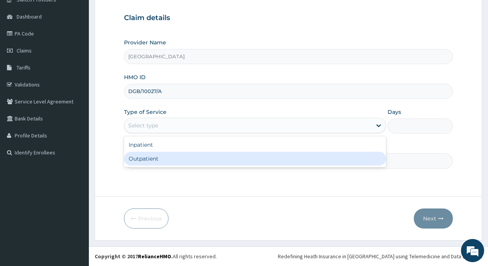
click at [205, 155] on div "Outpatient" at bounding box center [255, 159] width 262 height 14
type input "1"
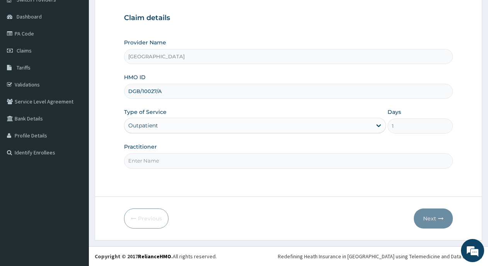
click at [218, 157] on input "Practitioner" at bounding box center [288, 160] width 329 height 15
type input "Dr Okangba"
click at [435, 223] on button "Next" at bounding box center [433, 219] width 39 height 20
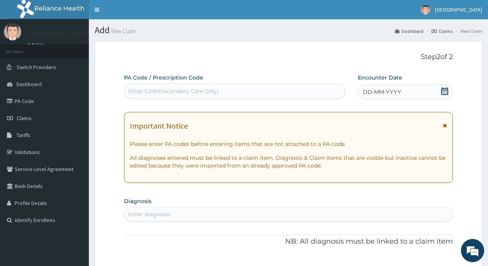
click at [447, 93] on icon at bounding box center [444, 91] width 7 height 8
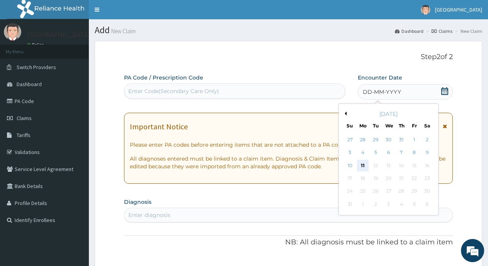
click at [362, 164] on div "11" at bounding box center [363, 166] width 12 height 12
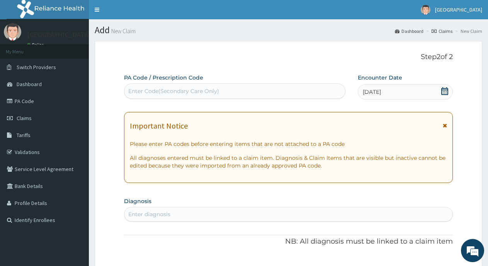
click at [260, 94] on div "Enter Code(Secondary Care Only)" at bounding box center [234, 91] width 221 height 12
drag, startPoint x: 266, startPoint y: 93, endPoint x: 239, endPoint y: 214, distance: 123.8
click at [239, 214] on div "Enter diagnosis" at bounding box center [288, 214] width 328 height 12
click at [190, 95] on div "Enter Code(Secondary Care Only)" at bounding box center [173, 91] width 91 height 8
paste input "PA/BAABC6"
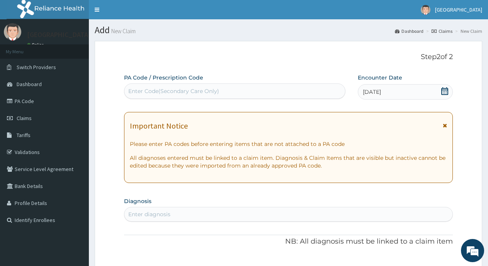
type input "PA/BAABC6"
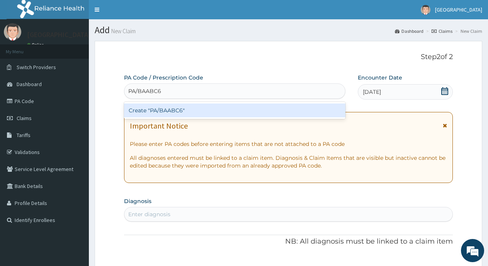
click at [159, 114] on div "Create "PA/BAABC6"" at bounding box center [234, 111] width 221 height 14
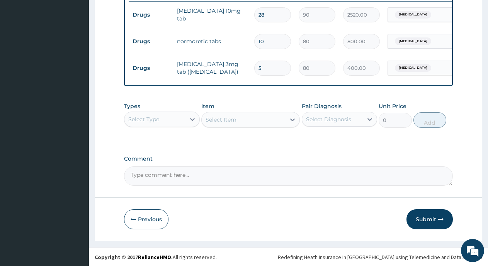
scroll to position [314, 0]
click at [430, 220] on button "Submit" at bounding box center [429, 219] width 46 height 20
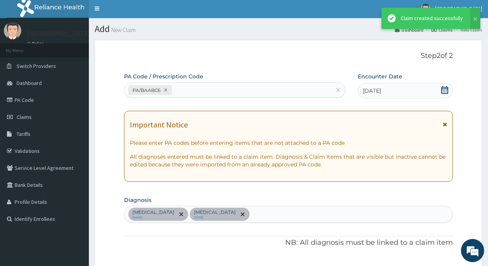
scroll to position [0, 0]
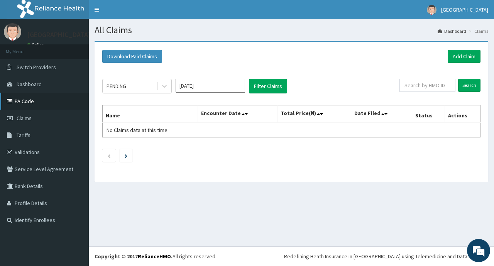
click at [28, 105] on link "PA Code" at bounding box center [44, 101] width 89 height 17
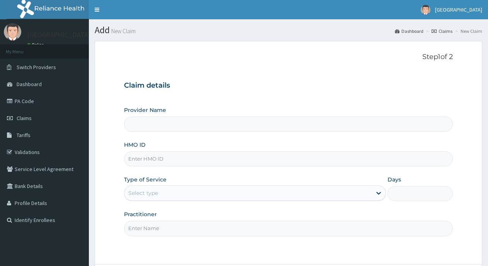
click at [221, 160] on input "HMO ID" at bounding box center [288, 158] width 329 height 15
type input "[GEOGRAPHIC_DATA]"
type input "ENP/11299/A"
click at [295, 197] on div "Select type" at bounding box center [247, 193] width 247 height 12
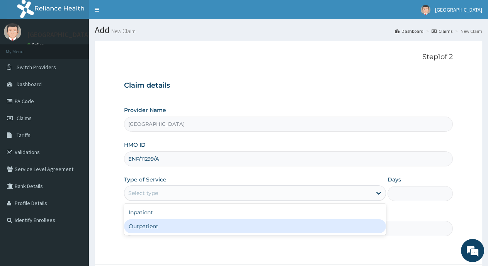
drag, startPoint x: 286, startPoint y: 228, endPoint x: 327, endPoint y: 188, distance: 57.9
click at [285, 227] on div "Outpatient" at bounding box center [255, 226] width 262 height 14
type input "1"
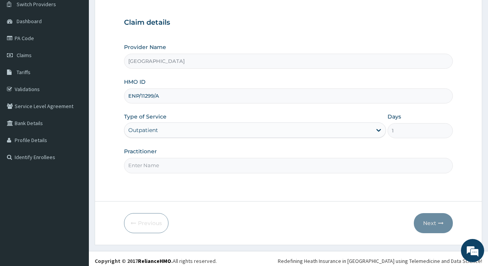
scroll to position [68, 0]
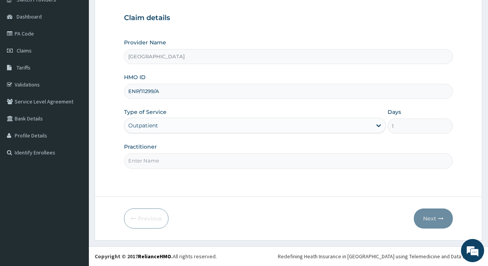
click at [317, 160] on input "Practitioner" at bounding box center [288, 160] width 329 height 15
type input "Dr [PERSON_NAME]"
click at [433, 222] on button "Next" at bounding box center [433, 219] width 39 height 20
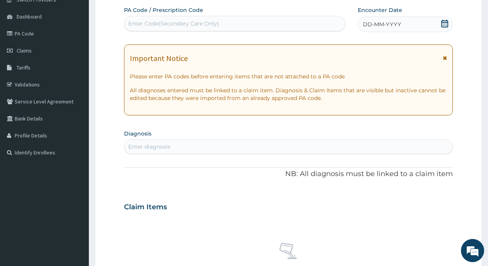
click at [446, 24] on icon at bounding box center [444, 24] width 7 height 8
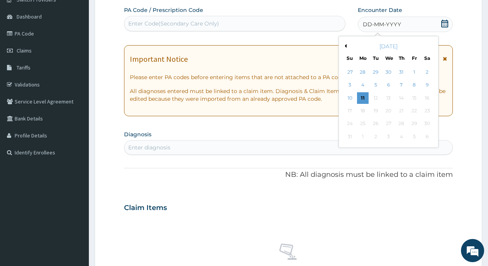
click at [418, 72] on div "1" at bounding box center [414, 72] width 12 height 12
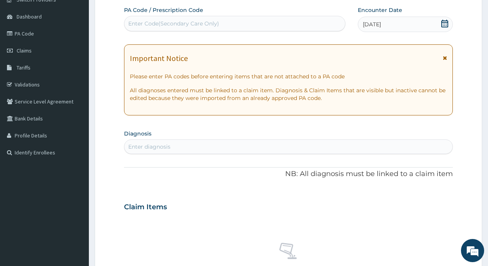
click at [243, 144] on div "Enter diagnosis" at bounding box center [288, 147] width 328 height 12
type input "DYSME"
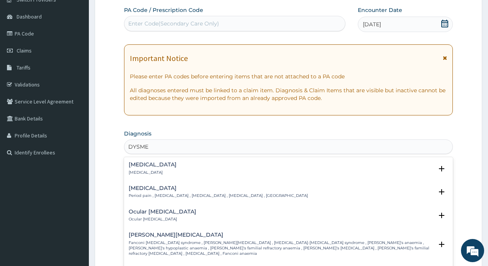
click at [180, 195] on p "Period pain , Menstrual cramps , Dysmenorrhea , Dysmenorrhoea , Menorrhalgia" at bounding box center [218, 195] width 179 height 5
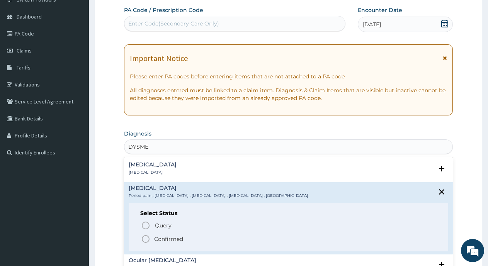
click at [146, 239] on icon "status option filled" at bounding box center [145, 238] width 9 height 9
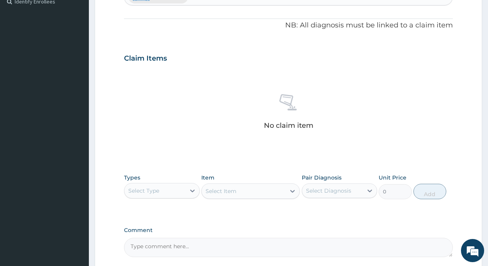
scroll to position [222, 0]
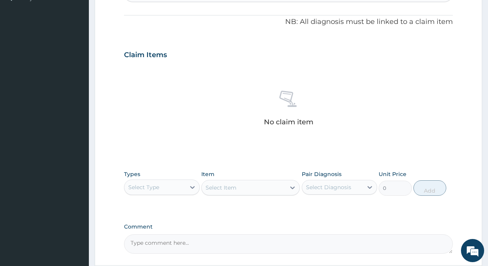
click at [163, 192] on div "Select Type" at bounding box center [154, 187] width 61 height 12
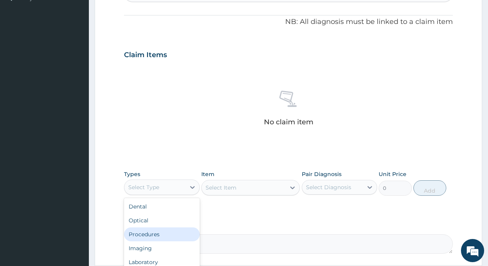
click at [154, 232] on div "Procedures" at bounding box center [162, 235] width 76 height 14
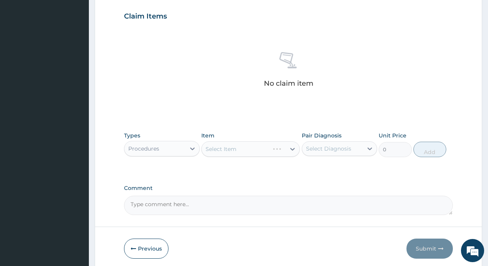
scroll to position [291, 0]
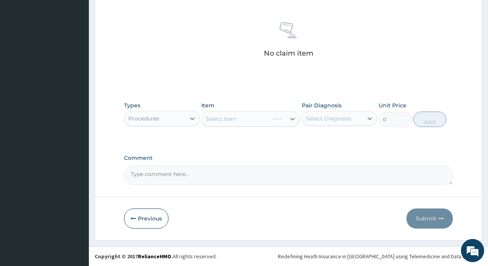
click at [232, 120] on div "Select Item" at bounding box center [250, 118] width 98 height 15
click at [217, 121] on div "Select Item" at bounding box center [220, 119] width 31 height 8
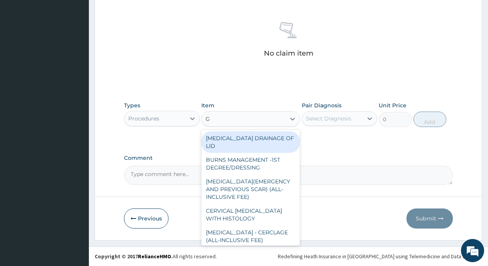
type input "GP"
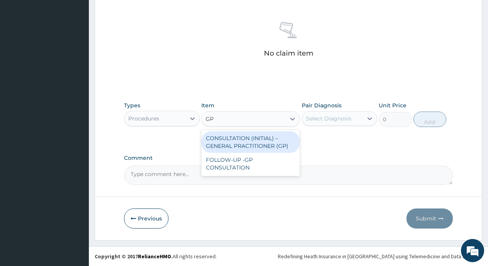
click at [227, 146] on div "CONSULTATION (INITIAL) – GENERAL PRACTITIONER (GP)" at bounding box center [250, 142] width 98 height 22
type input "3000"
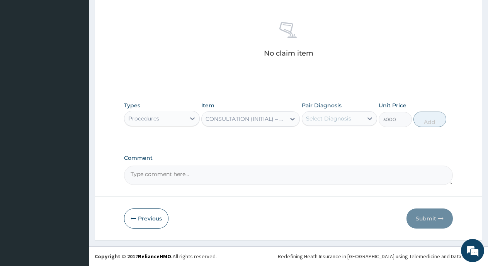
click at [313, 116] on div "Select Diagnosis" at bounding box center [328, 119] width 45 height 8
click at [310, 139] on input "checkbox" at bounding box center [308, 137] width 5 height 5
checkbox input "true"
click at [434, 124] on button "Add" at bounding box center [429, 119] width 33 height 15
type input "0"
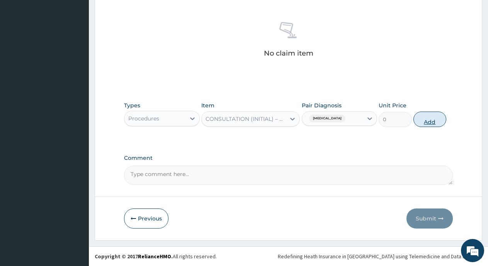
scroll to position [265, 0]
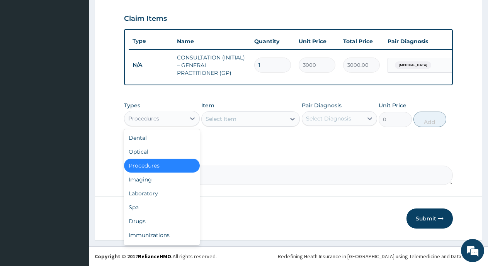
click at [160, 120] on div "Procedures" at bounding box center [154, 118] width 61 height 12
click at [139, 219] on div "Drugs" at bounding box center [162, 221] width 76 height 14
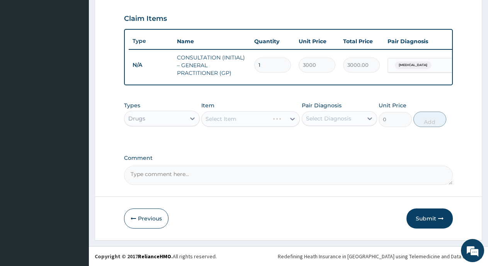
click at [214, 125] on div "Select Item" at bounding box center [250, 118] width 98 height 15
click at [224, 118] on div "Select Item" at bounding box center [250, 118] width 98 height 15
click at [229, 118] on div "Select Item" at bounding box center [220, 119] width 31 height 8
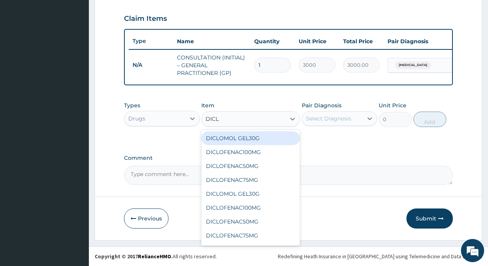
type input "DICLO"
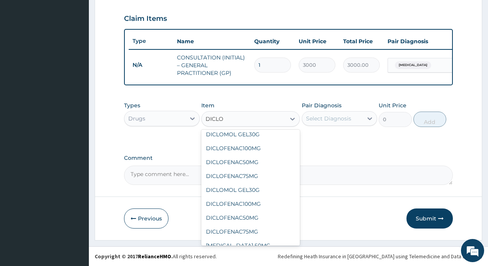
scroll to position [246, 0]
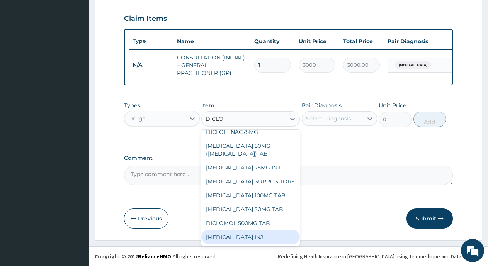
click at [259, 236] on div "[MEDICAL_DATA] INJ" at bounding box center [250, 237] width 98 height 14
type input "600"
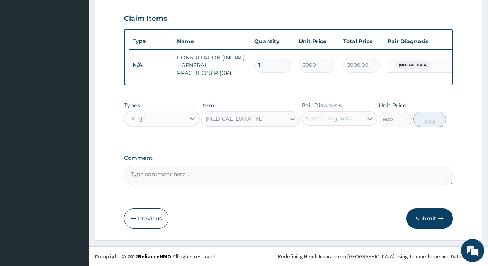
click at [324, 124] on div "Select Diagnosis" at bounding box center [332, 118] width 61 height 12
click at [310, 138] on input "checkbox" at bounding box center [308, 137] width 5 height 5
checkbox input "true"
click at [431, 120] on button "Add" at bounding box center [429, 119] width 33 height 15
type input "0"
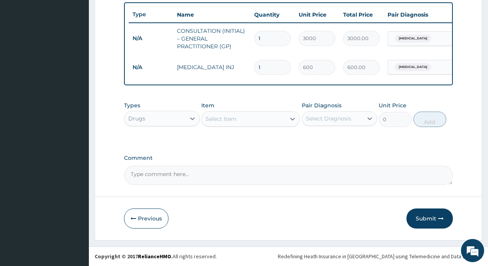
scroll to position [292, 0]
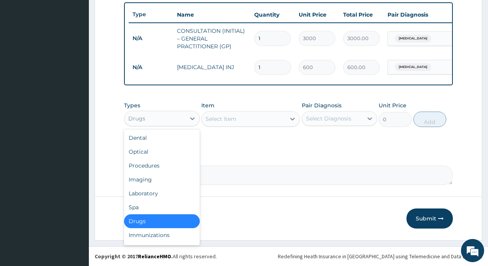
click at [175, 119] on div "Drugs" at bounding box center [154, 118] width 61 height 12
click at [146, 165] on div "Procedures" at bounding box center [162, 166] width 76 height 14
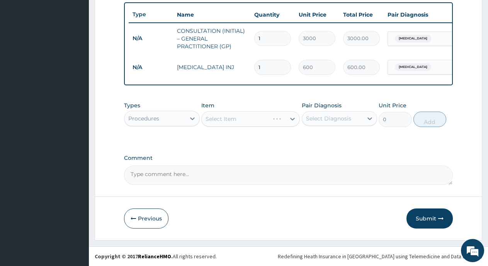
click at [238, 122] on div "Select Item" at bounding box center [250, 118] width 98 height 15
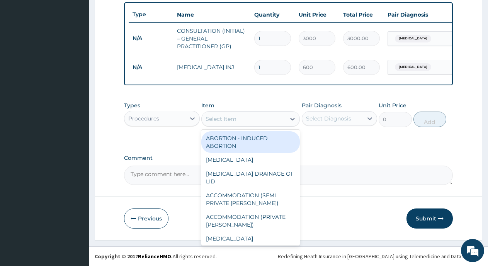
click at [242, 118] on div "Select Item" at bounding box center [244, 119] width 84 height 12
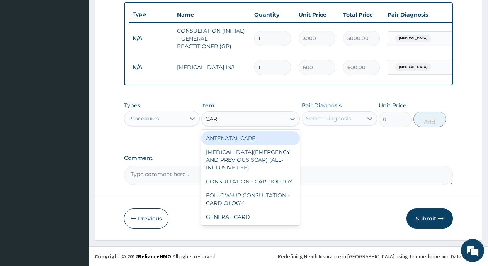
type input "CARD"
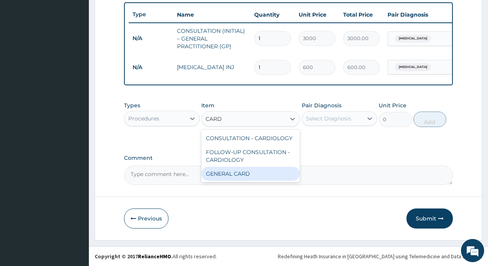
click at [224, 169] on div "GENERAL CARD" at bounding box center [250, 174] width 98 height 14
type input "2500"
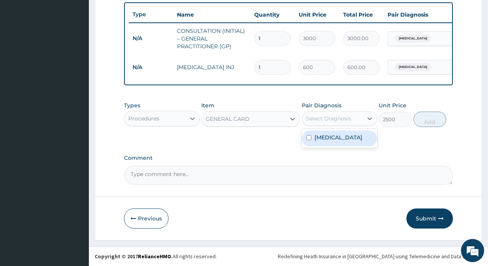
click at [338, 118] on div "Select Diagnosis" at bounding box center [328, 119] width 45 height 8
click at [308, 140] on input "checkbox" at bounding box center [308, 137] width 5 height 5
checkbox input "true"
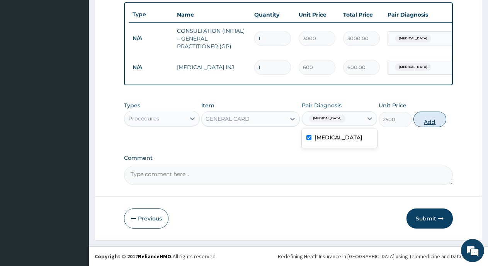
click at [426, 123] on button "Add" at bounding box center [429, 119] width 33 height 15
type input "0"
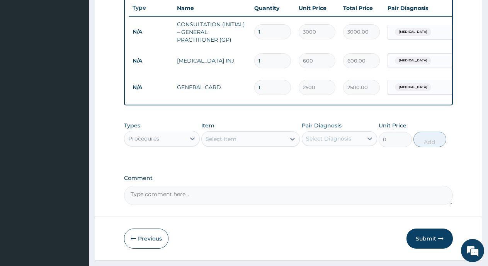
click at [435, 244] on button "Submit" at bounding box center [429, 239] width 46 height 20
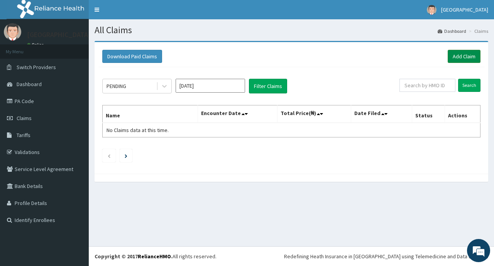
click at [457, 55] on link "Add Claim" at bounding box center [464, 56] width 33 height 13
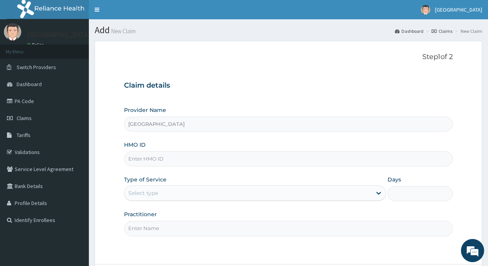
click at [211, 159] on input "HMO ID" at bounding box center [288, 158] width 329 height 15
type input "VHL/10040/A"
click at [202, 197] on div "Select type" at bounding box center [247, 193] width 247 height 12
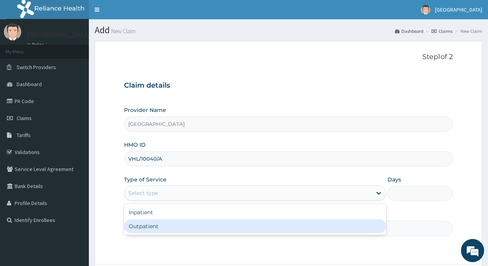
click at [202, 226] on div "Outpatient" at bounding box center [255, 226] width 262 height 14
type input "1"
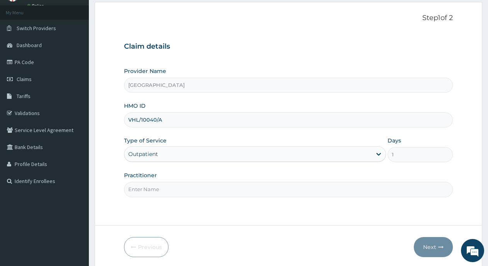
scroll to position [68, 0]
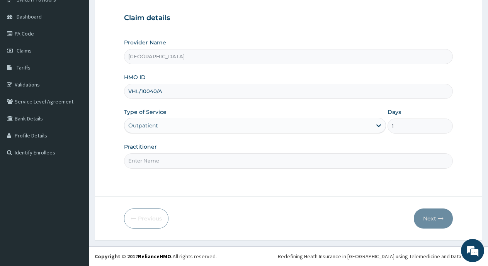
click at [223, 167] on input "Practitioner" at bounding box center [288, 160] width 329 height 15
type input "Dr [PERSON_NAME]"
click at [431, 216] on button "Next" at bounding box center [433, 219] width 39 height 20
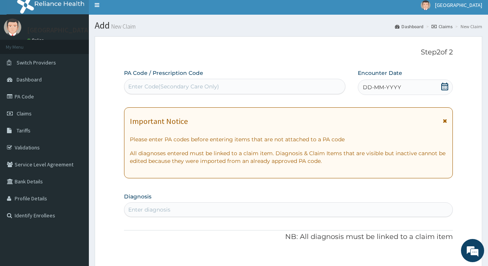
scroll to position [0, 0]
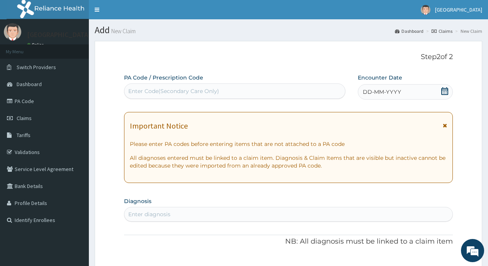
click at [442, 91] on icon at bounding box center [445, 91] width 8 height 8
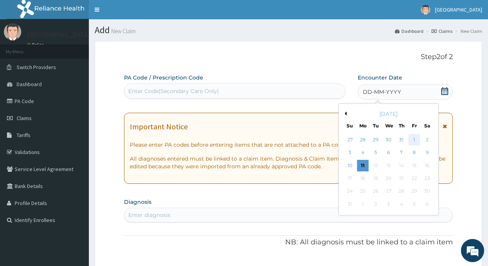
click at [417, 138] on div "1" at bounding box center [414, 140] width 12 height 12
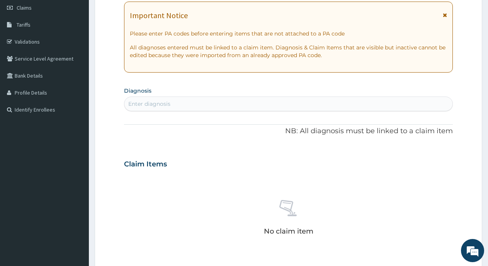
scroll to position [116, 0]
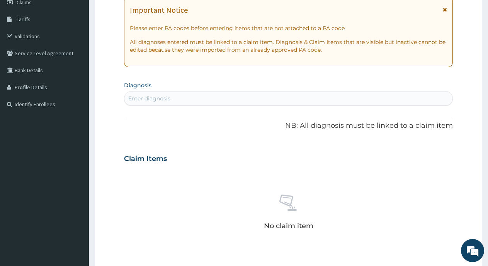
click at [304, 99] on div "Enter diagnosis" at bounding box center [288, 98] width 328 height 12
type input "SINUSI"
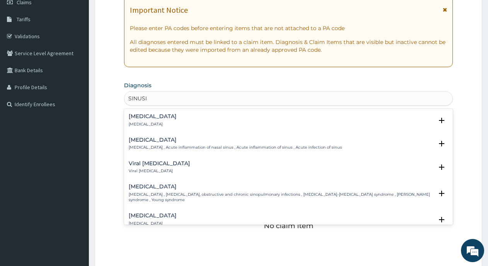
click at [143, 117] on h4 "[MEDICAL_DATA]" at bounding box center [153, 117] width 48 height 6
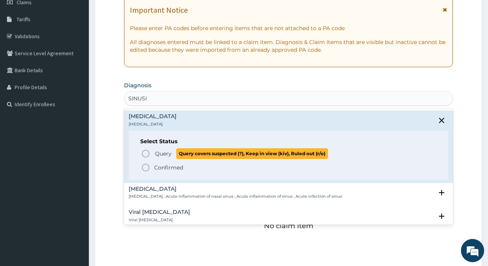
click at [145, 155] on icon "status option query" at bounding box center [145, 153] width 9 height 9
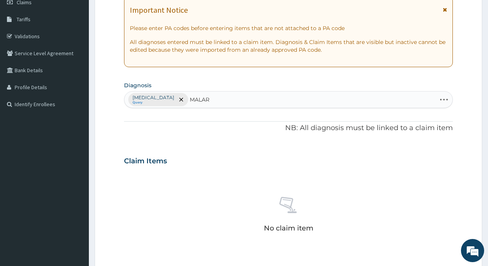
type input "MALARI"
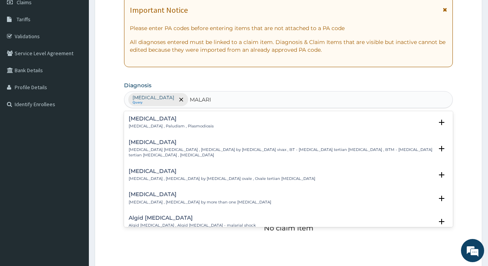
click at [140, 120] on h4 "[MEDICAL_DATA]" at bounding box center [171, 119] width 85 height 6
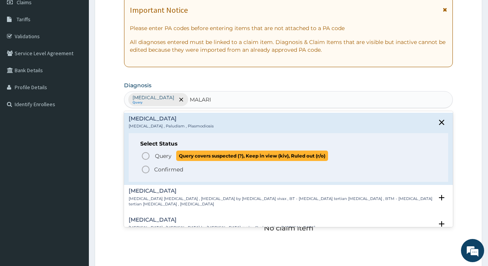
click at [147, 153] on circle "status option query" at bounding box center [145, 156] width 7 height 7
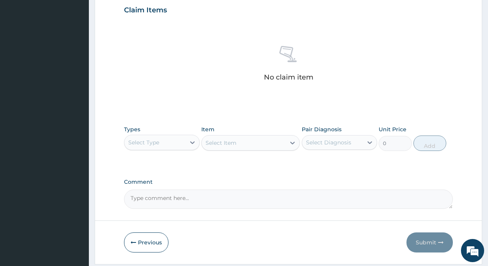
scroll to position [270, 0]
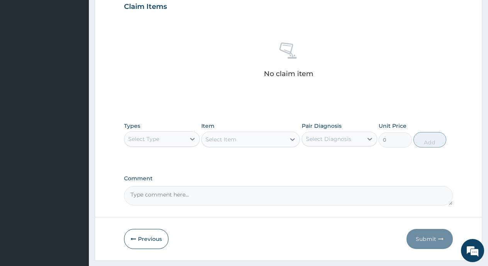
click at [177, 142] on div "Select Type" at bounding box center [154, 139] width 61 height 12
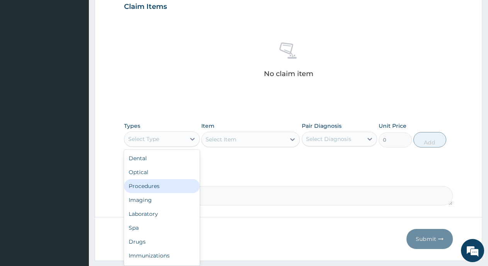
click at [166, 189] on div "Procedures" at bounding box center [162, 186] width 76 height 14
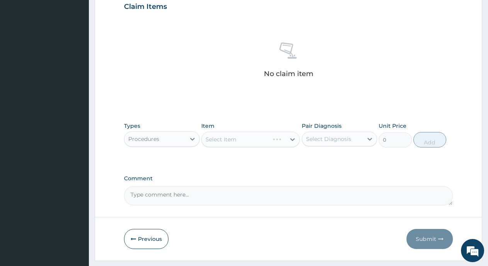
click at [246, 141] on div "Select Item" at bounding box center [250, 139] width 98 height 15
click at [247, 136] on div "Select Item" at bounding box center [244, 139] width 84 height 12
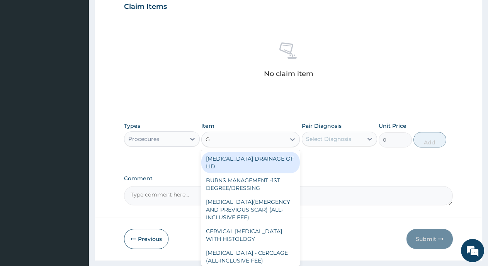
type input "GP"
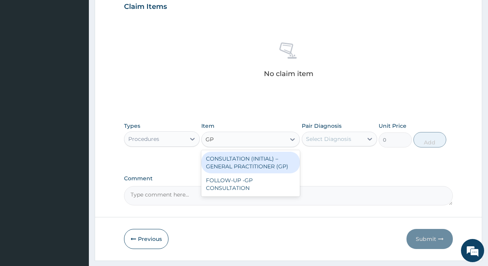
click at [265, 164] on div "CONSULTATION (INITIAL) – GENERAL PRACTITIONER (GP)" at bounding box center [250, 163] width 98 height 22
type input "3000"
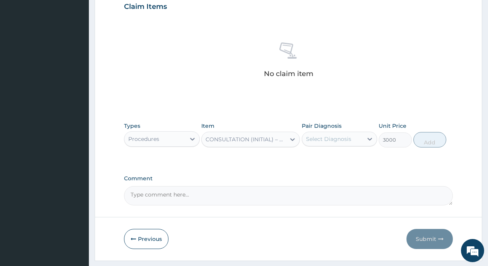
click at [325, 140] on div "Select Diagnosis" at bounding box center [328, 139] width 45 height 8
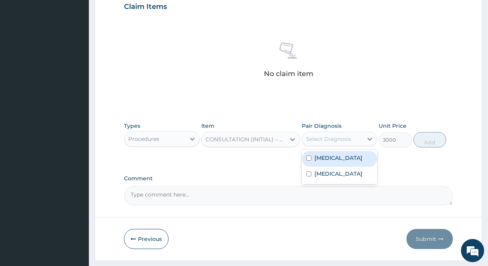
click at [306, 156] on input "checkbox" at bounding box center [308, 158] width 5 height 5
checkbox input "true"
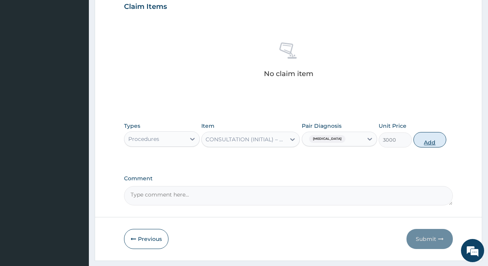
click at [433, 145] on button "Add" at bounding box center [429, 139] width 33 height 15
type input "0"
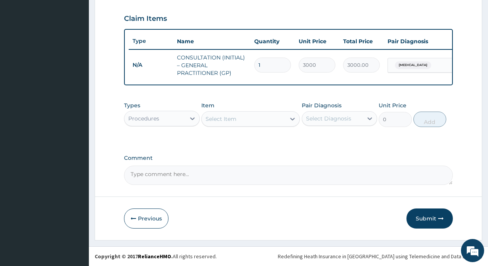
scroll to position [265, 0]
click at [227, 111] on div "Select Item" at bounding box center [250, 118] width 98 height 15
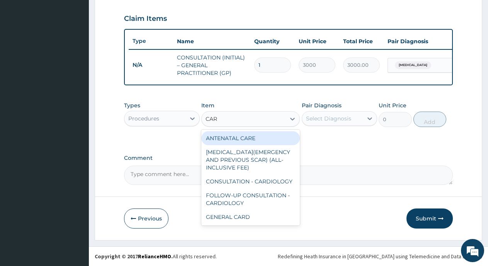
type input "CARD"
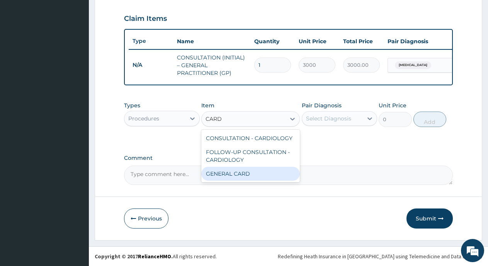
click at [261, 169] on div "GENERAL CARD" at bounding box center [250, 174] width 98 height 14
type input "2500"
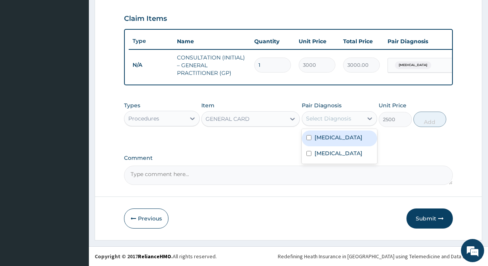
click at [341, 117] on div "Select Diagnosis" at bounding box center [328, 119] width 45 height 8
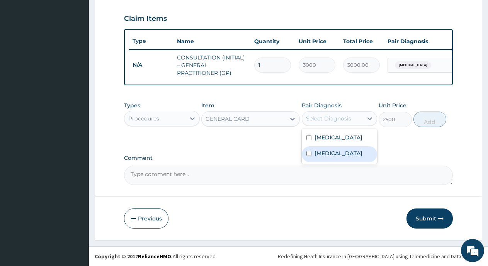
click at [308, 153] on input "checkbox" at bounding box center [308, 153] width 5 height 5
checkbox input "true"
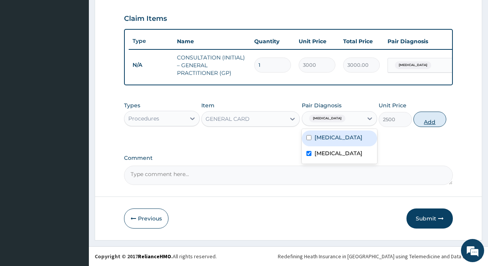
click at [429, 120] on button "Add" at bounding box center [429, 119] width 33 height 15
type input "0"
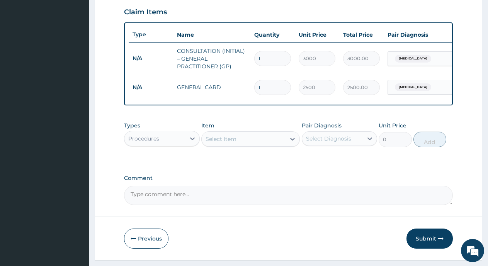
click at [168, 145] on div "Procedures" at bounding box center [154, 138] width 61 height 12
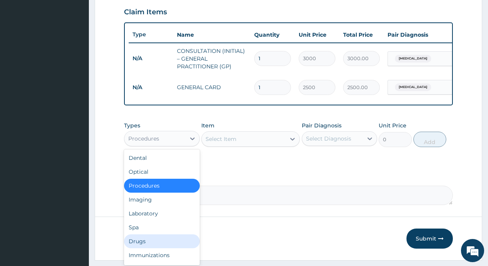
click at [139, 247] on div "Drugs" at bounding box center [162, 241] width 76 height 14
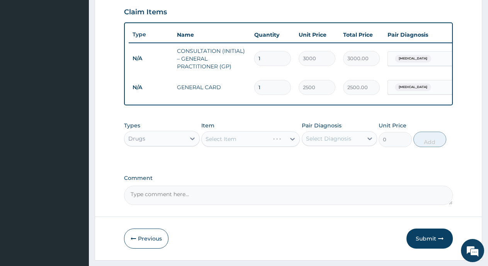
click at [229, 144] on div "Select Item" at bounding box center [250, 138] width 98 height 15
click at [232, 143] on div "Select Item" at bounding box center [250, 138] width 98 height 15
click at [272, 142] on div "Select Item" at bounding box center [244, 139] width 84 height 12
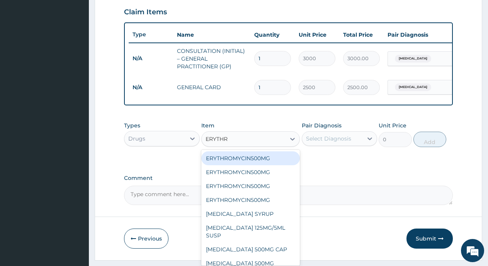
type input "ERYTHRO"
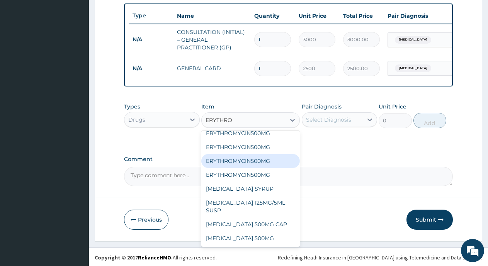
scroll to position [292, 0]
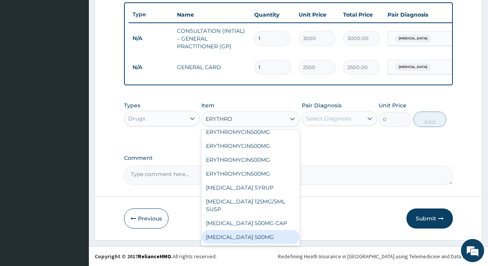
click at [228, 241] on div "ERYTHROMYCIN 500MG" at bounding box center [250, 237] width 98 height 14
type input "100"
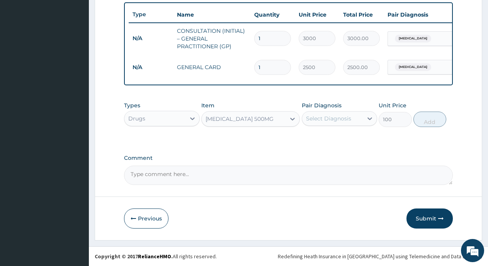
click at [328, 116] on div "Select Diagnosis" at bounding box center [328, 119] width 45 height 8
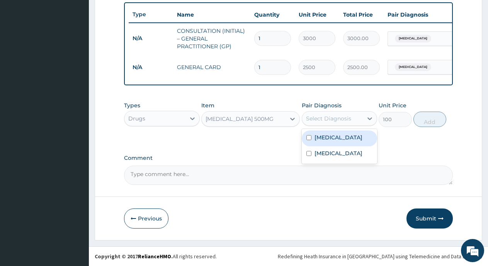
click at [304, 138] on div "Sinusitis" at bounding box center [340, 139] width 76 height 16
checkbox input "true"
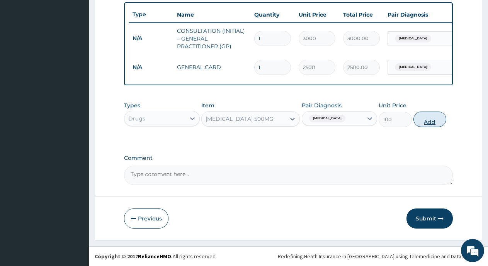
click at [428, 121] on button "Add" at bounding box center [429, 119] width 33 height 15
type input "0"
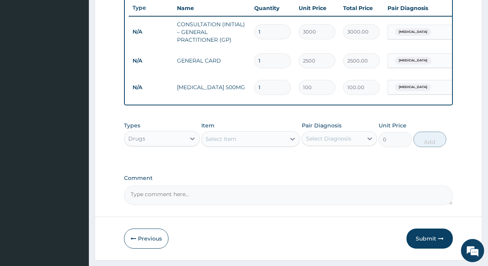
type input "10"
type input "1000.00"
type input "10"
click at [267, 144] on div "Select Item" at bounding box center [244, 139] width 84 height 12
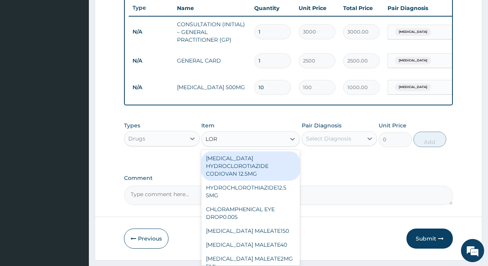
type input "LORA"
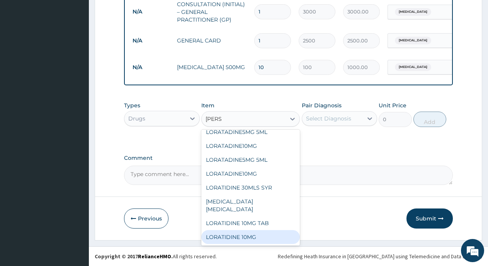
scroll to position [318, 0]
click at [219, 242] on div "LORATIDINE 10MG" at bounding box center [250, 237] width 98 height 14
type input "100"
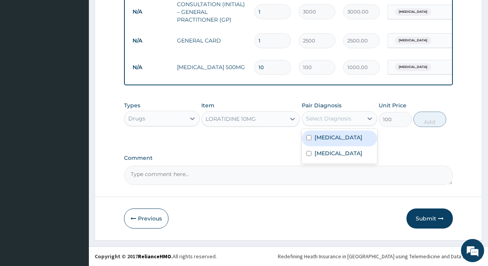
click at [337, 121] on div "Select Diagnosis" at bounding box center [328, 119] width 45 height 8
click at [305, 135] on div "Sinusitis" at bounding box center [340, 139] width 76 height 16
checkbox input "true"
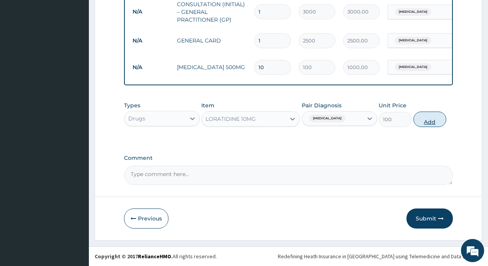
click at [426, 122] on button "Add" at bounding box center [429, 119] width 33 height 15
type input "0"
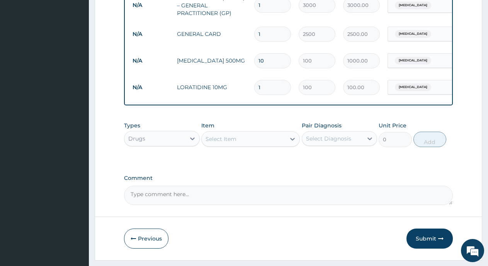
type input "10"
type input "1000.00"
type input "10"
click at [239, 145] on div "Select Item" at bounding box center [244, 139] width 84 height 12
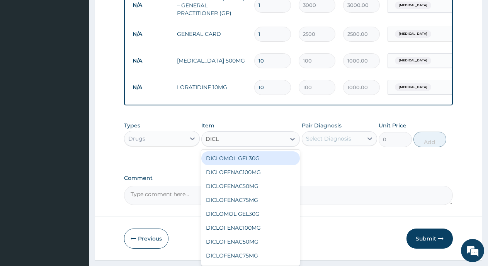
type input "DICLO"
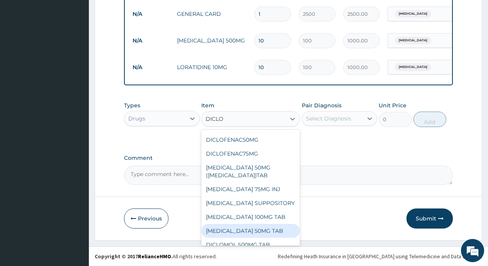
scroll to position [246, 0]
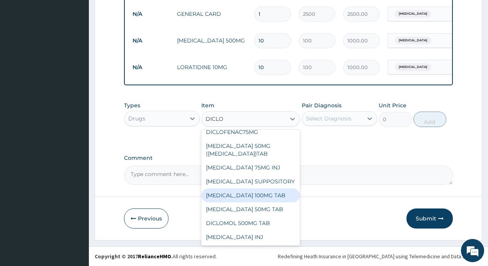
click at [256, 188] on div "DICLOFENAC SODIUM 100MG TAB" at bounding box center [250, 195] width 98 height 14
type input "80"
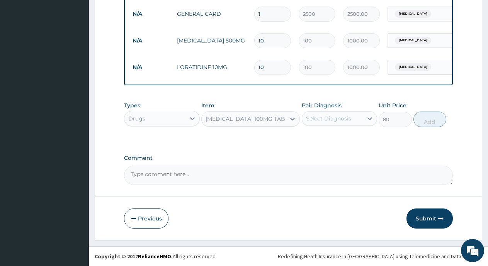
click at [320, 121] on div "Select Diagnosis" at bounding box center [328, 119] width 45 height 8
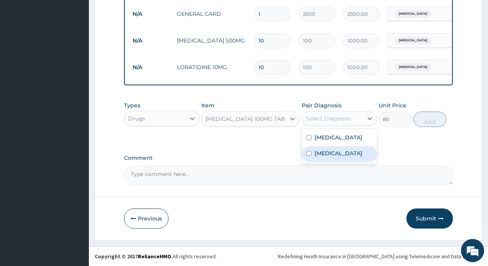
click at [309, 153] on input "checkbox" at bounding box center [308, 153] width 5 height 5
checkbox input "true"
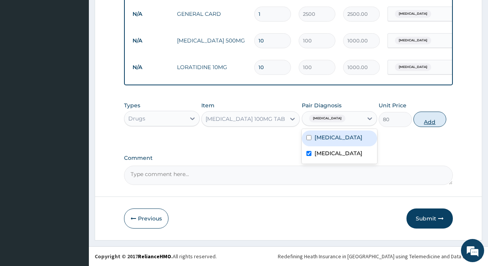
click at [428, 121] on button "Add" at bounding box center [429, 119] width 33 height 15
type input "0"
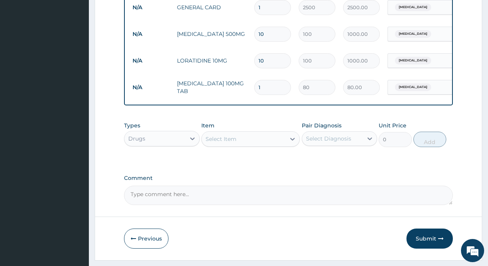
type input "10"
type input "800.00"
type input "10"
click at [256, 145] on div "Select Item" at bounding box center [244, 139] width 84 height 12
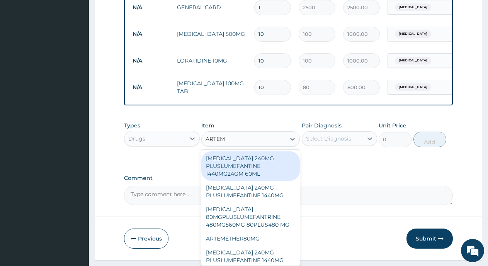
type input "ARTEME"
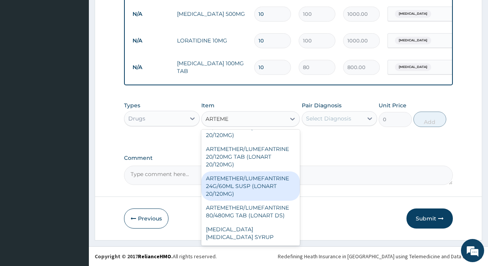
scroll to position [372, 0]
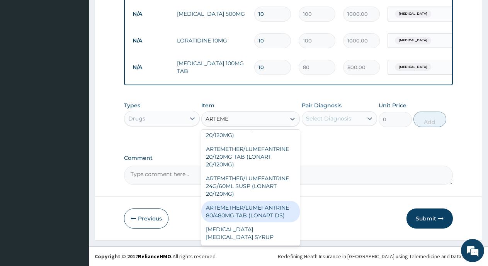
click at [260, 215] on div "ARTEMETHER/LUMEFANTRINE 80/480MG TAB (LONART DS)" at bounding box center [250, 212] width 98 height 22
type input "350"
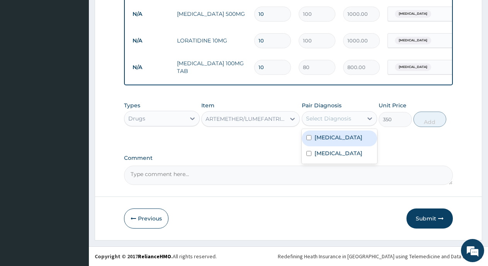
click at [326, 121] on div "Select Diagnosis" at bounding box center [328, 119] width 45 height 8
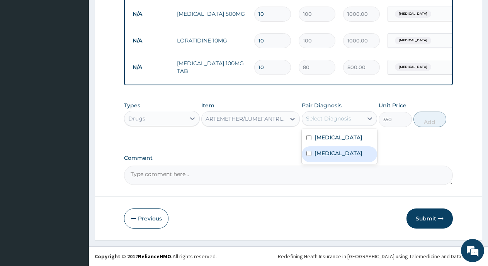
click at [308, 153] on input "checkbox" at bounding box center [308, 153] width 5 height 5
checkbox input "true"
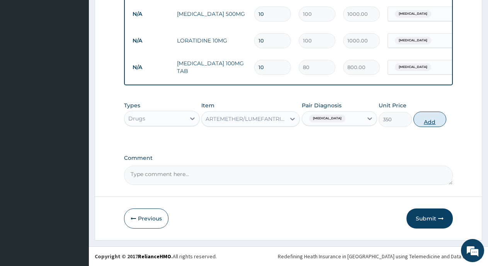
click at [430, 123] on button "Add" at bounding box center [429, 119] width 33 height 15
type input "0"
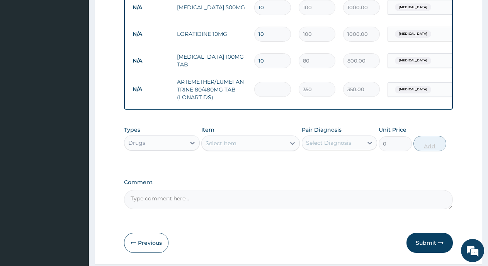
type input "0.00"
type input "6"
type input "2100.00"
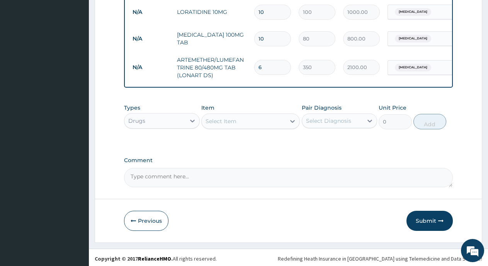
scroll to position [402, 0]
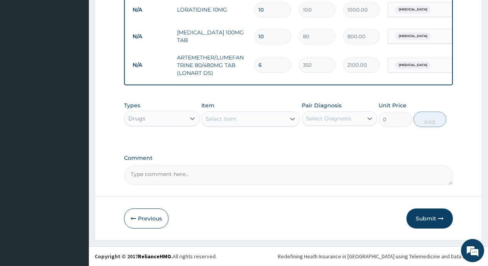
type input "6"
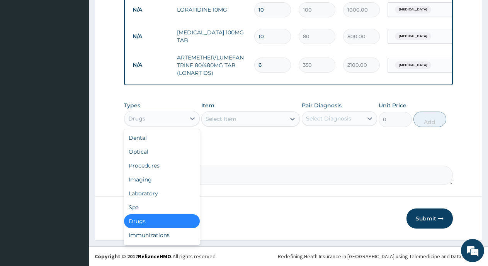
click at [163, 111] on div "Drugs" at bounding box center [162, 118] width 76 height 15
click at [153, 194] on div "Laboratory" at bounding box center [162, 194] width 76 height 14
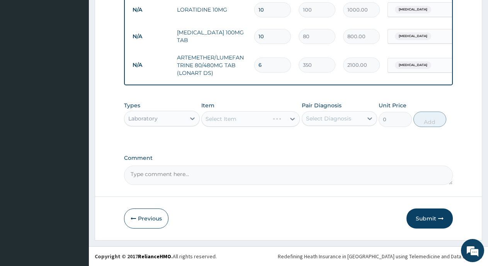
click at [253, 113] on div "Select Item" at bounding box center [250, 118] width 98 height 15
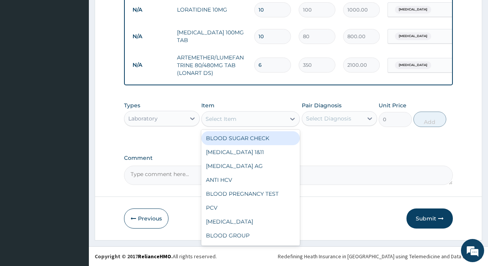
click at [250, 121] on div "Select Item" at bounding box center [244, 119] width 84 height 12
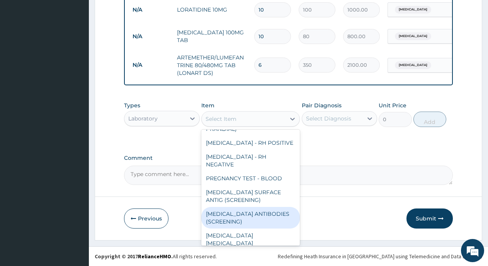
scroll to position [205, 0]
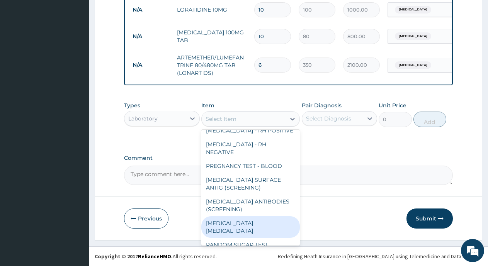
click at [237, 220] on div "MALARIA PARASITE" at bounding box center [250, 227] width 98 height 22
type input "1800"
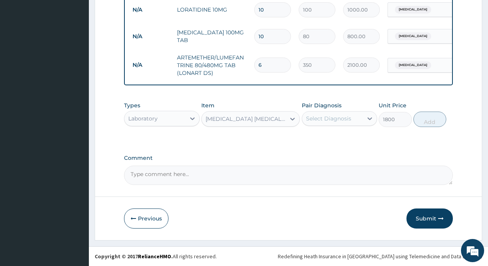
click at [326, 113] on div "Select Diagnosis" at bounding box center [332, 118] width 61 height 12
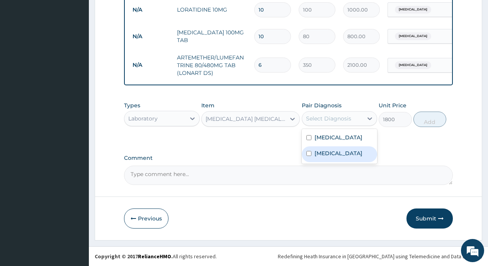
click at [311, 155] on input "checkbox" at bounding box center [308, 153] width 5 height 5
checkbox input "true"
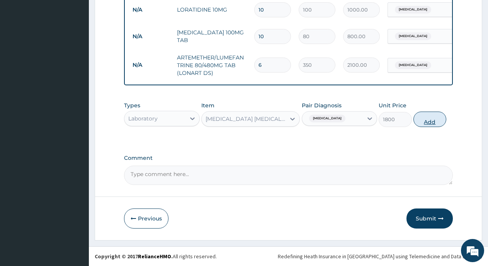
click at [433, 126] on button "Add" at bounding box center [429, 119] width 33 height 15
type input "0"
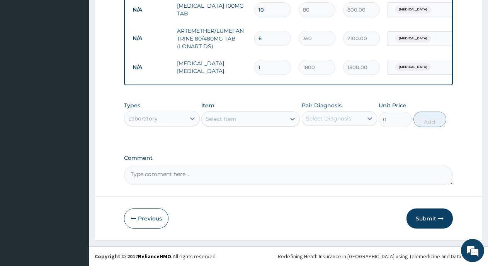
scroll to position [429, 0]
click at [432, 221] on button "Submit" at bounding box center [429, 219] width 46 height 20
